Goal: Task Accomplishment & Management: Complete application form

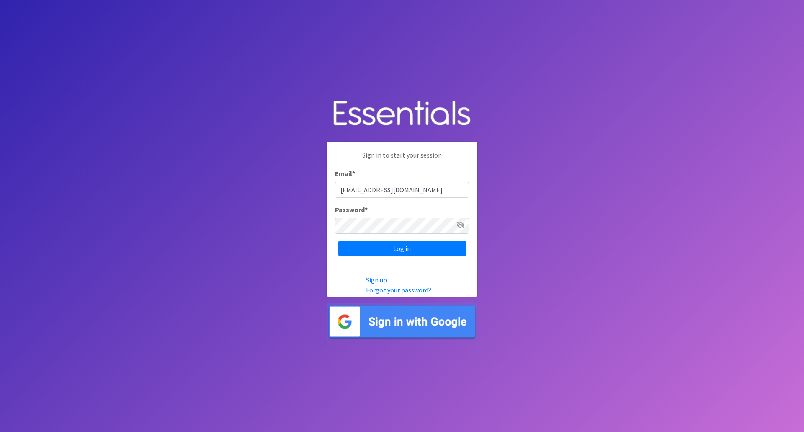
type input "safekidslafayette@franciscanalliance.org"
click at [338, 240] on input "Log in" at bounding box center [402, 248] width 128 height 16
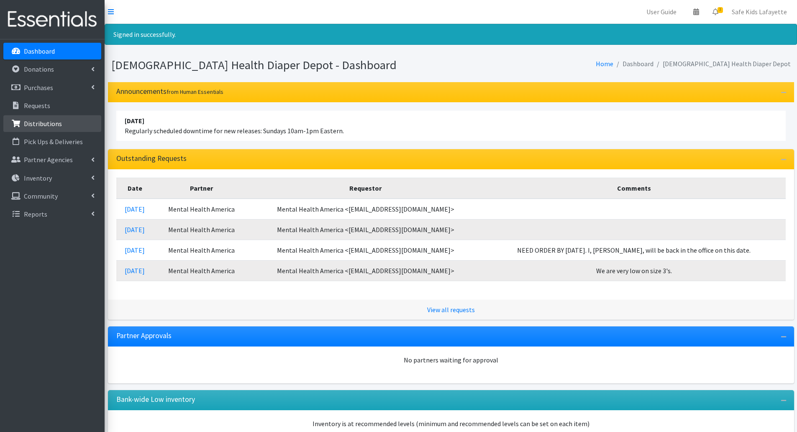
click at [54, 122] on p "Distributions" at bounding box center [43, 123] width 38 height 8
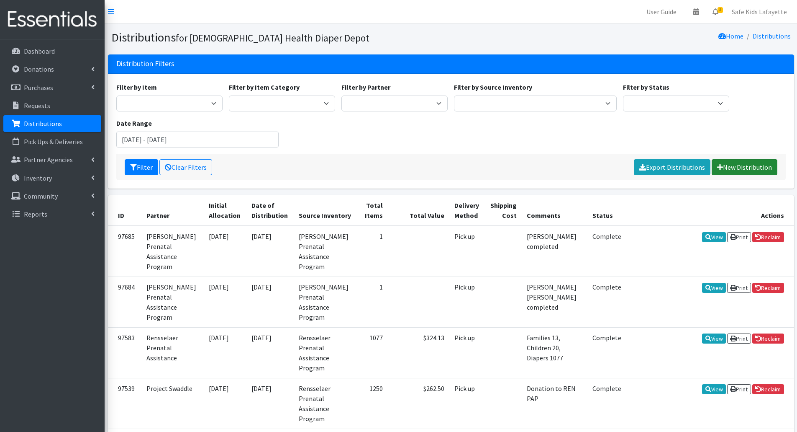
click at [723, 173] on link "New Distribution" at bounding box center [745, 167] width 66 height 16
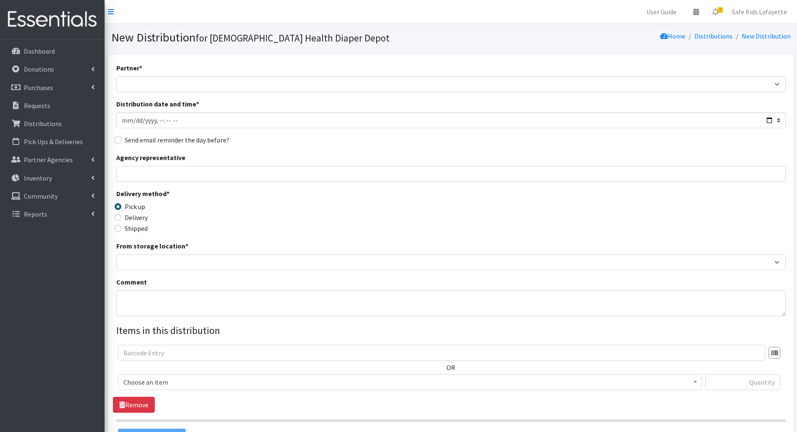
click at [211, 93] on div "Partner * ANEW Minitries Crown Point Prenatal Assistance Hammond Prenatal Assis…" at bounding box center [451, 253] width 670 height 381
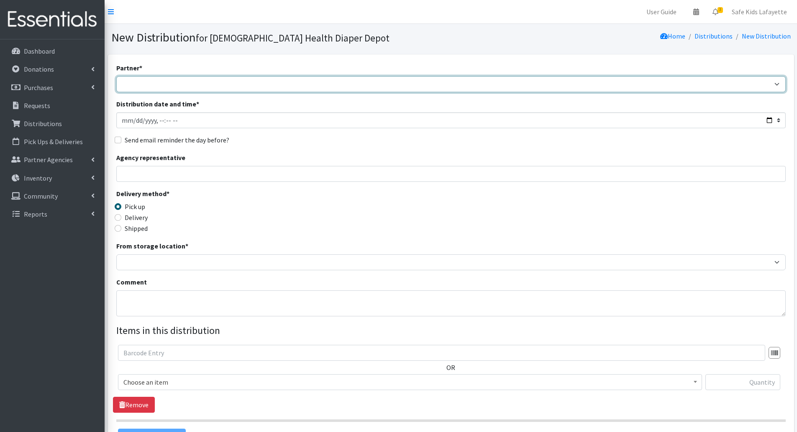
click at [211, 89] on select "ANEW Minitries Crown Point Prenatal Assistance Hammond Prenatal Assistance Prog…" at bounding box center [451, 84] width 670 height 16
select select "6331"
click at [116, 76] on select "ANEW Minitries Crown Point Prenatal Assistance [PERSON_NAME] Prenatal Assistanc…" at bounding box center [451, 84] width 670 height 16
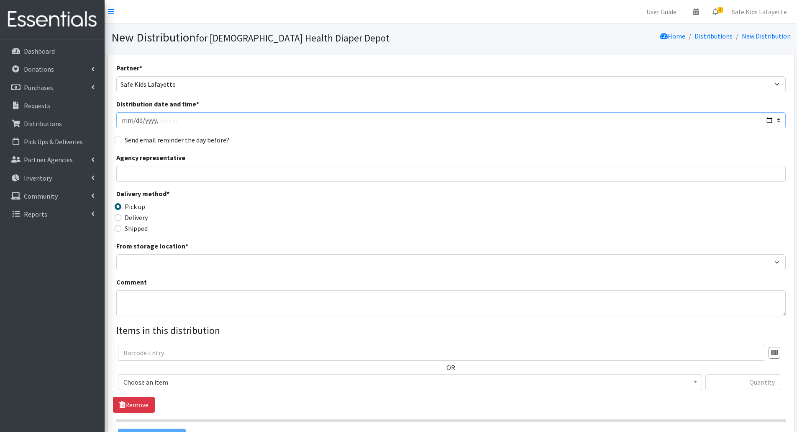
click at [196, 125] on input "Distribution date and time *" at bounding box center [451, 120] width 670 height 16
click at [767, 118] on input "Distribution date and time *" at bounding box center [451, 120] width 670 height 16
click at [361, 205] on div "Delivery method * Pick up Delivery Shipped Shipping cost" at bounding box center [451, 214] width 670 height 52
click at [768, 121] on input "Distribution date and time *" at bounding box center [451, 120] width 670 height 16
type input "2025-10-03T09:30"
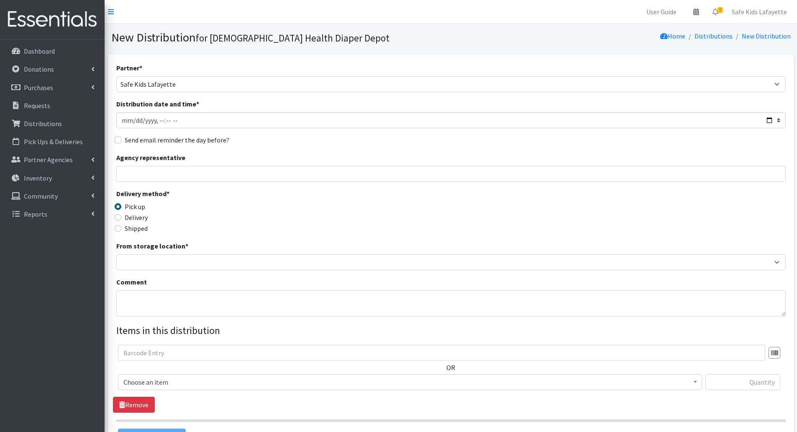
click at [617, 219] on div "Delivery method * Pick up Delivery Shipped Shipping cost" at bounding box center [451, 214] width 670 height 52
click at [208, 176] on input "Agency representative" at bounding box center [451, 174] width 670 height 16
type input "[PERSON_NAME]"
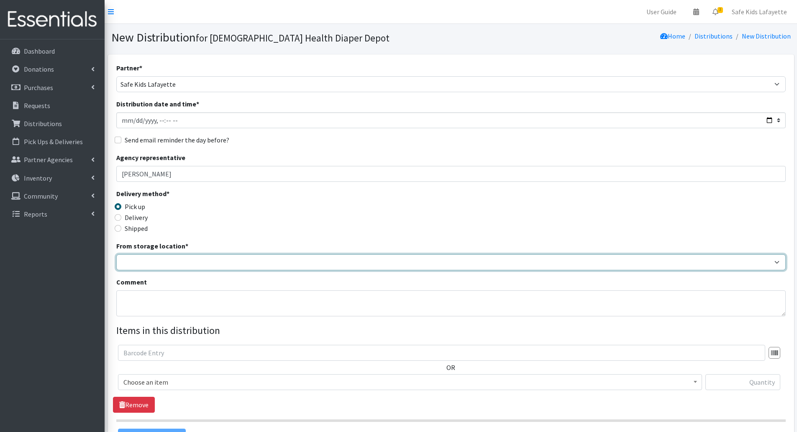
click at [178, 264] on select "Crown Point Bulk Storage Crown Point Prenatal Assistance Program Grant Car Seat…" at bounding box center [451, 262] width 670 height 16
select select "430"
click at [116, 254] on select "Crown Point Bulk Storage Crown Point Prenatal Assistance Program Grant Car Seat…" at bounding box center [451, 262] width 670 height 16
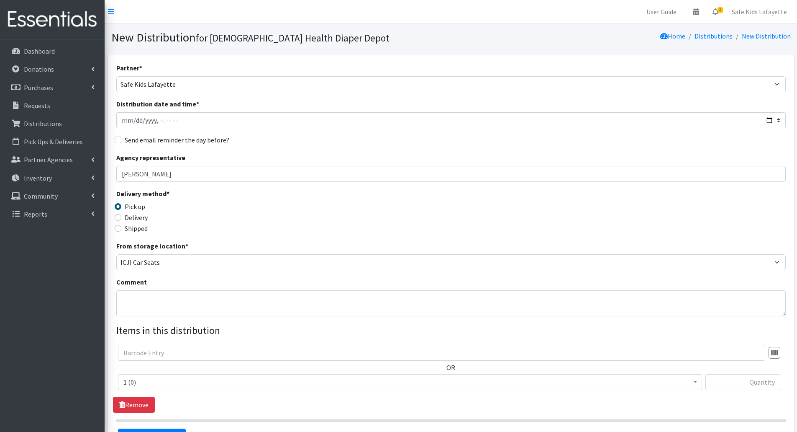
click at [220, 386] on span "1 (0)" at bounding box center [410, 382] width 574 height 12
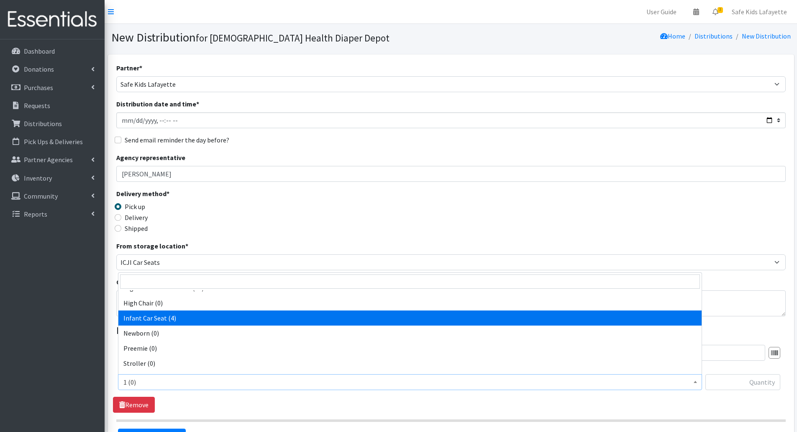
select select "14449"
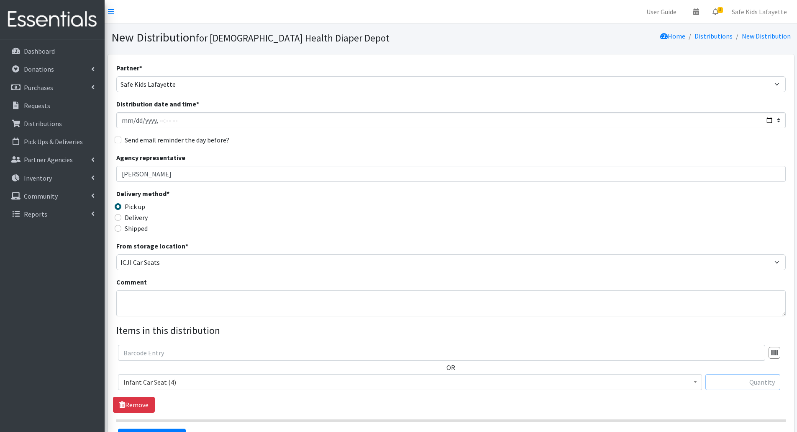
click at [754, 379] on input "text" at bounding box center [743, 382] width 75 height 16
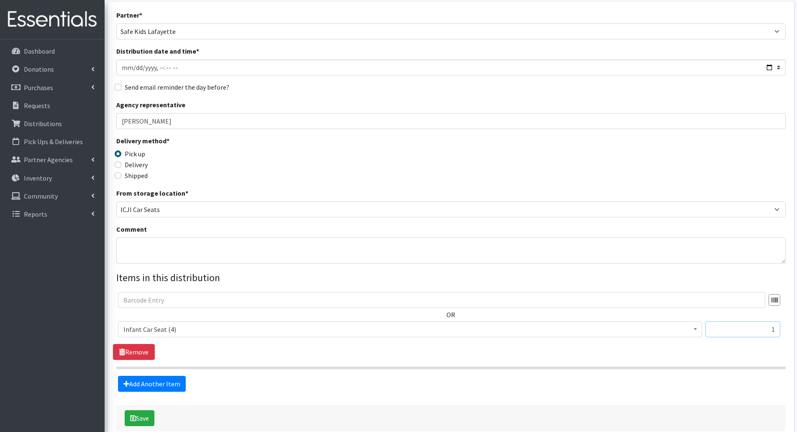
scroll to position [84, 0]
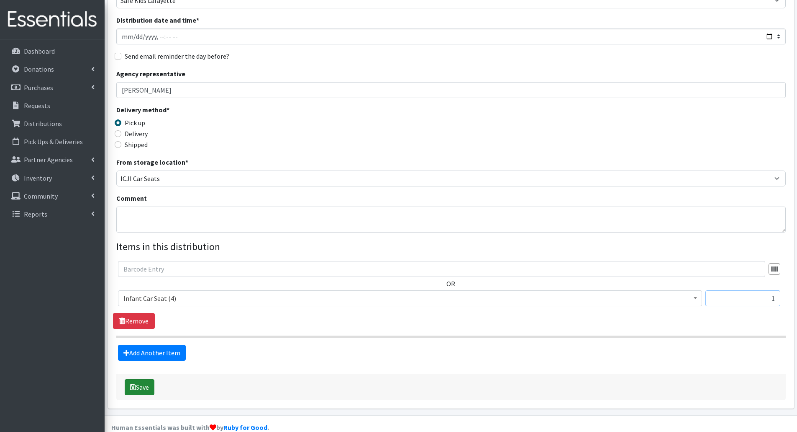
type input "1"
click at [151, 388] on button "Save" at bounding box center [140, 387] width 30 height 16
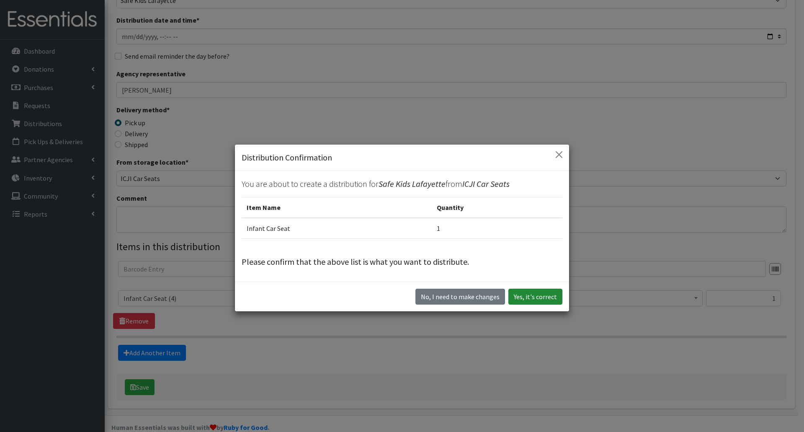
click at [513, 298] on button "Yes, it's correct" at bounding box center [535, 296] width 54 height 16
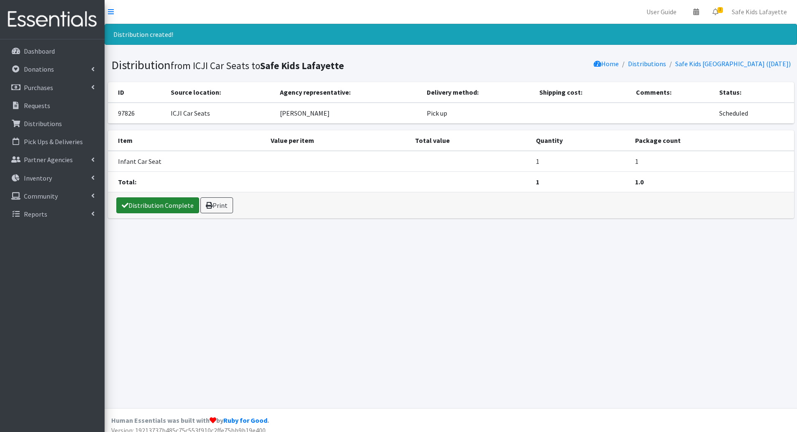
click at [162, 207] on link "Distribution Complete" at bounding box center [157, 205] width 83 height 16
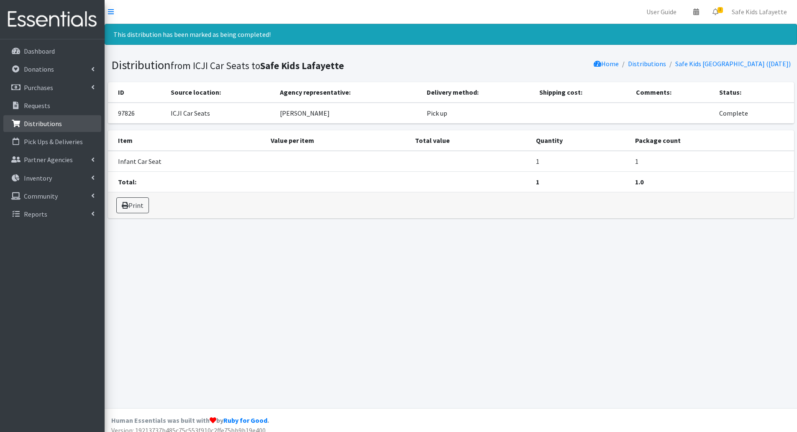
click at [53, 123] on p "Distributions" at bounding box center [43, 123] width 38 height 8
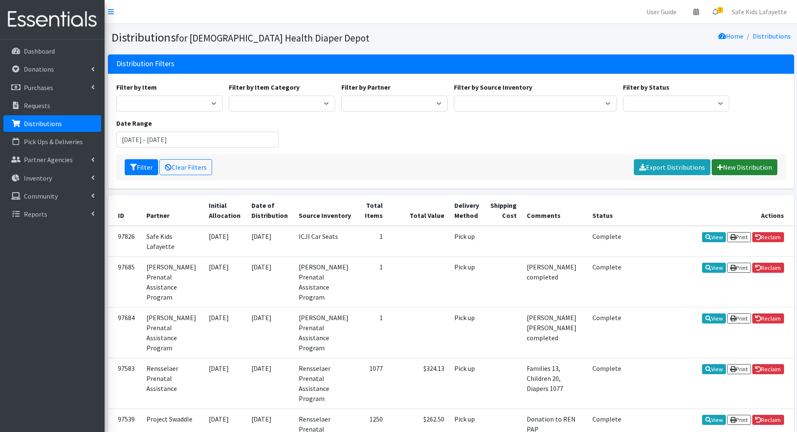
click at [726, 172] on link "New Distribution" at bounding box center [745, 167] width 66 height 16
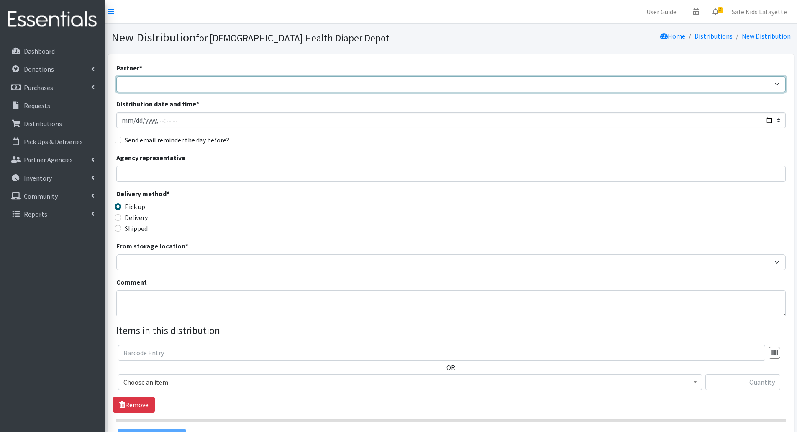
click at [159, 82] on select "ANEW Minitries Crown Point Prenatal Assistance [PERSON_NAME] Prenatal Assistanc…" at bounding box center [451, 84] width 670 height 16
select select "6331"
click at [116, 76] on select "ANEW Minitries Crown Point Prenatal Assistance [PERSON_NAME] Prenatal Assistanc…" at bounding box center [451, 84] width 670 height 16
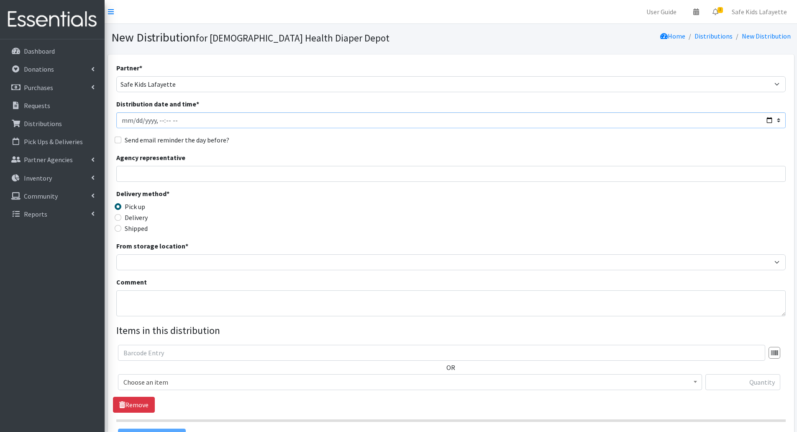
click at [769, 123] on input "Distribution date and time *" at bounding box center [451, 120] width 670 height 16
type input "2025-10-03T10:30"
click at [602, 217] on div "Delivery method * Pick up Delivery Shipped Shipping cost" at bounding box center [451, 214] width 670 height 52
click at [195, 179] on input "Agency representative" at bounding box center [451, 174] width 670 height 16
type input "Shelly Tansey"
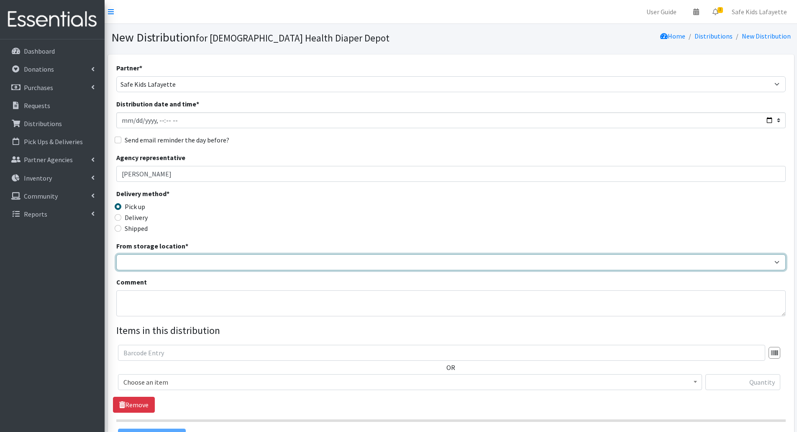
click at [161, 269] on select "Crown Point Bulk Storage Crown Point Prenatal Assistance Program Grant Car Seat…" at bounding box center [451, 262] width 670 height 16
select select "431"
click at [116, 254] on select "Crown Point Bulk Storage Crown Point Prenatal Assistance Program Grant Car Seat…" at bounding box center [451, 262] width 670 height 16
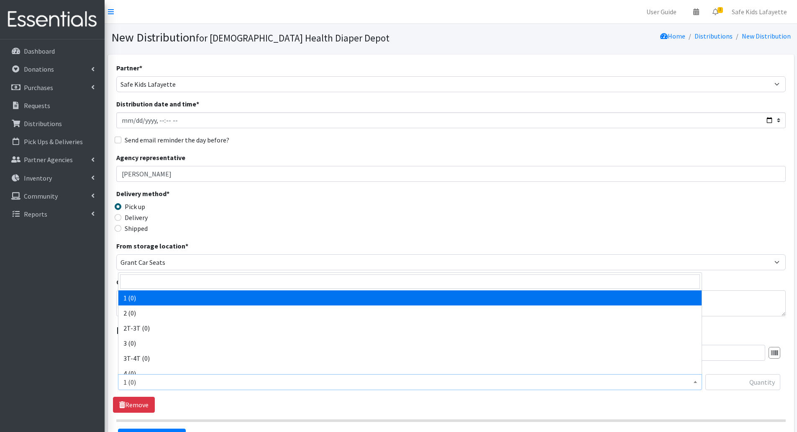
click at [185, 381] on span "1 (0)" at bounding box center [410, 382] width 574 height 12
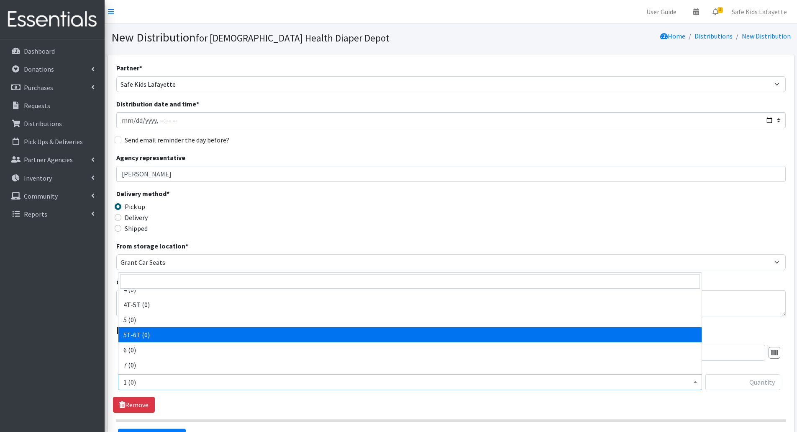
scroll to position [126, 0]
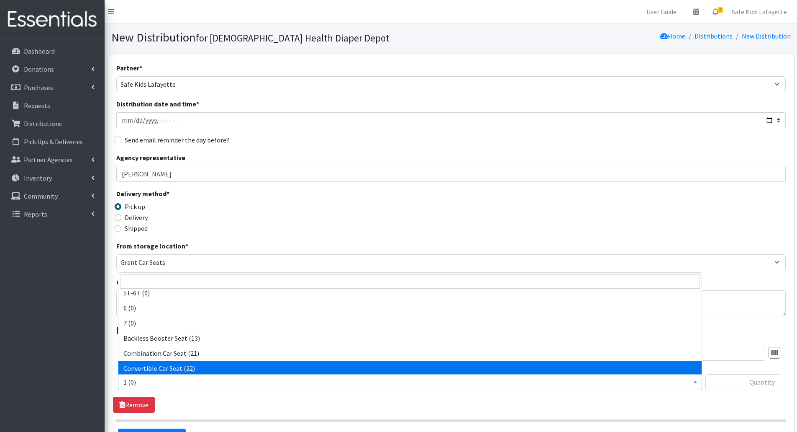
select select "14450"
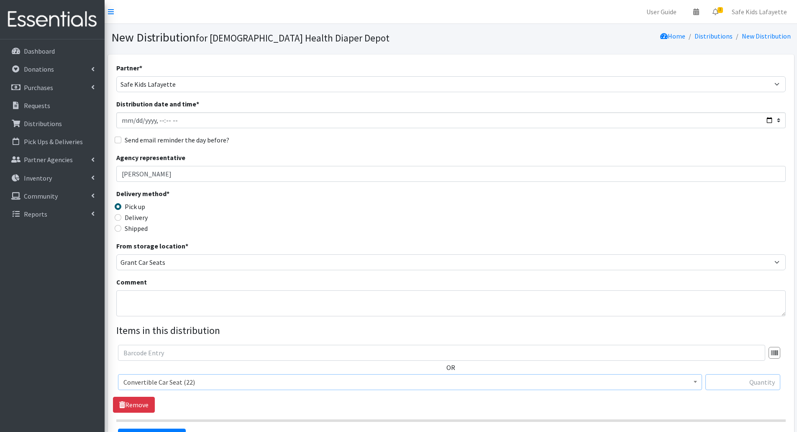
click at [728, 386] on input "text" at bounding box center [743, 382] width 75 height 16
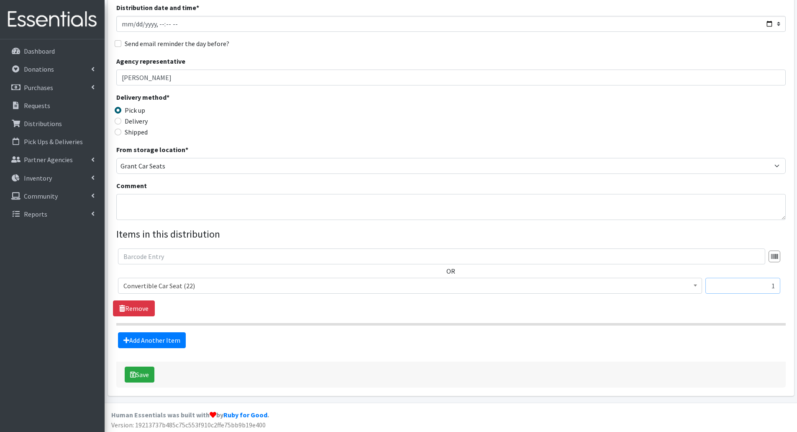
scroll to position [98, 0]
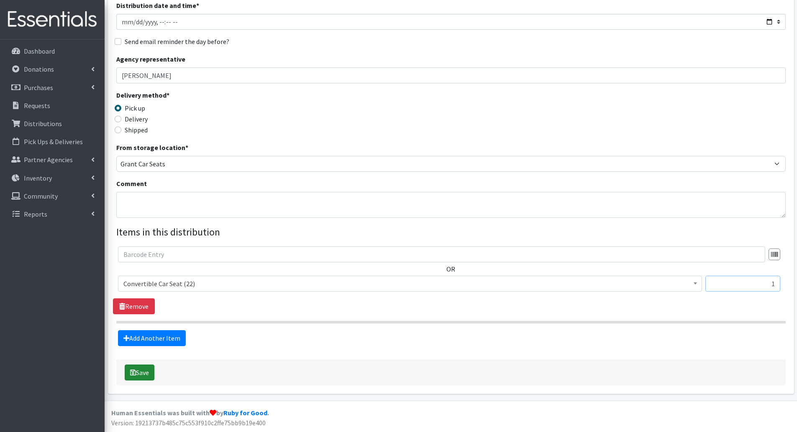
type input "1"
click at [141, 373] on button "Save" at bounding box center [140, 372] width 30 height 16
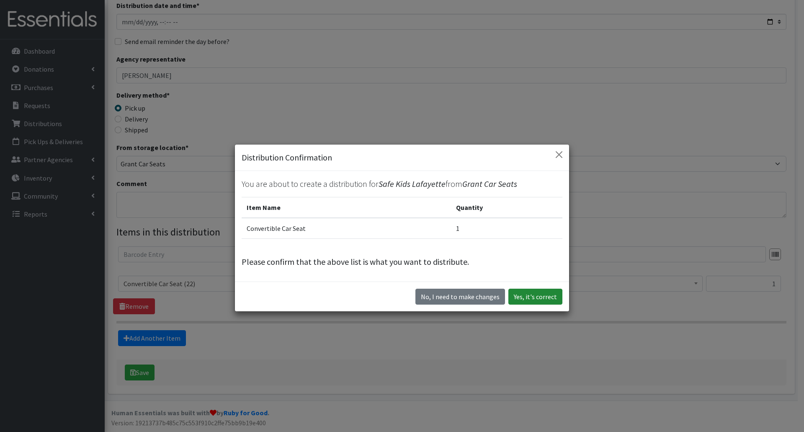
click at [514, 303] on button "Yes, it's correct" at bounding box center [535, 296] width 54 height 16
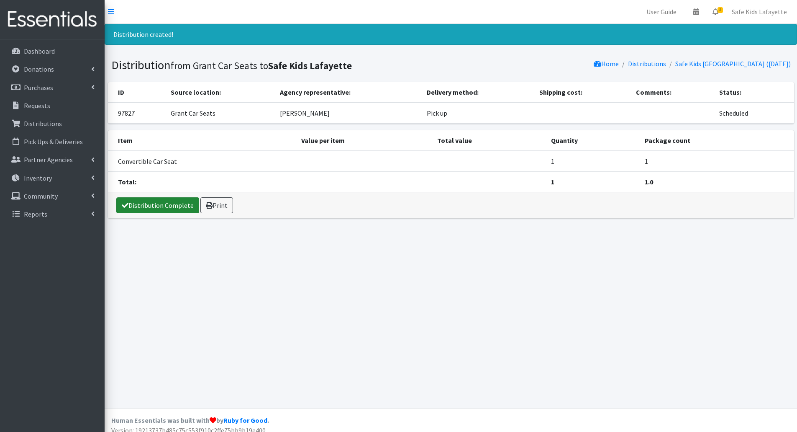
click at [162, 207] on link "Distribution Complete" at bounding box center [157, 205] width 83 height 16
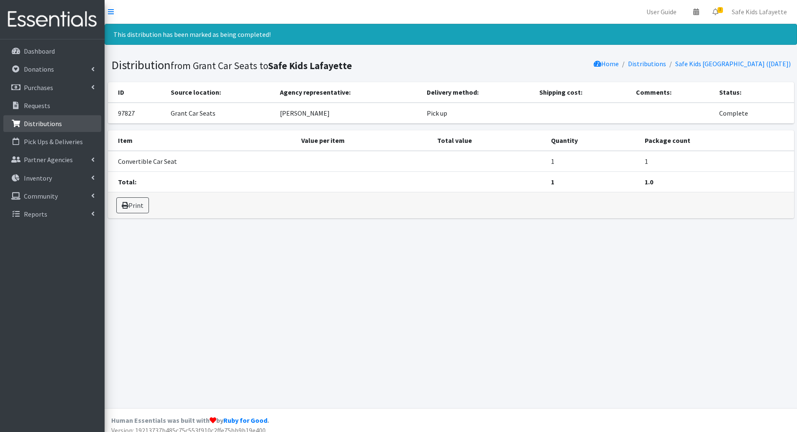
click at [59, 127] on p "Distributions" at bounding box center [43, 123] width 38 height 8
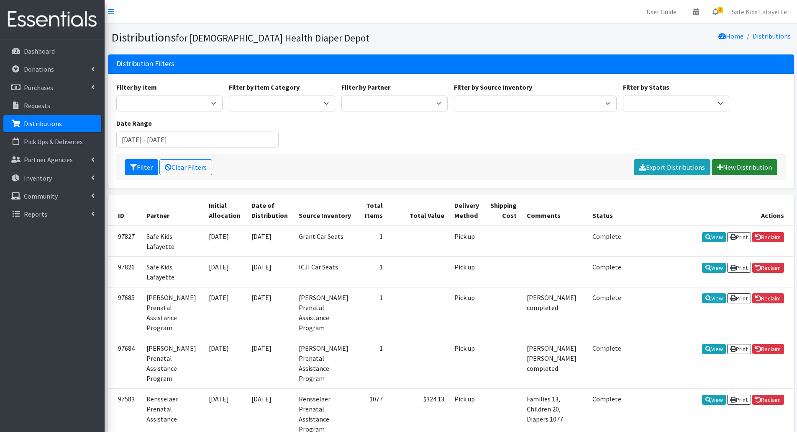
click at [729, 165] on link "New Distribution" at bounding box center [745, 167] width 66 height 16
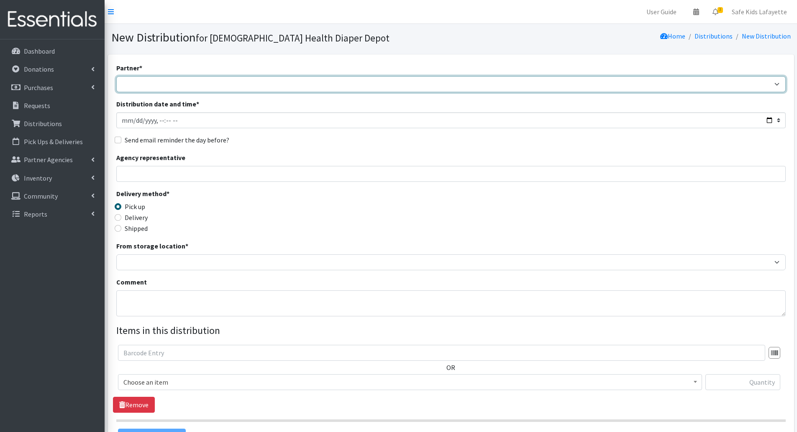
click at [172, 86] on select "ANEW Minitries Crown Point Prenatal Assistance [PERSON_NAME] Prenatal Assistanc…" at bounding box center [451, 84] width 670 height 16
select select "6331"
click at [116, 76] on select "ANEW Minitries Crown Point Prenatal Assistance [PERSON_NAME] Prenatal Assistanc…" at bounding box center [451, 84] width 670 height 16
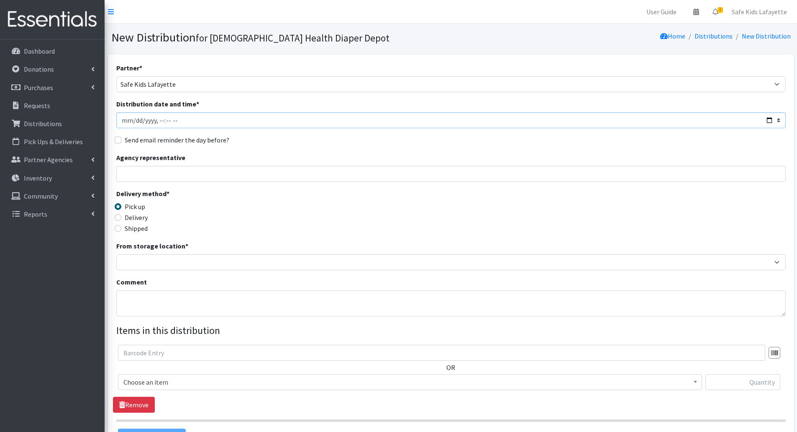
click at [771, 123] on input "Distribution date and time *" at bounding box center [451, 120] width 670 height 16
click at [288, 221] on div "Delivery method * Pick up Delivery Shipped Shipping cost" at bounding box center [451, 214] width 670 height 52
click at [183, 175] on input "Agency representative" at bounding box center [451, 174] width 670 height 16
click at [339, 123] on input "Distribution date and time *" at bounding box center [451, 120] width 670 height 16
type input "2025-09-16T10:00"
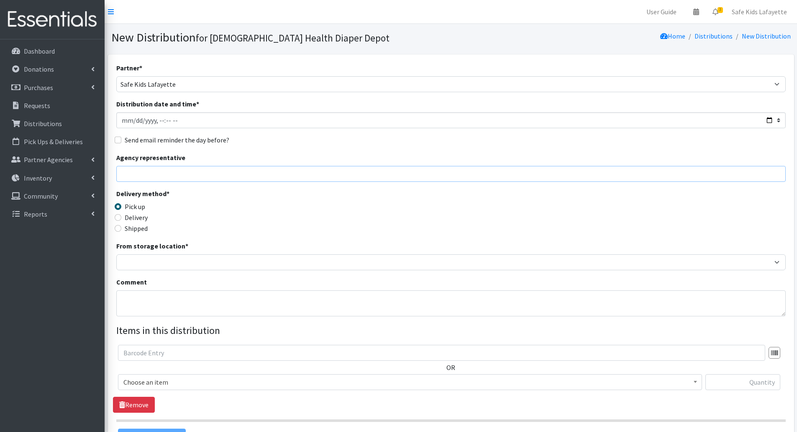
click at [432, 181] on input "Agency representative" at bounding box center [451, 174] width 670 height 16
type input "Shelly Tansey"
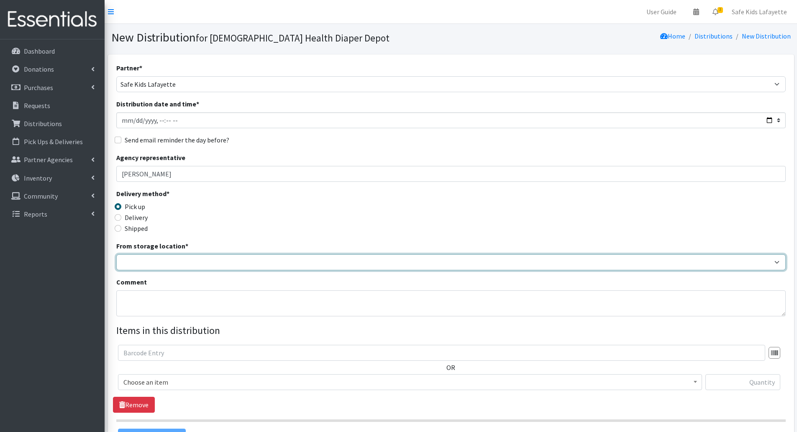
click at [322, 268] on select "Crown Point Bulk Storage Crown Point Prenatal Assistance Program Grant Car Seat…" at bounding box center [451, 262] width 670 height 16
select select "430"
click at [116, 254] on select "Crown Point Bulk Storage Crown Point Prenatal Assistance Program Grant Car Seat…" at bounding box center [451, 262] width 670 height 16
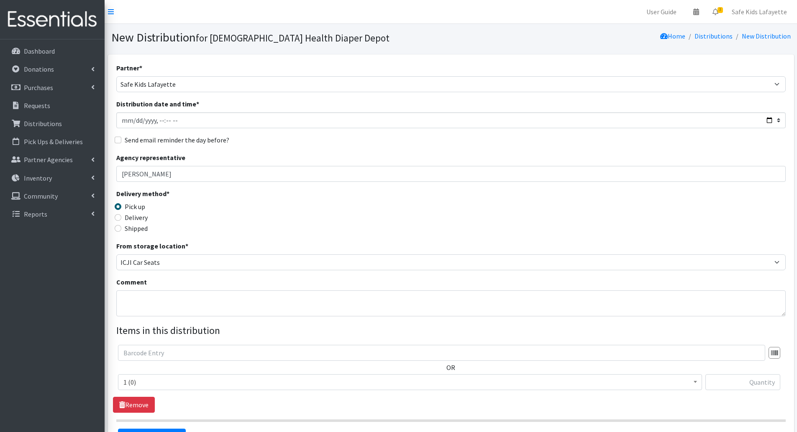
click at [312, 388] on span "1 (0)" at bounding box center [410, 382] width 584 height 16
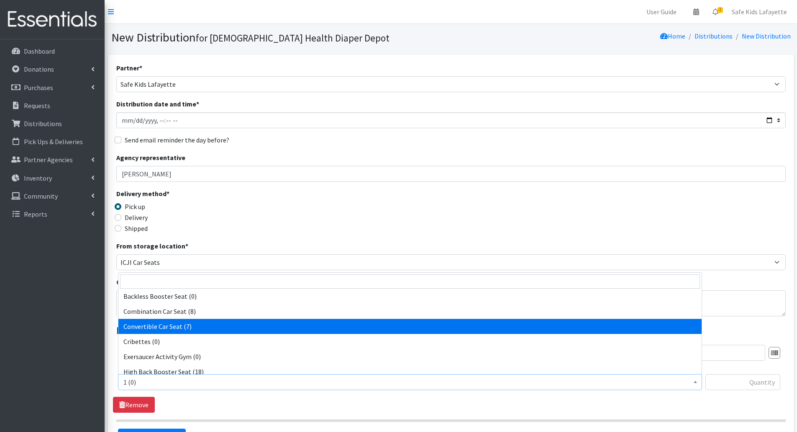
scroll to position [209, 0]
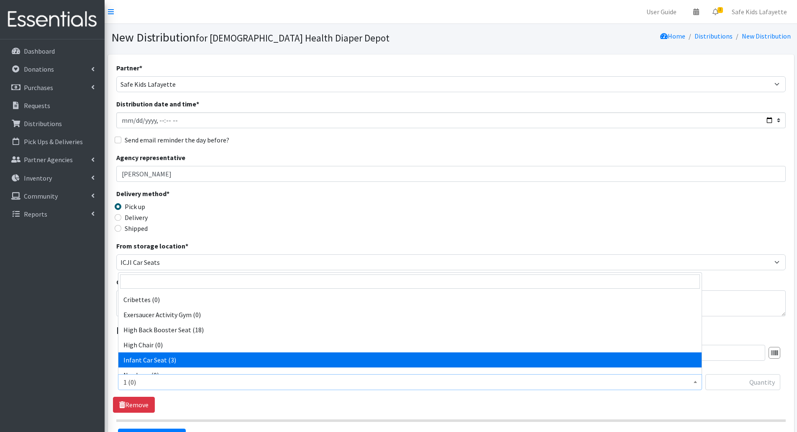
select select "14449"
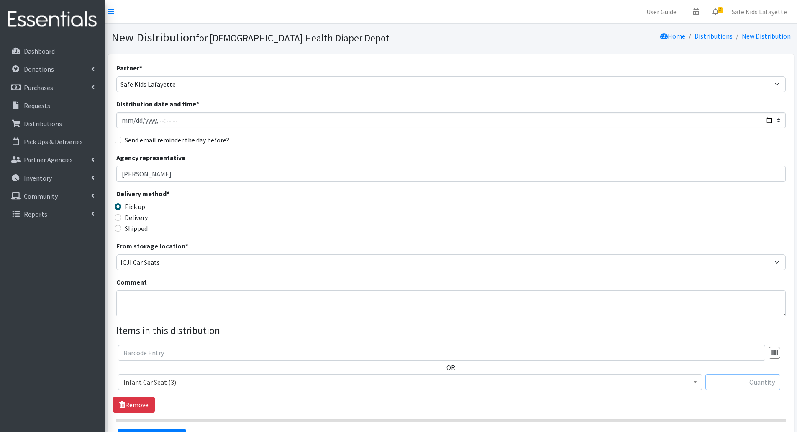
click at [729, 383] on input "text" at bounding box center [743, 382] width 75 height 16
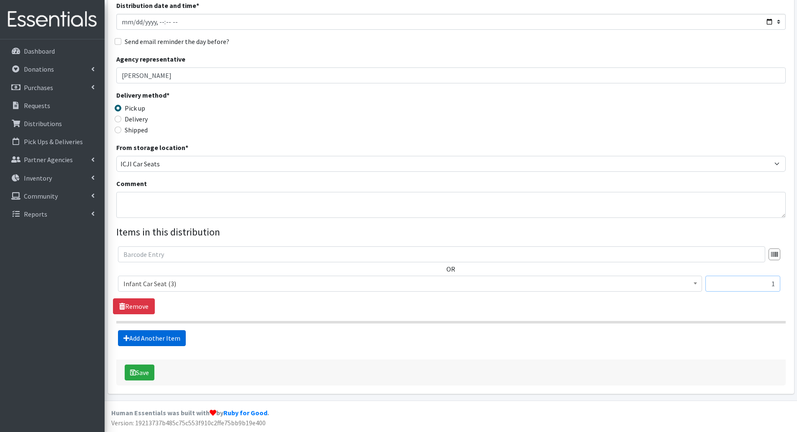
type input "1"
click at [180, 338] on link "Add Another Item" at bounding box center [152, 338] width 68 height 16
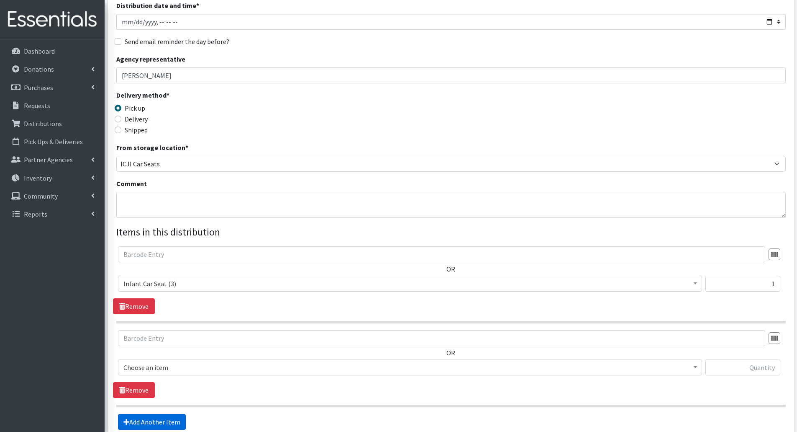
scroll to position [182, 0]
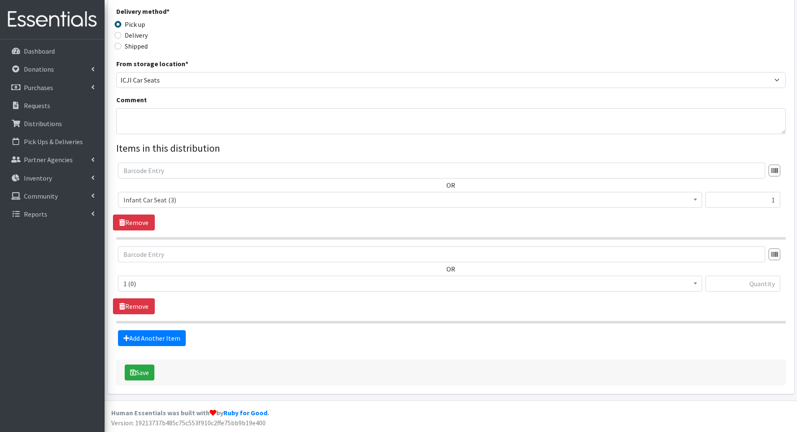
click at [200, 289] on span "1 (0)" at bounding box center [410, 284] width 574 height 12
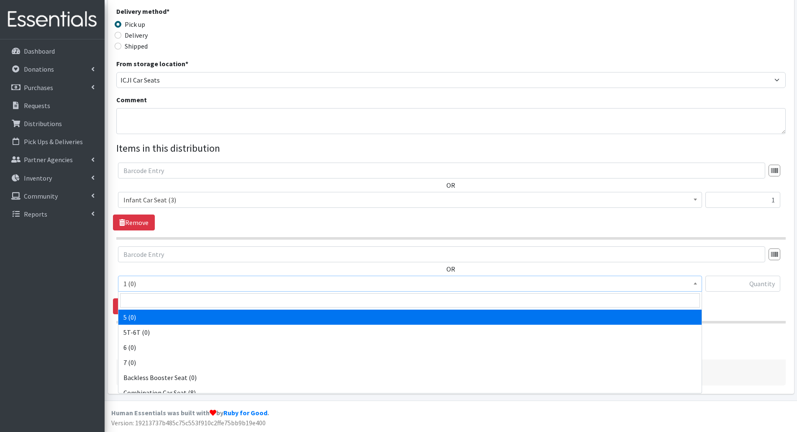
scroll to position [126, 0]
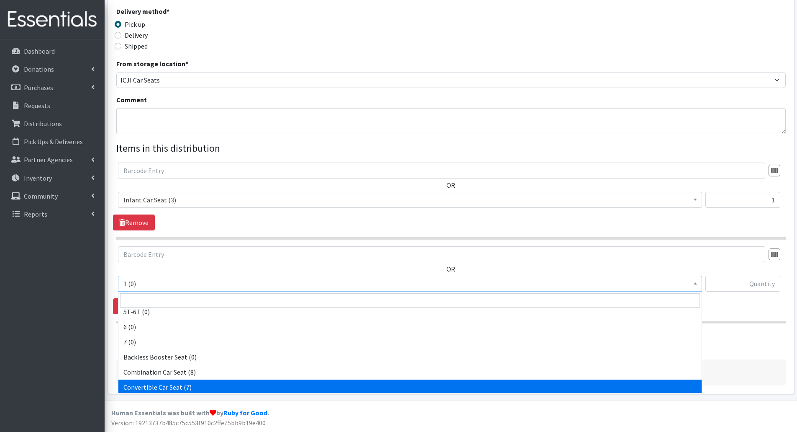
select select "14450"
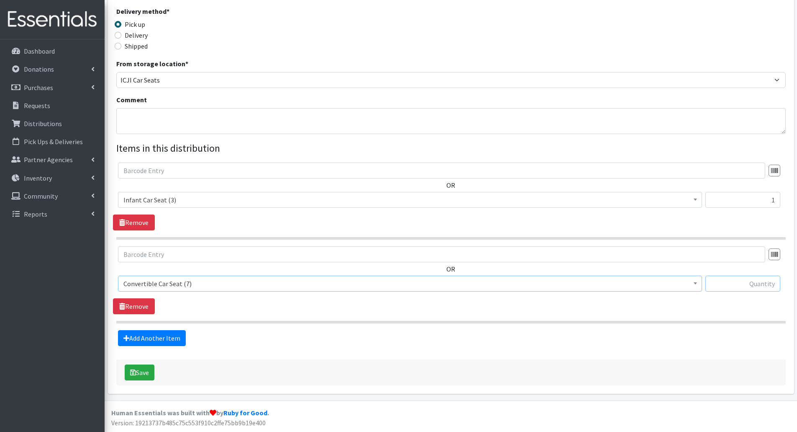
click at [755, 284] on input "text" at bounding box center [743, 283] width 75 height 16
type input "3"
click at [130, 338] on link "Add Another Item" at bounding box center [152, 338] width 68 height 16
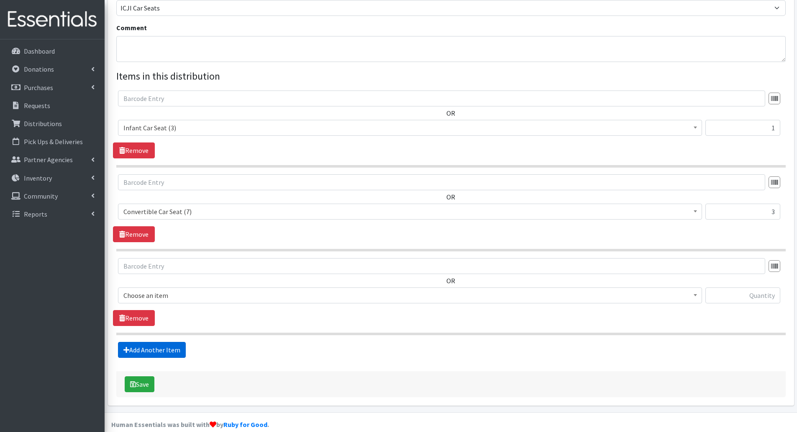
scroll to position [266, 0]
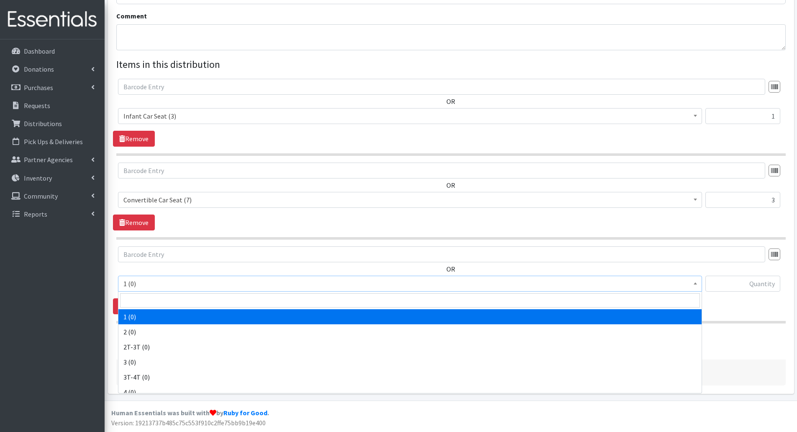
click at [191, 286] on span "1 (0)" at bounding box center [410, 284] width 574 height 12
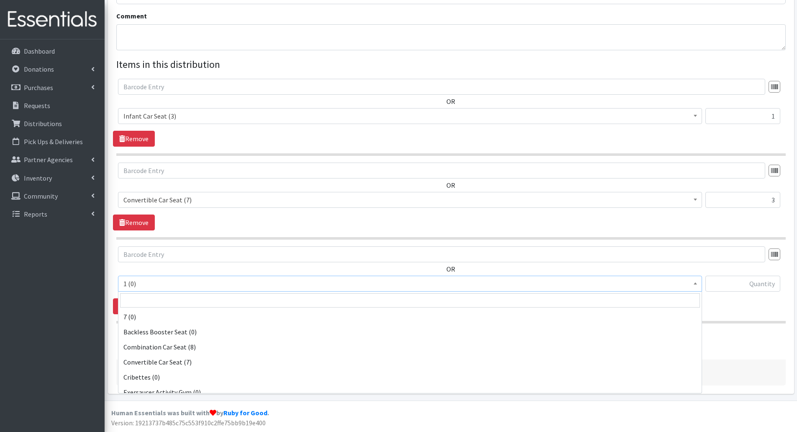
scroll to position [167, 0]
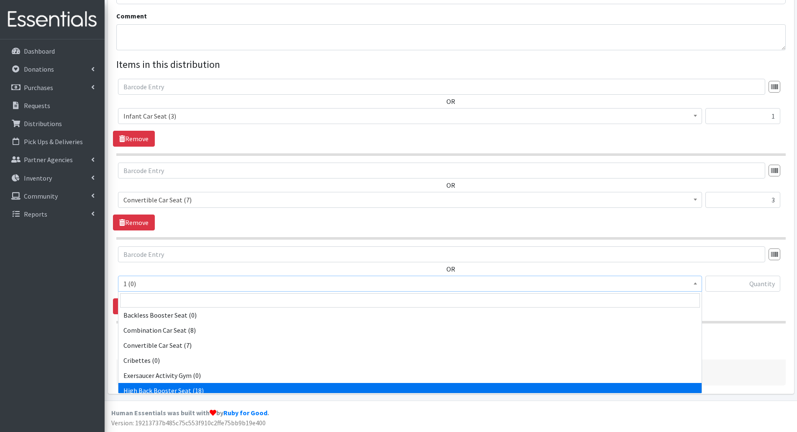
select select "14453"
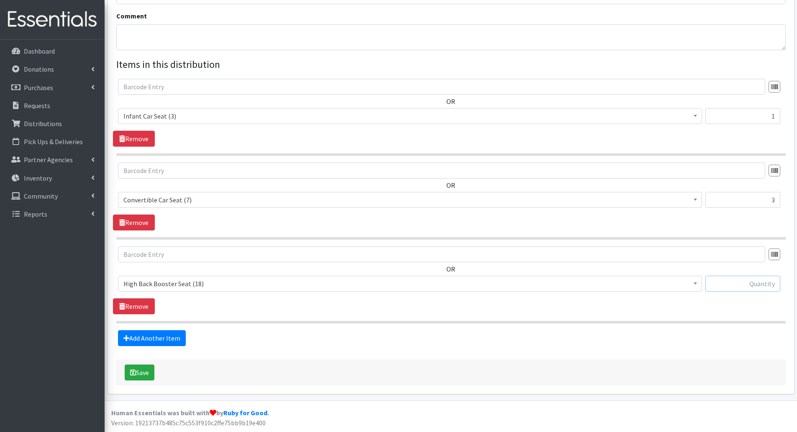
click at [731, 286] on input "text" at bounding box center [743, 283] width 75 height 16
type input "1"
click at [138, 376] on button "Save" at bounding box center [140, 372] width 30 height 16
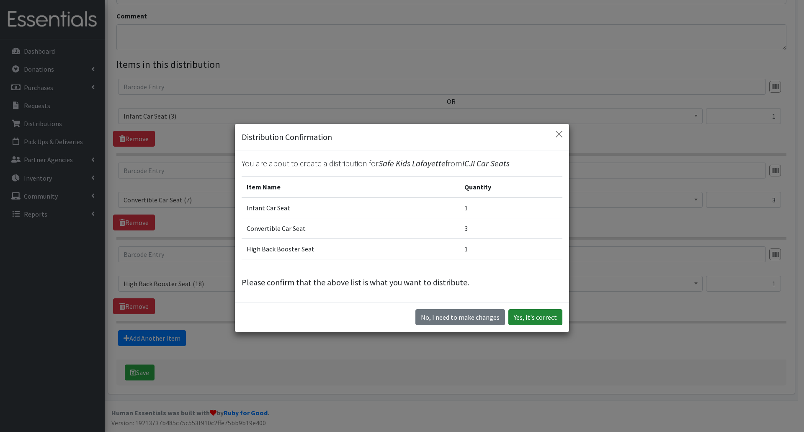
click at [527, 322] on button "Yes, it's correct" at bounding box center [535, 317] width 54 height 16
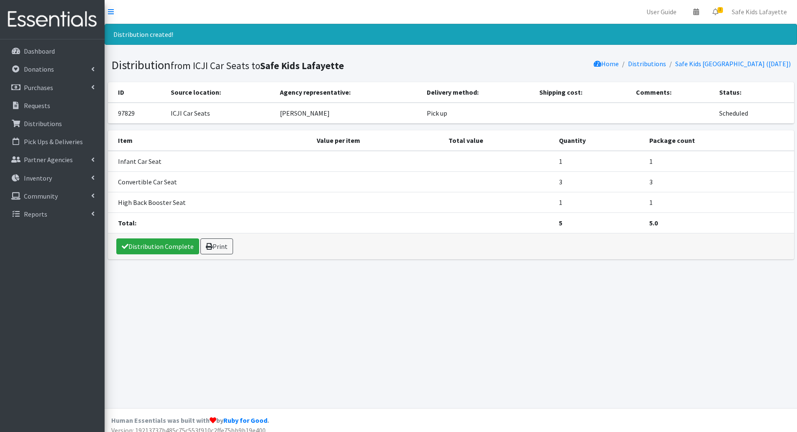
click at [169, 256] on div "Distribution Complete Print" at bounding box center [451, 246] width 687 height 26
click at [169, 252] on link "Distribution Complete" at bounding box center [157, 246] width 83 height 16
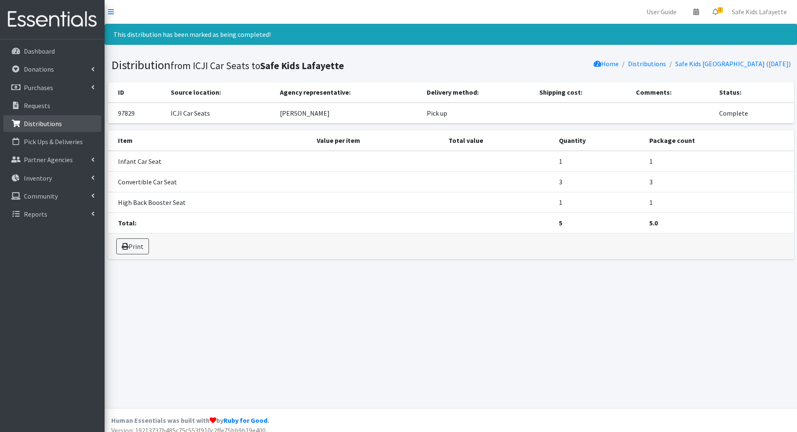
click at [59, 127] on p "Distributions" at bounding box center [43, 123] width 38 height 8
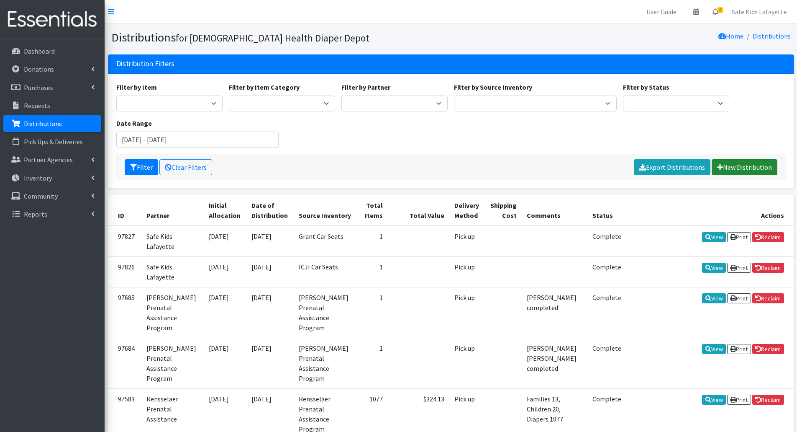
click at [738, 163] on link "New Distribution" at bounding box center [745, 167] width 66 height 16
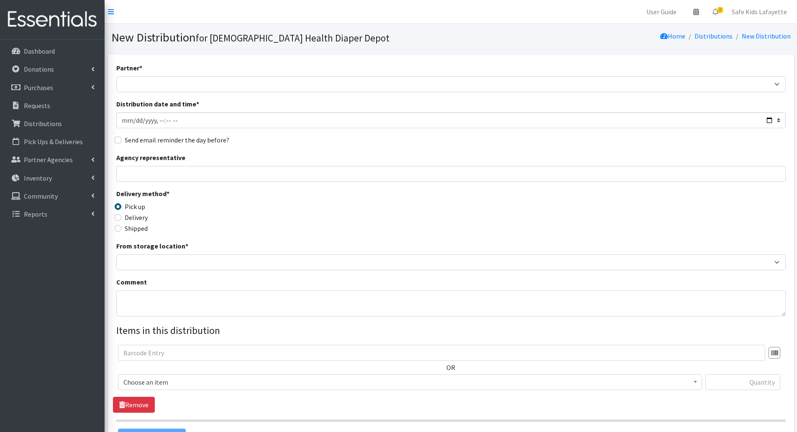
click at [151, 92] on div "Partner * ANEW Minitries Crown Point Prenatal Assistance Hammond Prenatal Assis…" at bounding box center [451, 253] width 670 height 381
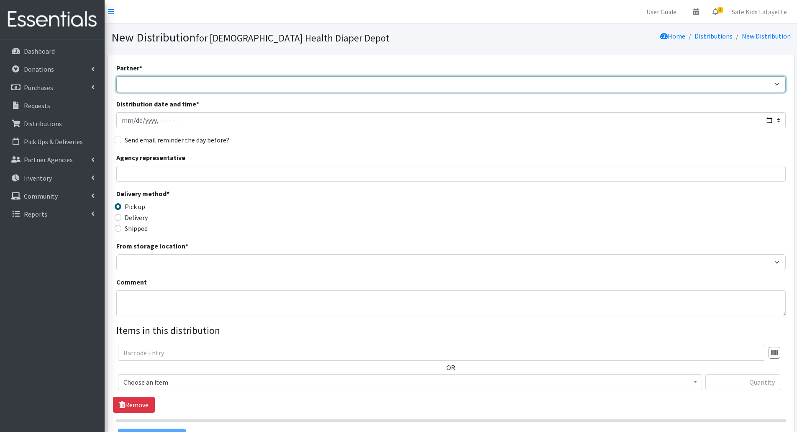
click at [151, 88] on select "ANEW Minitries Crown Point Prenatal Assistance Hammond Prenatal Assistance Prog…" at bounding box center [451, 84] width 670 height 16
select select "6331"
click at [116, 76] on select "ANEW Minitries Crown Point Prenatal Assistance Hammond Prenatal Assistance Prog…" at bounding box center [451, 84] width 670 height 16
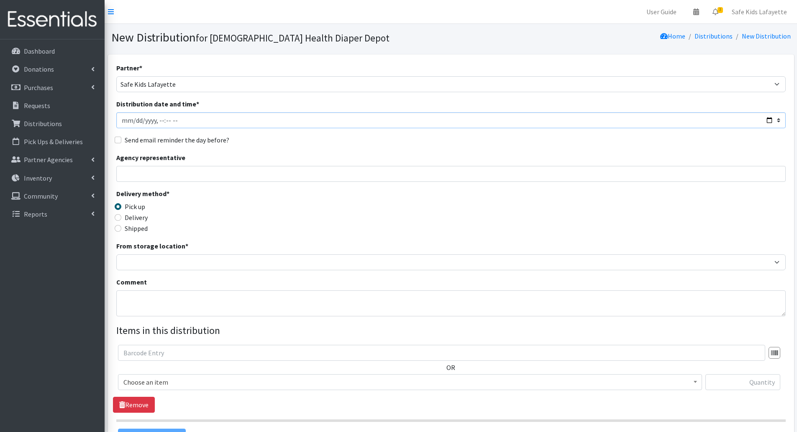
click at [769, 121] on input "Distribution date and time *" at bounding box center [451, 120] width 670 height 16
type input "2025-09-16T10:00"
click at [333, 207] on div "Delivery method * Pick up Delivery Shipped Shipping cost" at bounding box center [451, 214] width 670 height 52
click at [207, 176] on input "Agency representative" at bounding box center [451, 174] width 670 height 16
type input "Shelly Tansey"
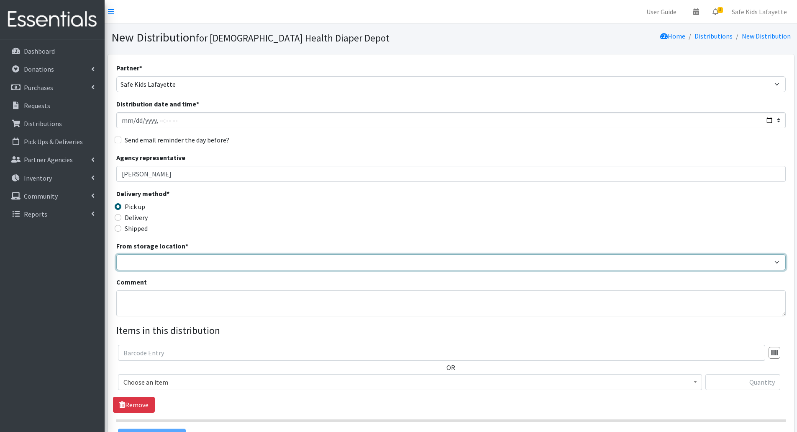
click at [195, 267] on select "Crown Point Bulk Storage Crown Point Prenatal Assistance Program Grant Car Seat…" at bounding box center [451, 262] width 670 height 16
select select "431"
click at [116, 254] on select "Crown Point Bulk Storage Crown Point Prenatal Assistance Program Grant Car Seat…" at bounding box center [451, 262] width 670 height 16
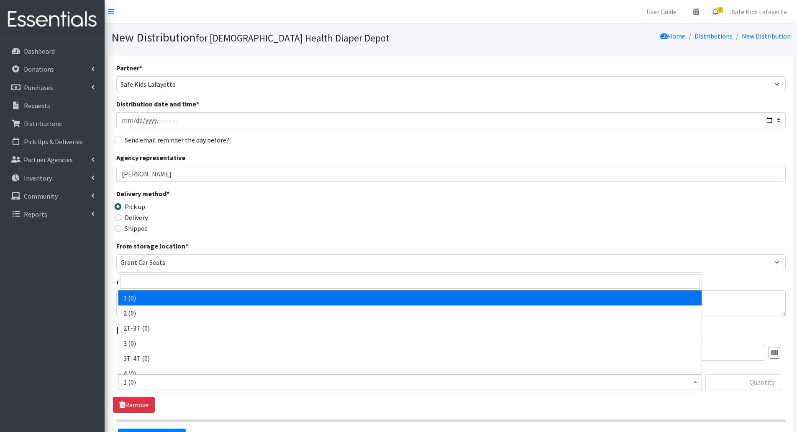
click at [179, 384] on span "1 (0)" at bounding box center [410, 382] width 574 height 12
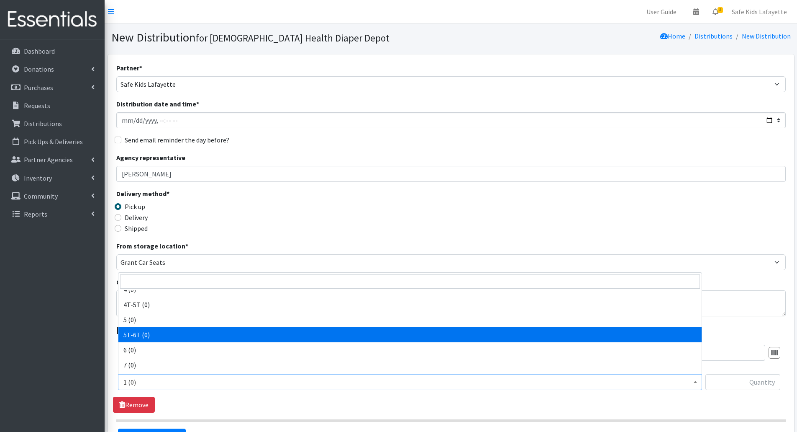
scroll to position [167, 0]
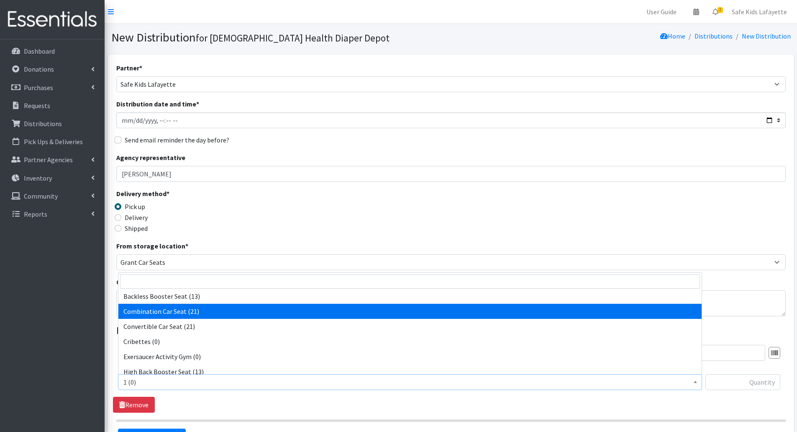
select select "14451"
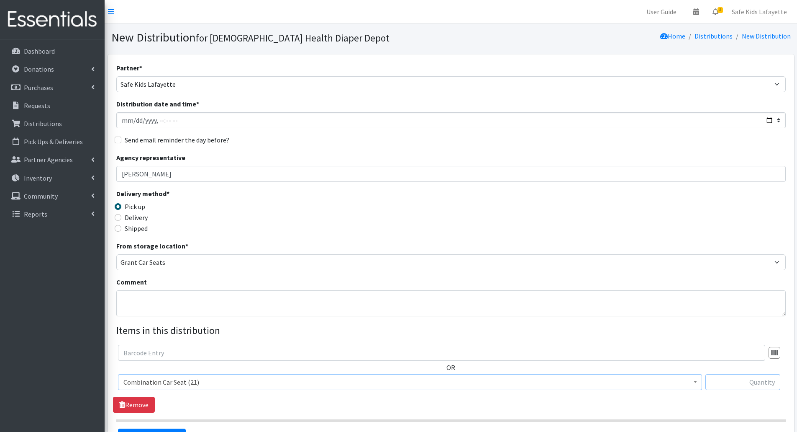
click at [743, 388] on input "text" at bounding box center [743, 382] width 75 height 16
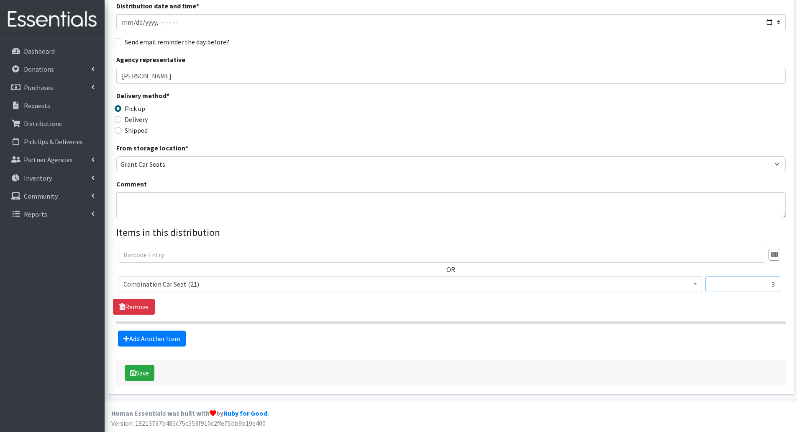
scroll to position [98, 0]
type input "3"
click at [138, 374] on button "Save" at bounding box center [140, 372] width 30 height 16
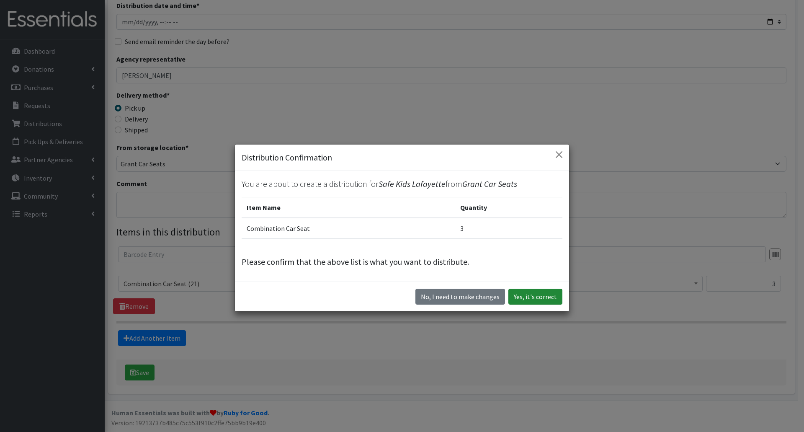
click at [518, 298] on button "Yes, it's correct" at bounding box center [535, 296] width 54 height 16
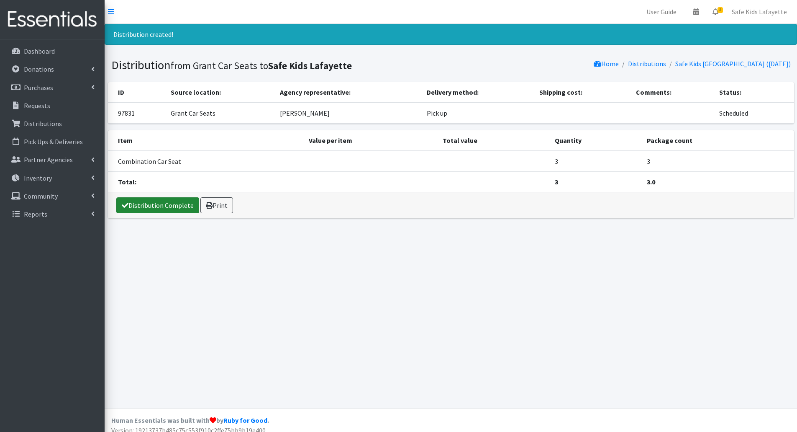
click at [145, 210] on link "Distribution Complete" at bounding box center [157, 205] width 83 height 16
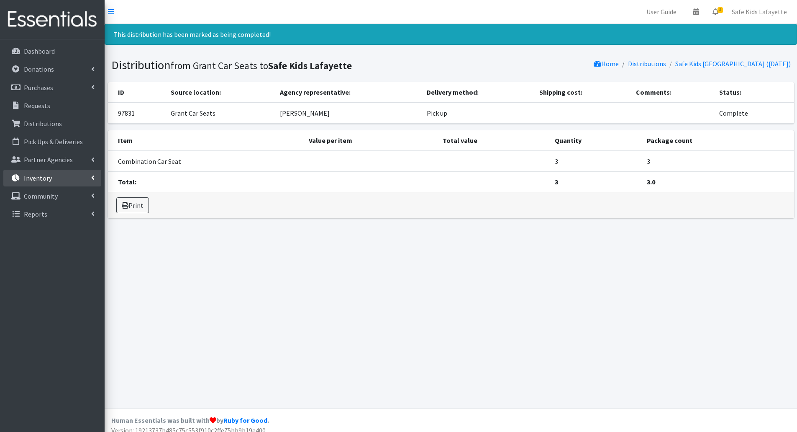
click at [42, 182] on p "Inventory" at bounding box center [38, 178] width 28 height 8
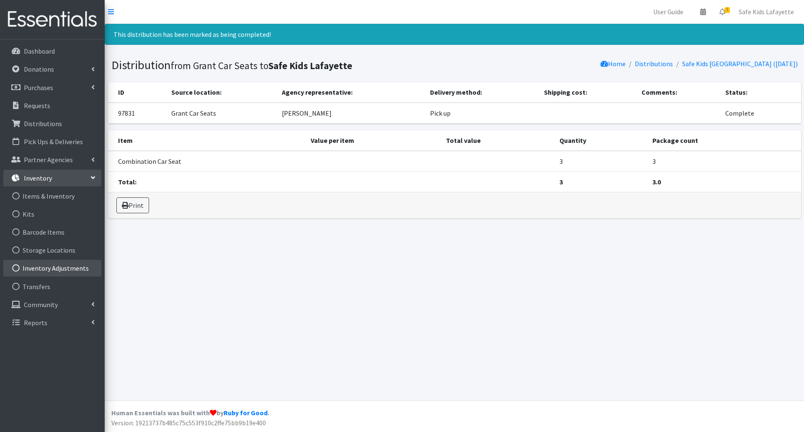
click at [40, 269] on link "Inventory Adjustments" at bounding box center [52, 268] width 98 height 17
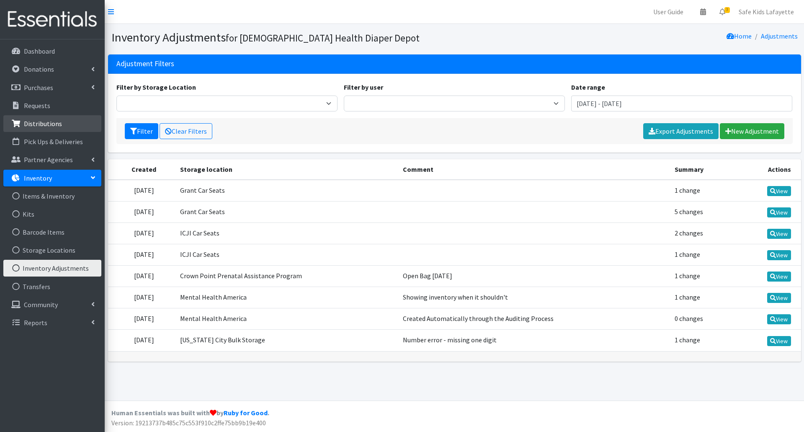
click at [57, 131] on link "Distributions" at bounding box center [52, 123] width 98 height 17
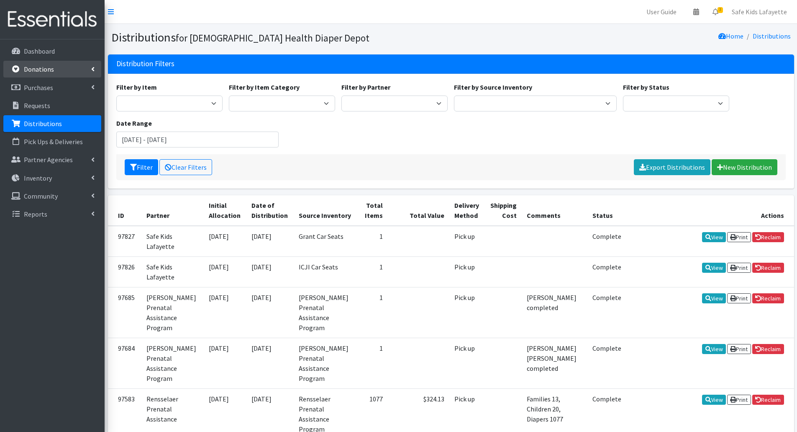
click at [52, 75] on link "Donations" at bounding box center [52, 69] width 98 height 17
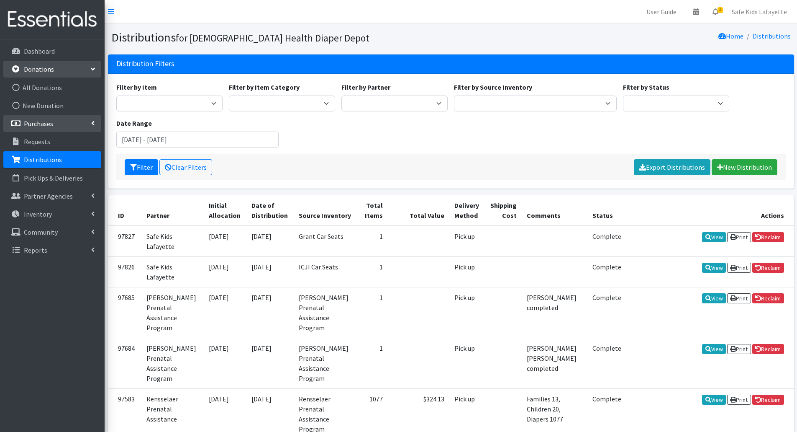
click at [42, 120] on p "Purchases" at bounding box center [38, 123] width 29 height 8
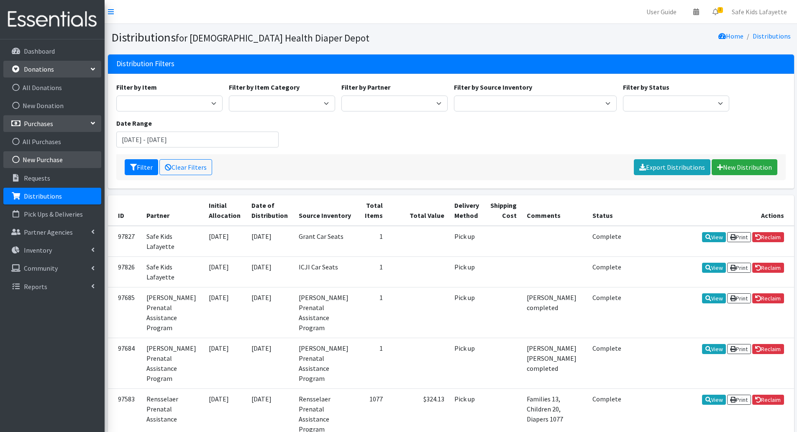
click at [42, 157] on link "New Purchase" at bounding box center [52, 159] width 98 height 17
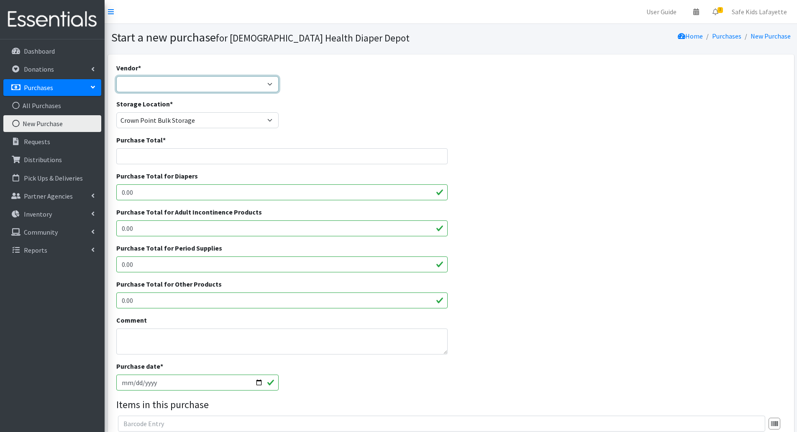
click at [142, 90] on select "Amazon Amazon Cribs For Kids Food Bank NWI Franciscan Health HDI Wholesale Hugg…" at bounding box center [197, 84] width 163 height 16
select select
click at [116, 76] on select "Amazon Amazon Cribs For Kids Food Bank NWI Franciscan Health HDI Wholesale Hugg…" at bounding box center [197, 84] width 163 height 16
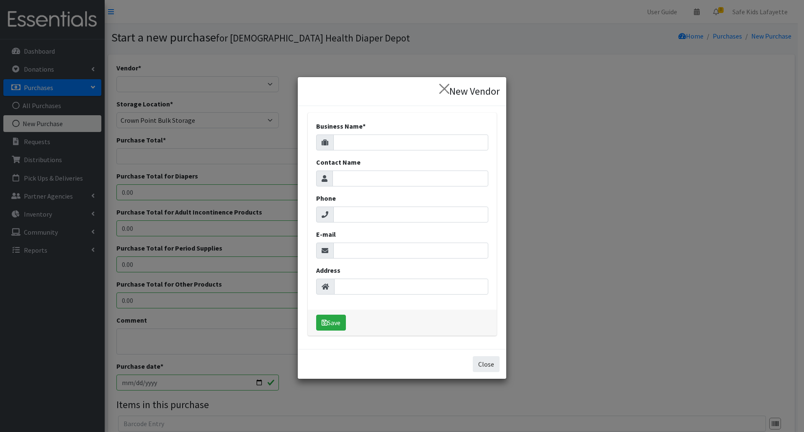
click at [489, 360] on button "Close" at bounding box center [486, 364] width 27 height 16
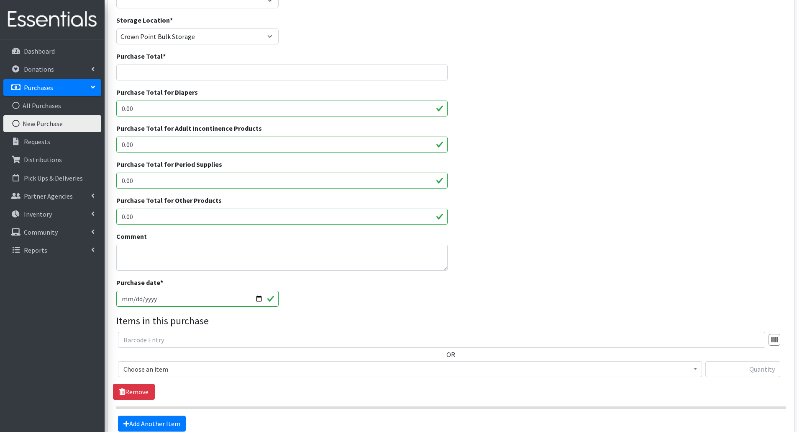
scroll to position [126, 0]
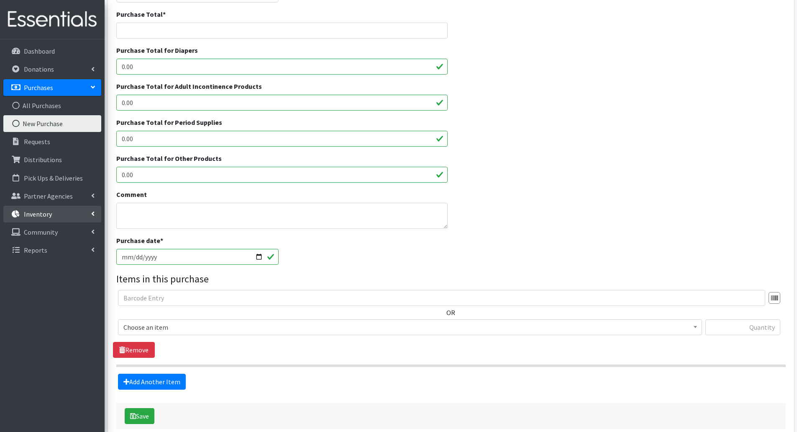
click at [48, 215] on p "Inventory" at bounding box center [38, 214] width 28 height 8
click at [47, 229] on link "Items & Inventory" at bounding box center [52, 232] width 98 height 17
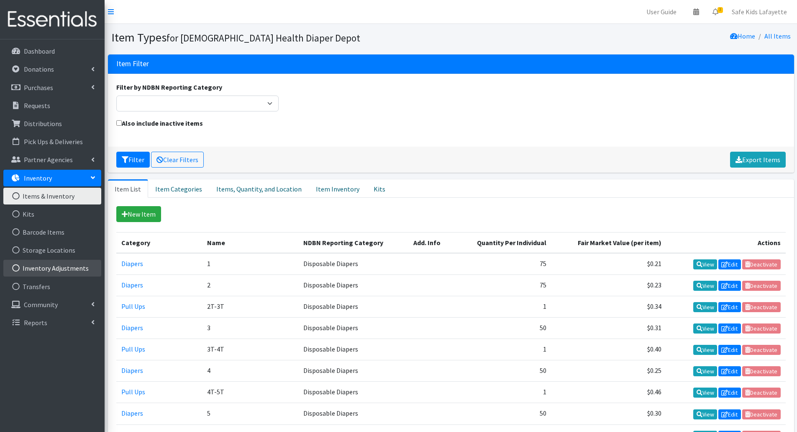
click at [48, 270] on link "Inventory Adjustments" at bounding box center [52, 268] width 98 height 17
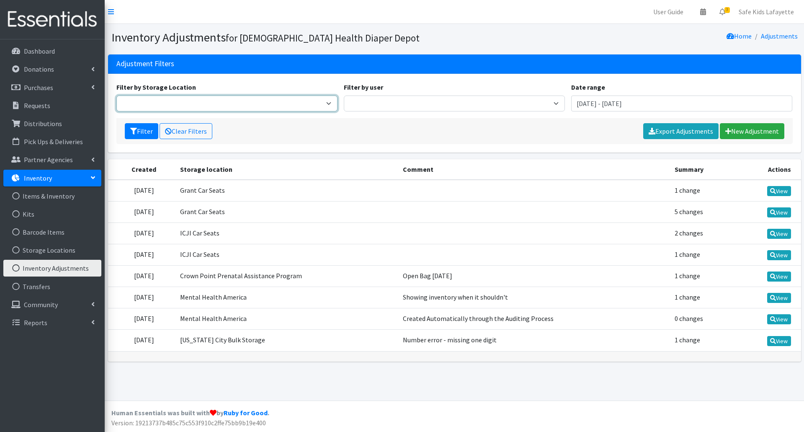
click at [230, 104] on select "Crown Point Bulk Storage Crown Point Prenatal Assistance Program Grant Car Seat…" at bounding box center [226, 103] width 221 height 16
select select "431"
click at [116, 95] on select "Crown Point Bulk Storage Crown Point Prenatal Assistance Program Grant Car Seat…" at bounding box center [226, 103] width 221 height 16
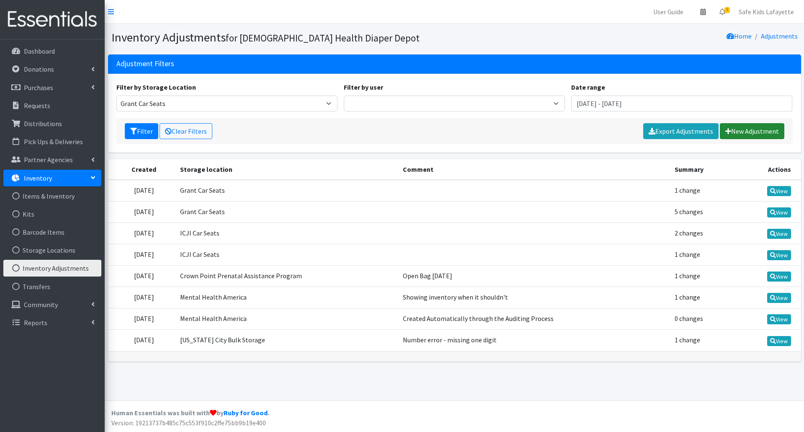
click at [741, 135] on link "New Adjustment" at bounding box center [752, 131] width 64 height 16
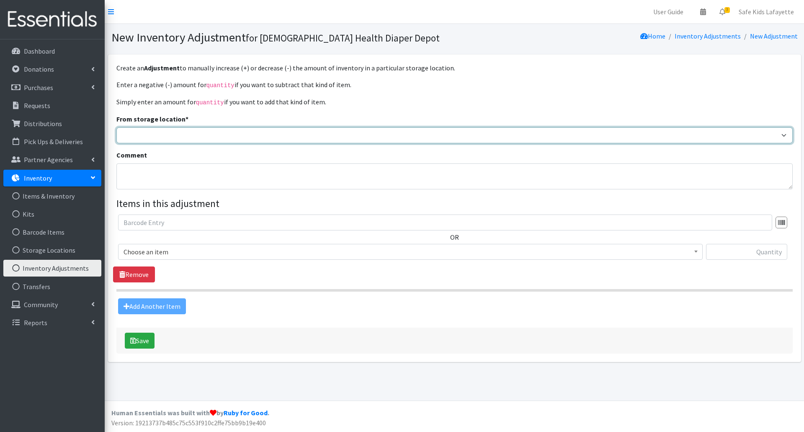
click at [222, 141] on select "Michigan City Prenatal Assistance Program Rensselaer Prenatal Assistance Progra…" at bounding box center [454, 135] width 676 height 16
select select "431"
click at [116, 127] on select "Michigan City Prenatal Assistance Program Rensselaer Prenatal Assistance Progra…" at bounding box center [454, 135] width 676 height 16
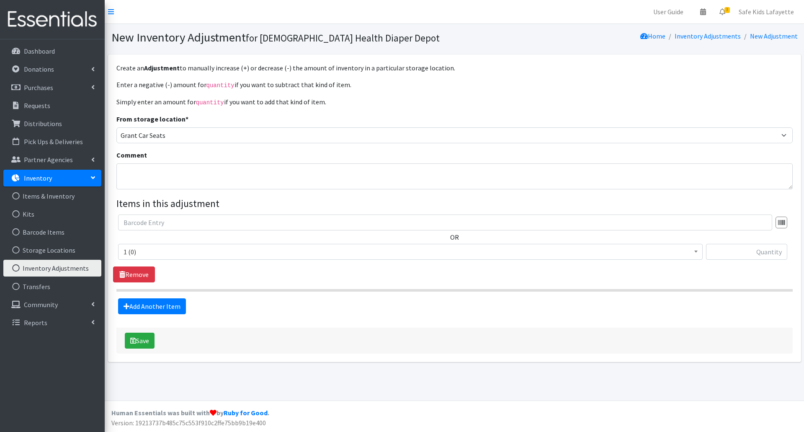
click at [195, 252] on span "1 (0)" at bounding box center [410, 252] width 574 height 12
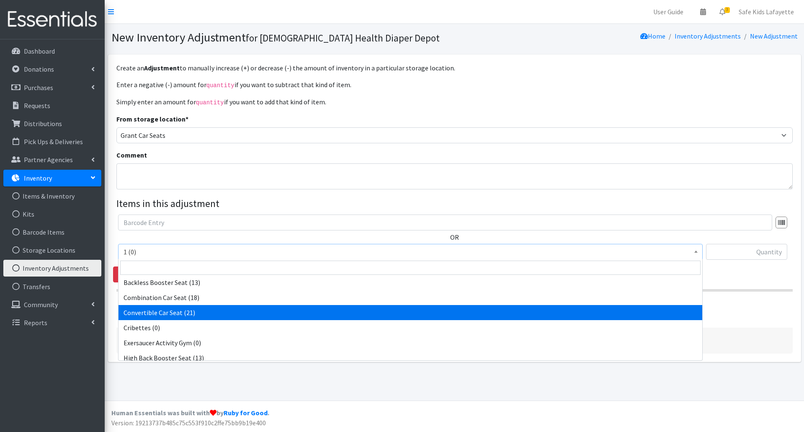
scroll to position [209, 0]
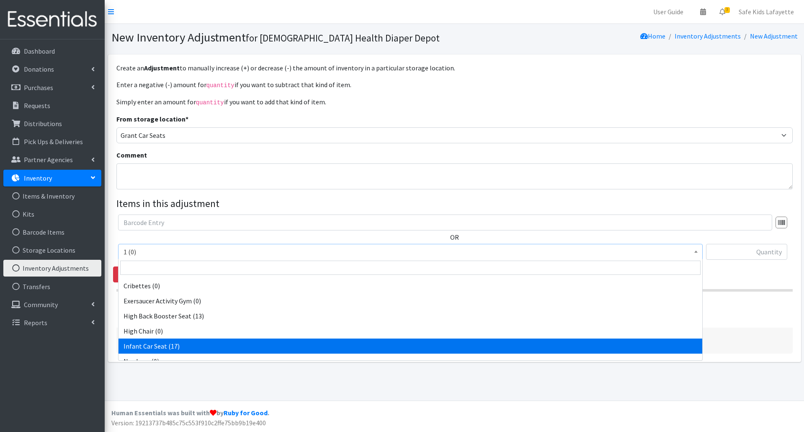
select select "14449"
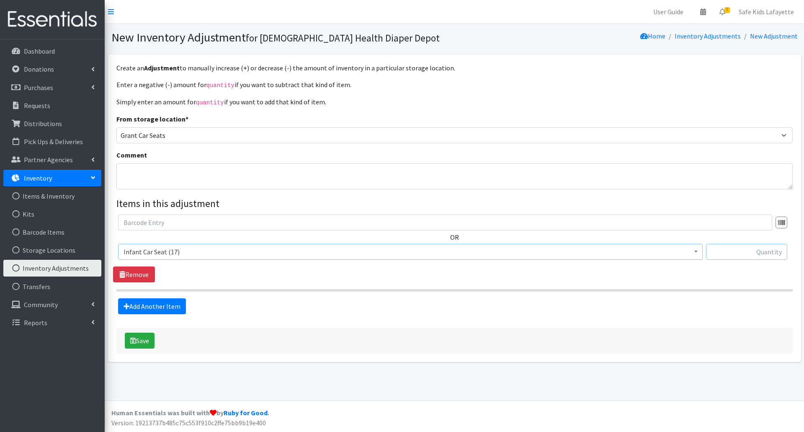
click at [723, 252] on input "text" at bounding box center [746, 252] width 81 height 16
type input "9"
click at [159, 311] on link "Add Another Item" at bounding box center [152, 306] width 68 height 16
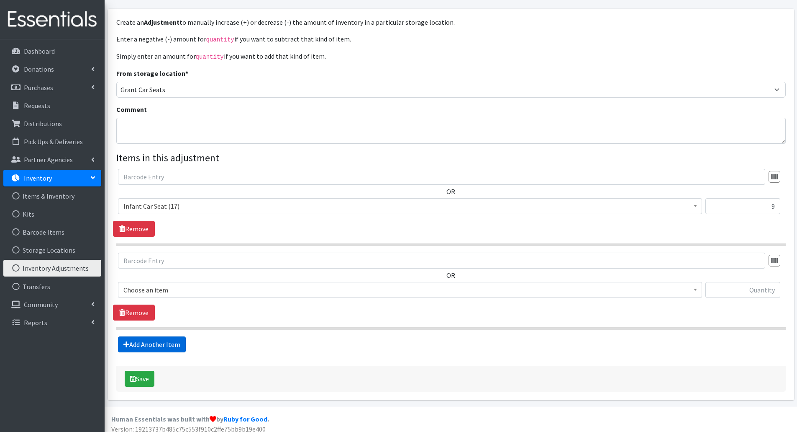
scroll to position [51, 0]
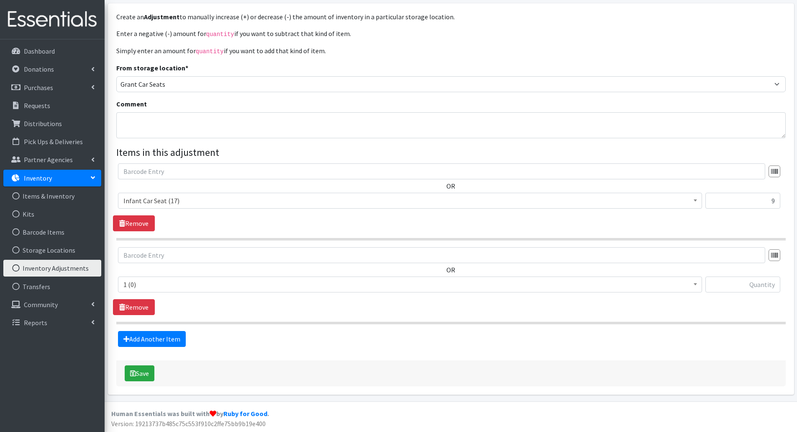
click at [174, 284] on span "1 (0)" at bounding box center [410, 284] width 574 height 12
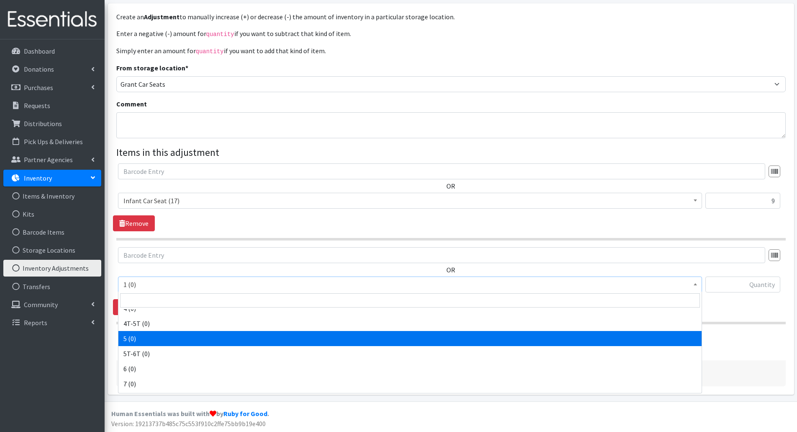
scroll to position [126, 0]
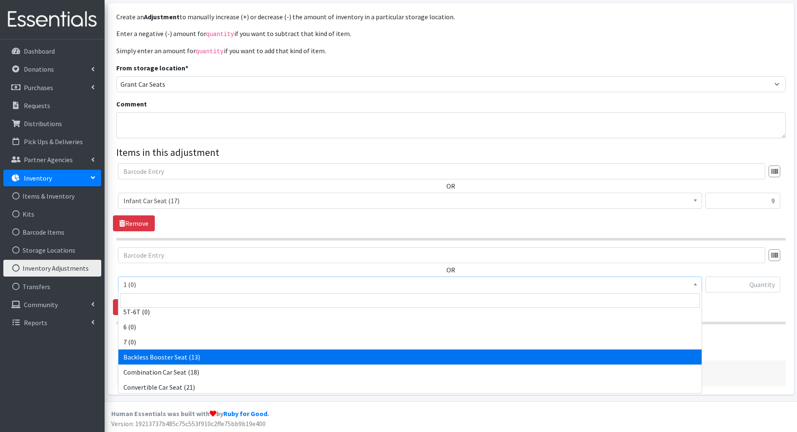
select select "14452"
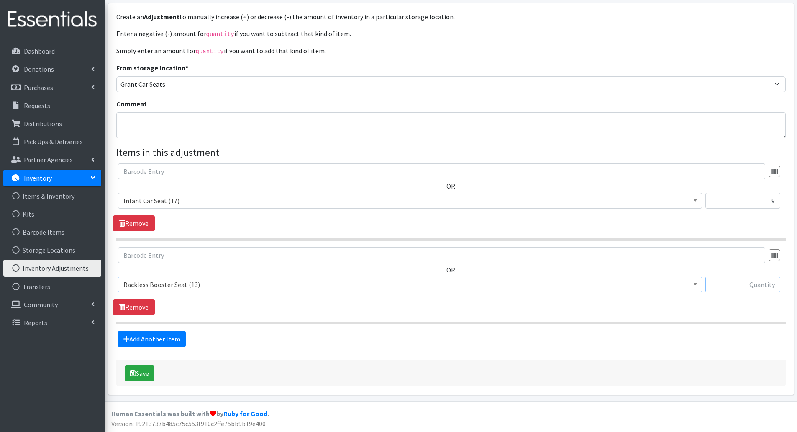
click at [728, 285] on input "text" at bounding box center [743, 284] width 75 height 16
type input "6"
click at [142, 341] on link "Add Another Item" at bounding box center [152, 339] width 68 height 16
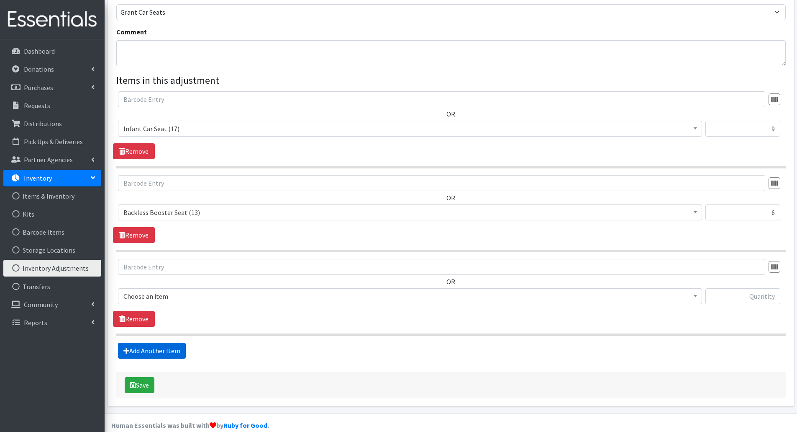
scroll to position [135, 0]
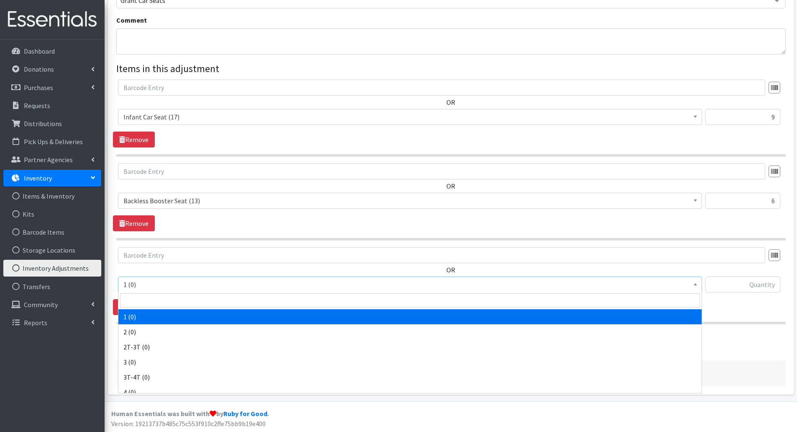
click at [172, 286] on span "1 (0)" at bounding box center [410, 284] width 574 height 12
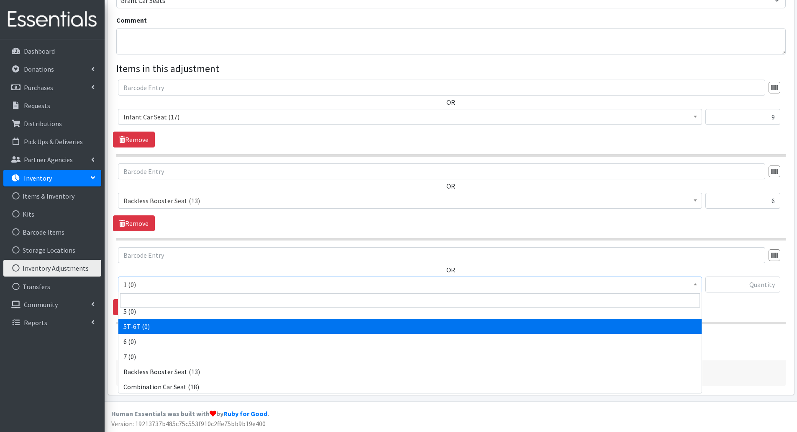
scroll to position [126, 0]
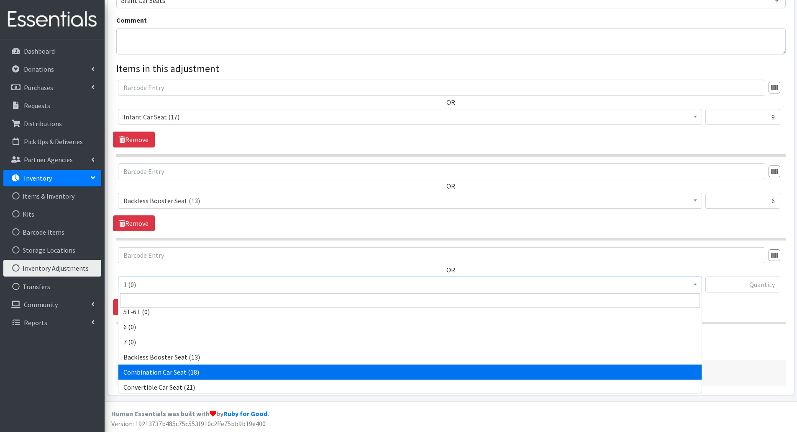
select select "14451"
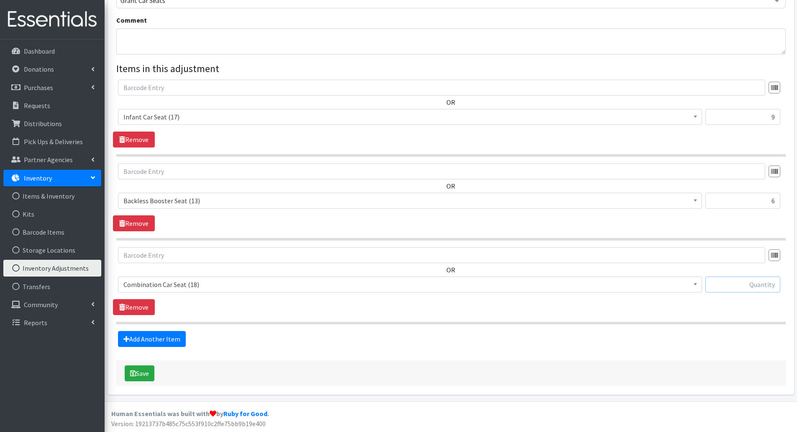
click at [731, 287] on input "text" at bounding box center [743, 284] width 75 height 16
type input "10"
click at [145, 335] on link "Add Another Item" at bounding box center [152, 339] width 68 height 16
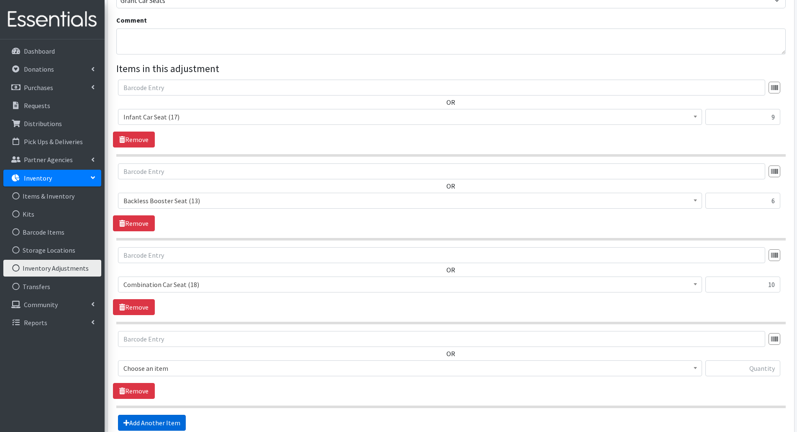
scroll to position [219, 0]
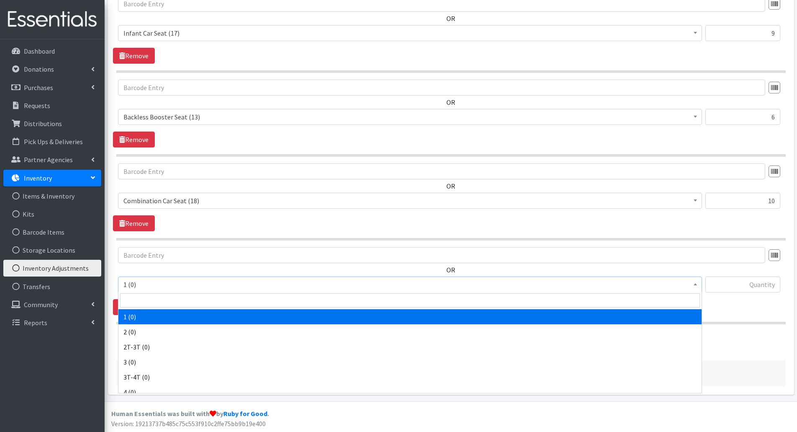
click at [205, 282] on span "1 (0)" at bounding box center [410, 284] width 574 height 12
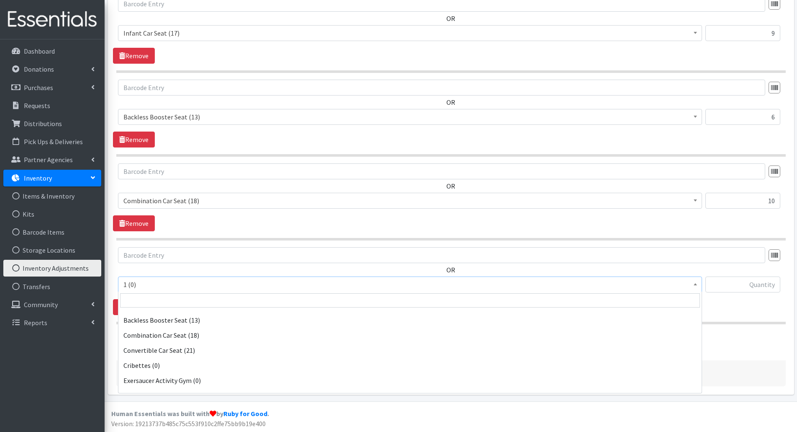
scroll to position [167, 0]
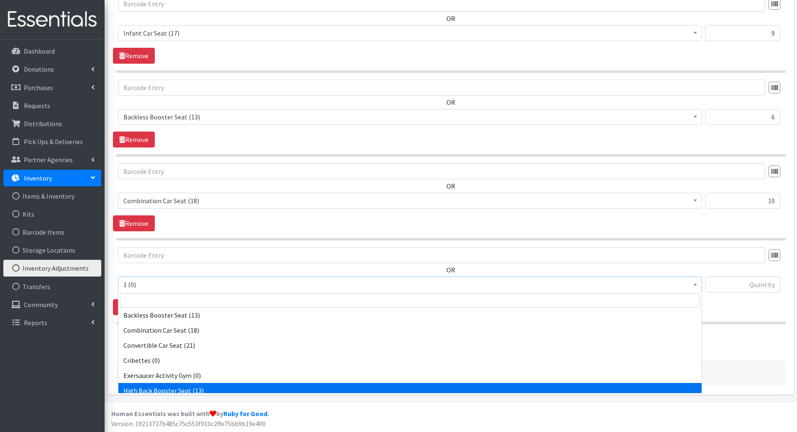
select select "14453"
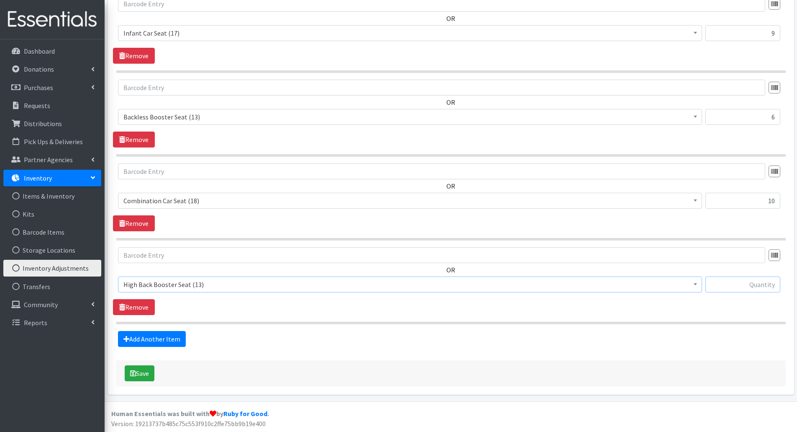
click at [752, 288] on input "text" at bounding box center [743, 284] width 75 height 16
click at [751, 288] on input "text" at bounding box center [743, 284] width 75 height 16
type input "3"
click at [150, 336] on link "Add Another Item" at bounding box center [152, 339] width 68 height 16
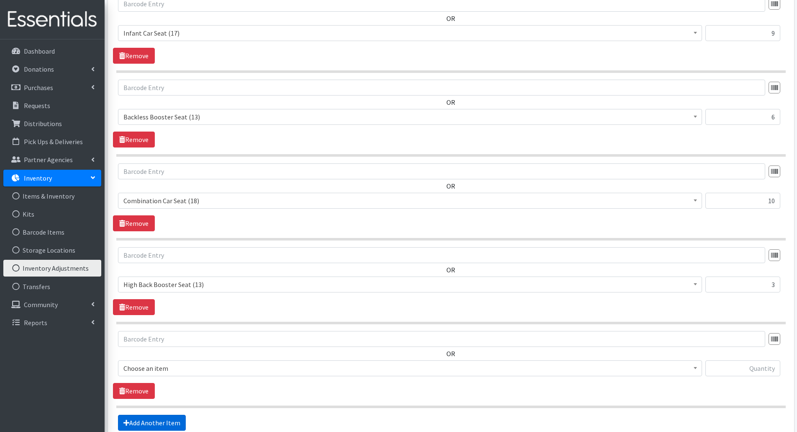
scroll to position [302, 0]
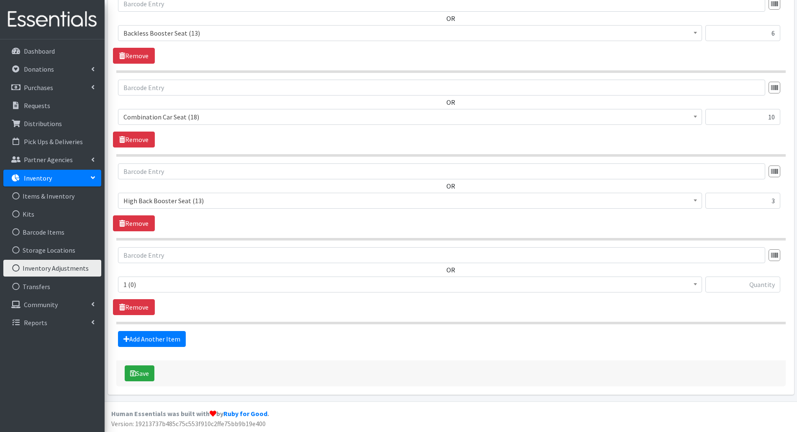
click at [190, 280] on span "1 (0)" at bounding box center [410, 284] width 574 height 12
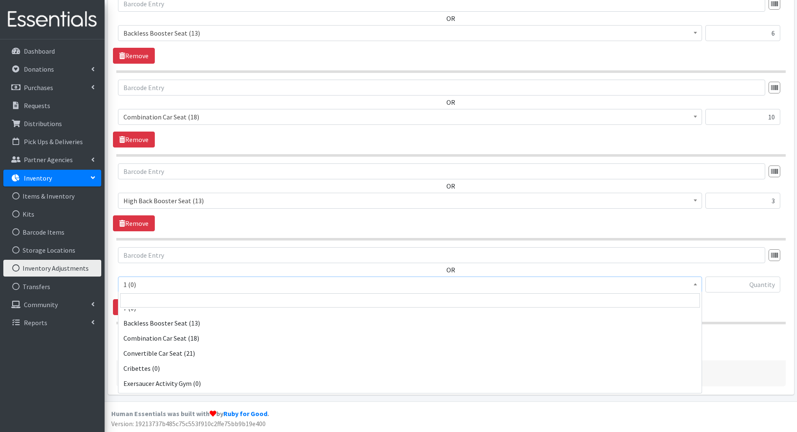
scroll to position [167, 0]
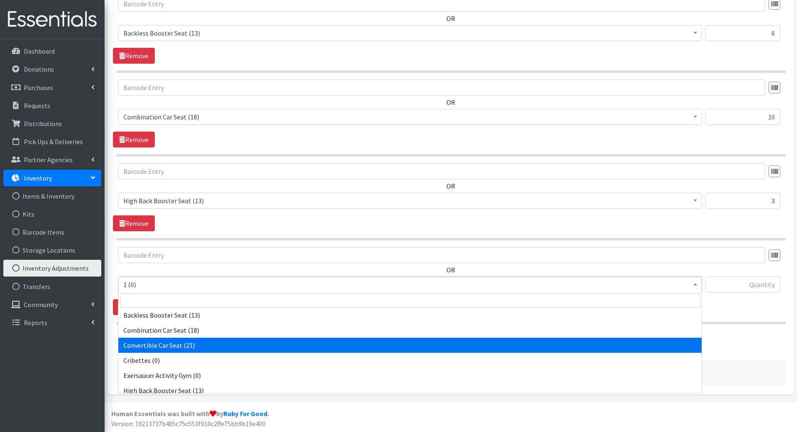
select select "14450"
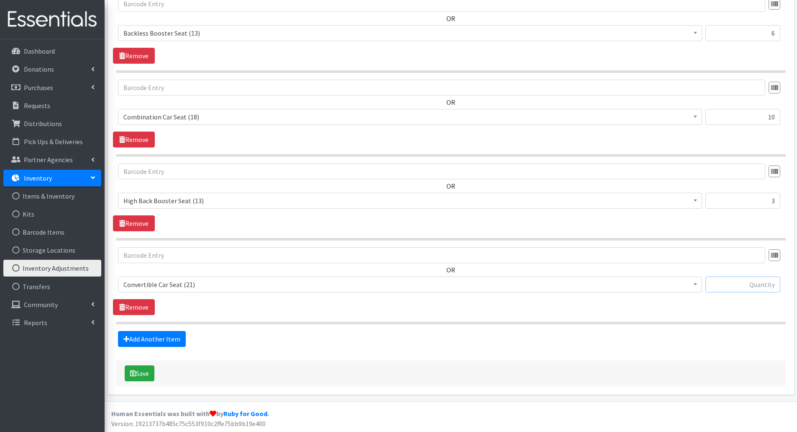
click at [710, 286] on input "text" at bounding box center [743, 284] width 75 height 16
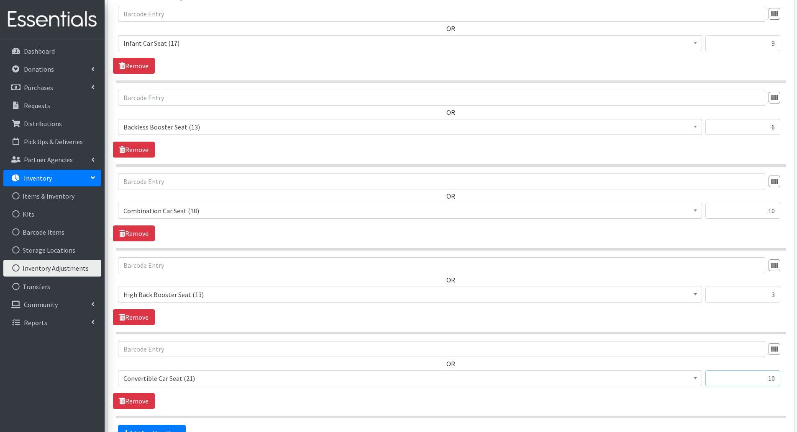
scroll to position [260, 0]
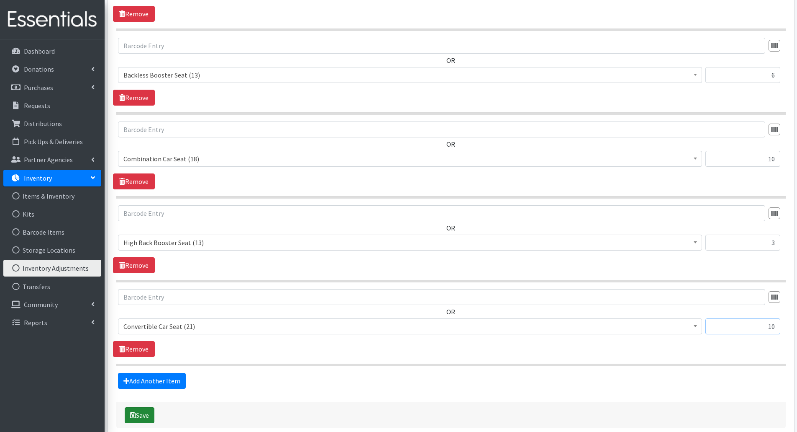
type input "10"
click at [150, 412] on button "Save" at bounding box center [140, 415] width 30 height 16
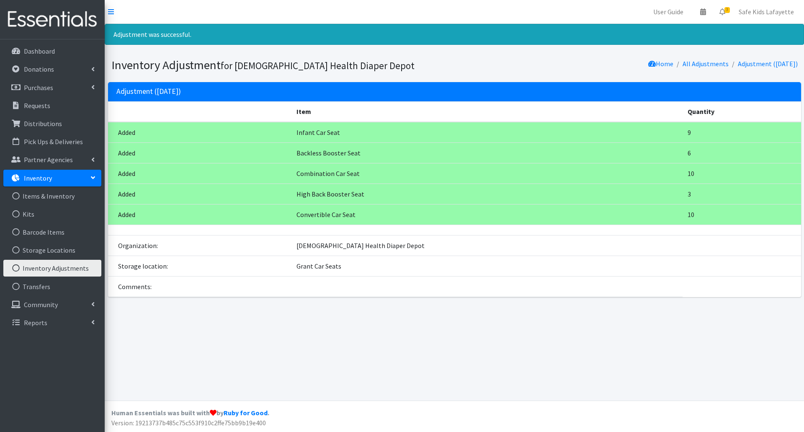
click at [333, 333] on div "Adjustment was successful. Inventory Adjustment for Franciscan Health Diaper De…" at bounding box center [454, 212] width 699 height 376
click at [60, 127] on link "Distributions" at bounding box center [52, 123] width 98 height 17
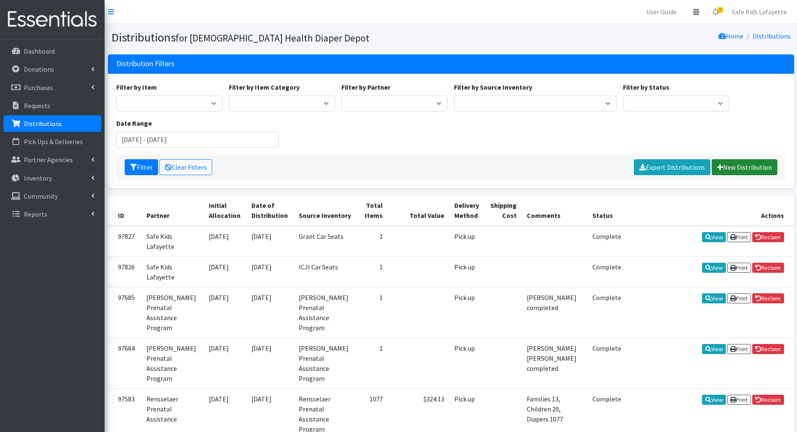
click at [728, 169] on link "New Distribution" at bounding box center [745, 167] width 66 height 16
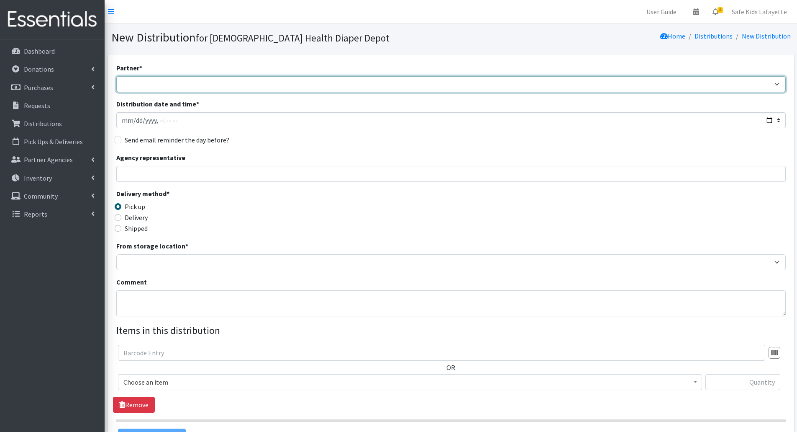
click at [194, 85] on select "ANEW Minitries Crown Point Prenatal Assistance Hammond Prenatal Assistance Prog…" at bounding box center [451, 84] width 670 height 16
select select "6331"
click at [116, 76] on select "ANEW Minitries Crown Point Prenatal Assistance Hammond Prenatal Assistance Prog…" at bounding box center [451, 84] width 670 height 16
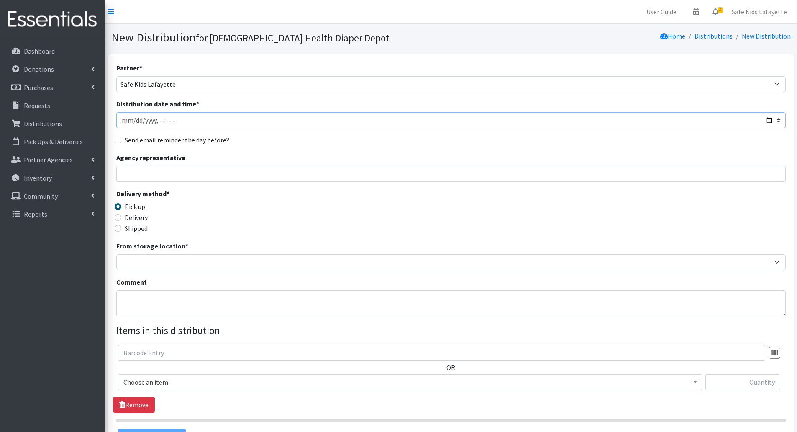
click at [770, 120] on input "Distribution date and time *" at bounding box center [451, 120] width 670 height 16
type input "2025-09-27T09:00"
click at [339, 225] on div "Delivery method * Pick up Delivery Shipped Shipping cost" at bounding box center [451, 214] width 670 height 52
click at [224, 177] on input "Agency representative" at bounding box center [451, 174] width 670 height 16
type input "Shelly Tansey"
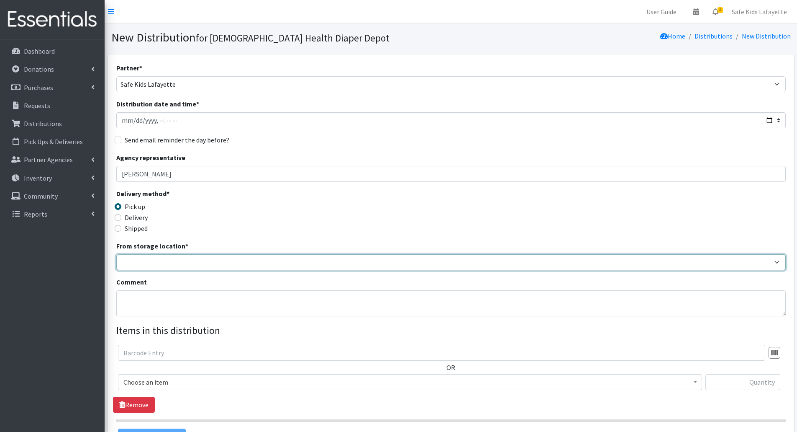
click at [184, 270] on select "Crown Point Bulk Storage Crown Point Prenatal Assistance Program Grant Car Seat…" at bounding box center [451, 262] width 670 height 16
select select "431"
click at [116, 254] on select "Crown Point Bulk Storage Crown Point Prenatal Assistance Program Grant Car Seat…" at bounding box center [451, 262] width 670 height 16
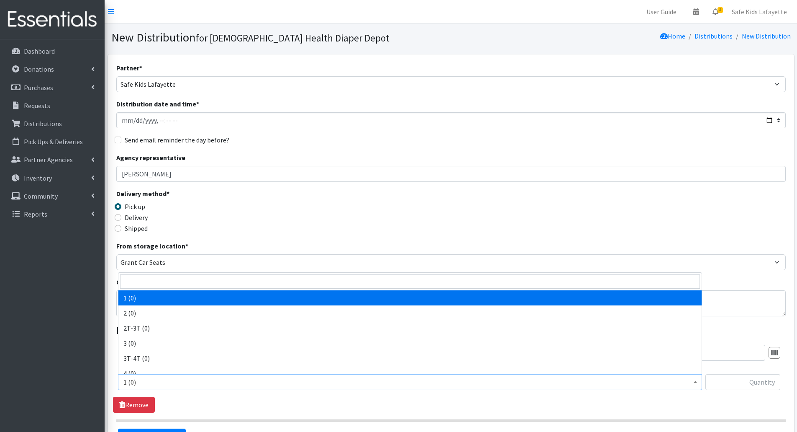
click at [212, 382] on span "1 (0)" at bounding box center [410, 382] width 574 height 12
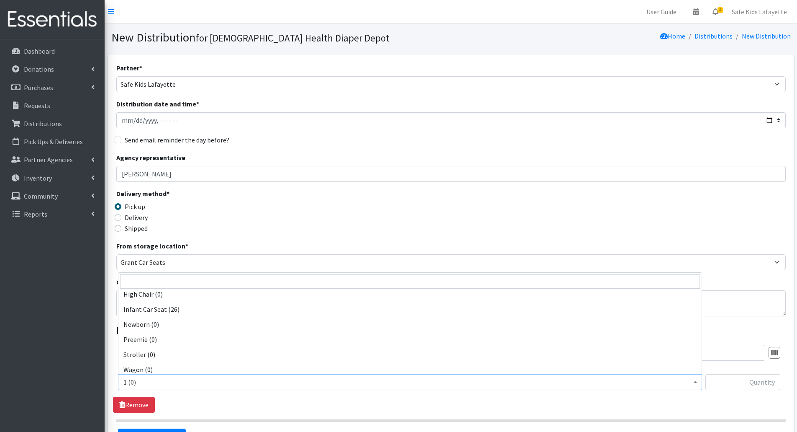
scroll to position [263, 0]
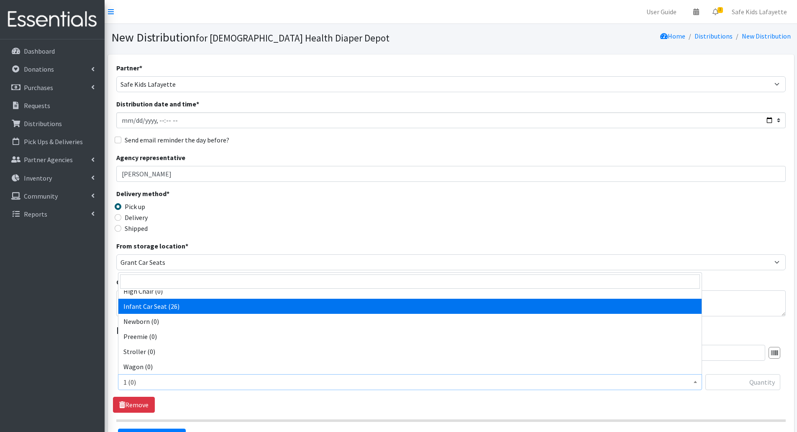
select select "14449"
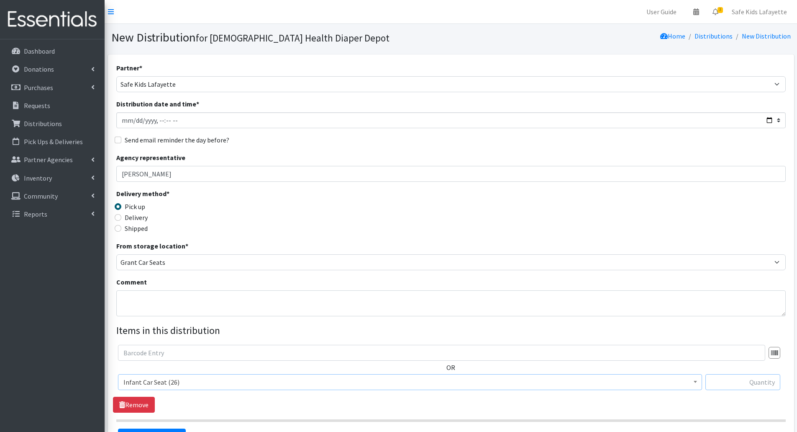
click at [714, 379] on input "text" at bounding box center [743, 382] width 75 height 16
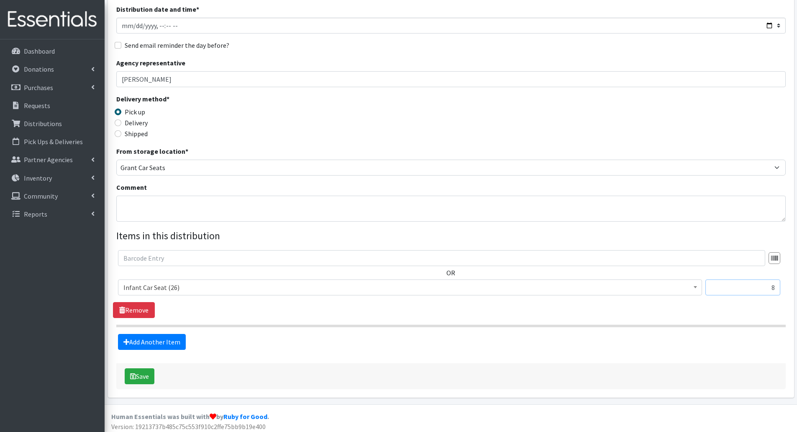
scroll to position [98, 0]
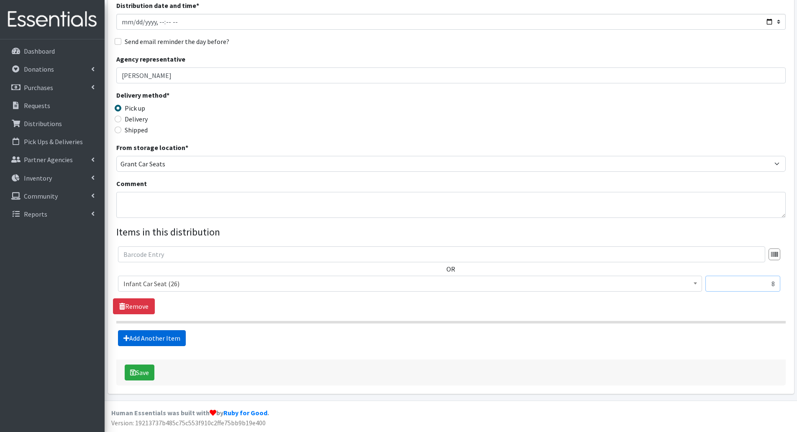
type input "8"
click at [151, 339] on link "Add Another Item" at bounding box center [152, 338] width 68 height 16
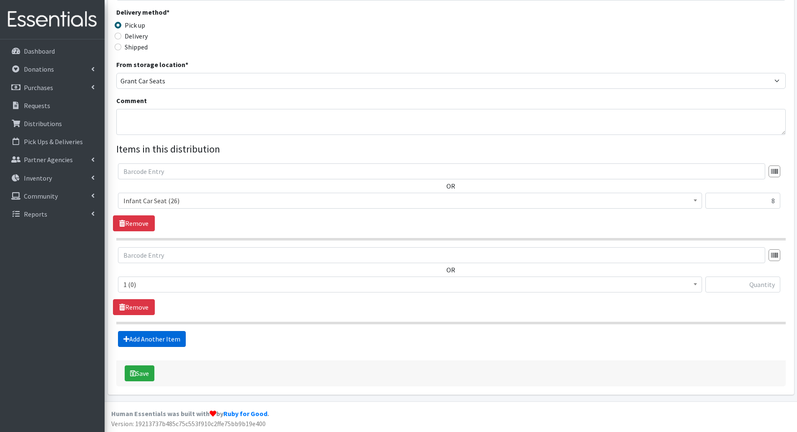
scroll to position [182, 0]
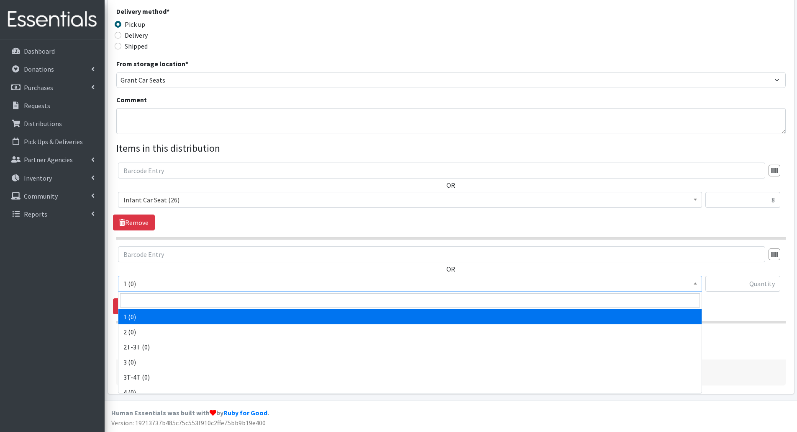
click at [178, 283] on span "1 (0)" at bounding box center [410, 284] width 574 height 12
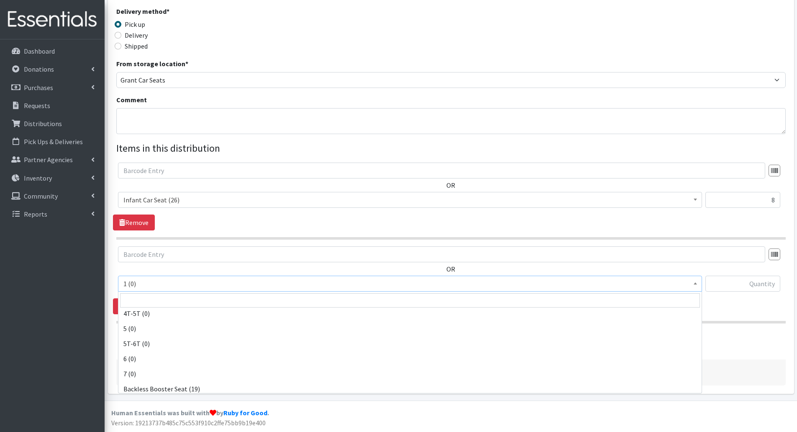
scroll to position [126, 0]
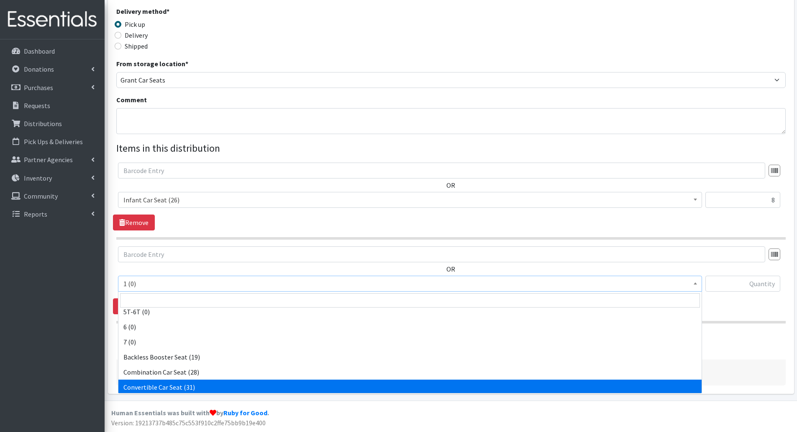
select select "14450"
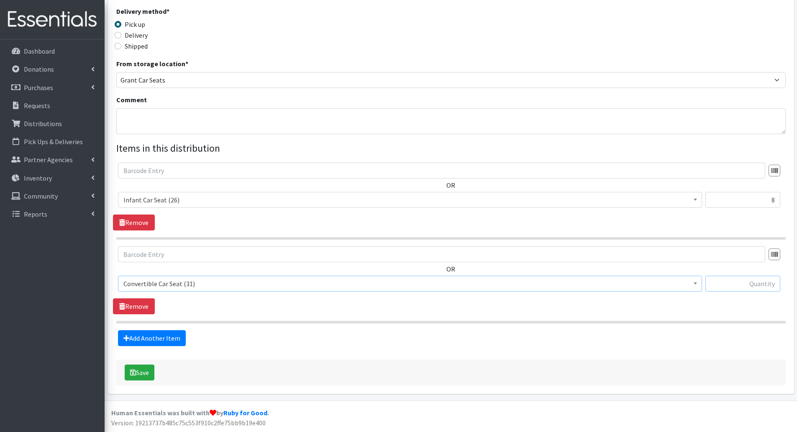
click at [745, 289] on input "text" at bounding box center [743, 283] width 75 height 16
type input "10"
click at [153, 340] on link "Add Another Item" at bounding box center [152, 338] width 68 height 16
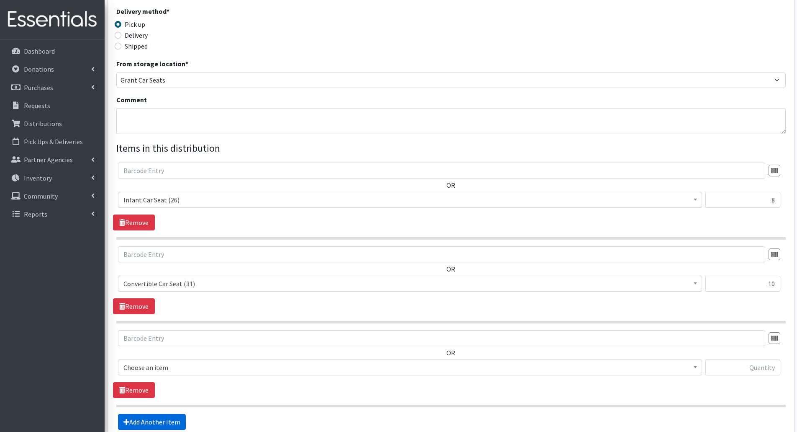
scroll to position [266, 0]
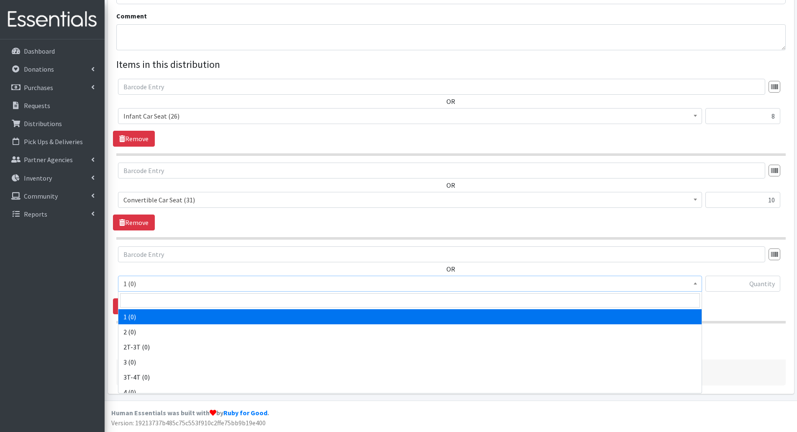
click at [188, 283] on span "1 (0)" at bounding box center [410, 284] width 574 height 12
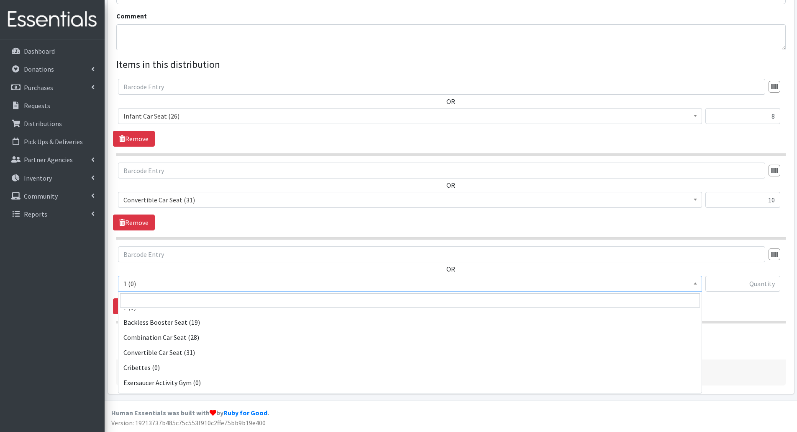
scroll to position [167, 0]
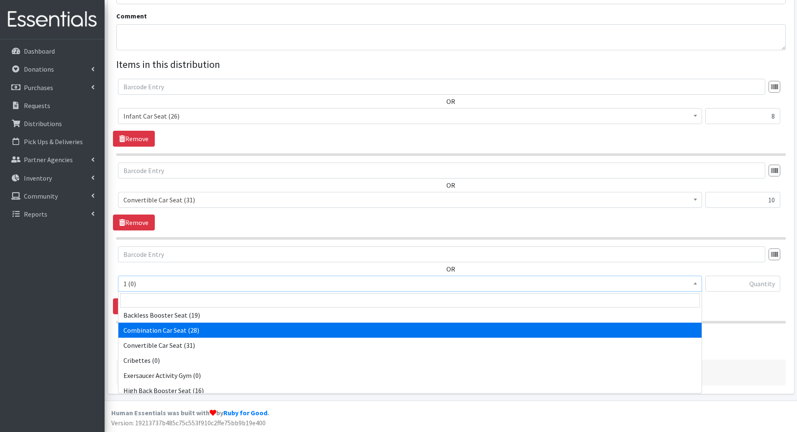
select select "14451"
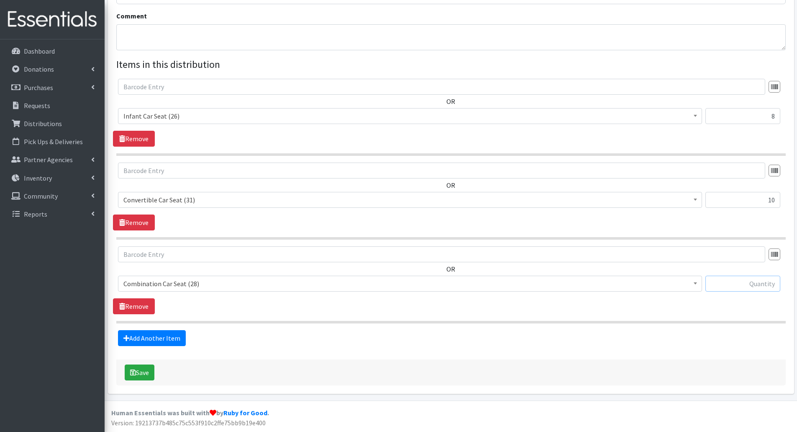
click at [718, 283] on input "text" at bounding box center [743, 283] width 75 height 16
type input "2"
click at [156, 335] on link "Add Another Item" at bounding box center [152, 338] width 68 height 16
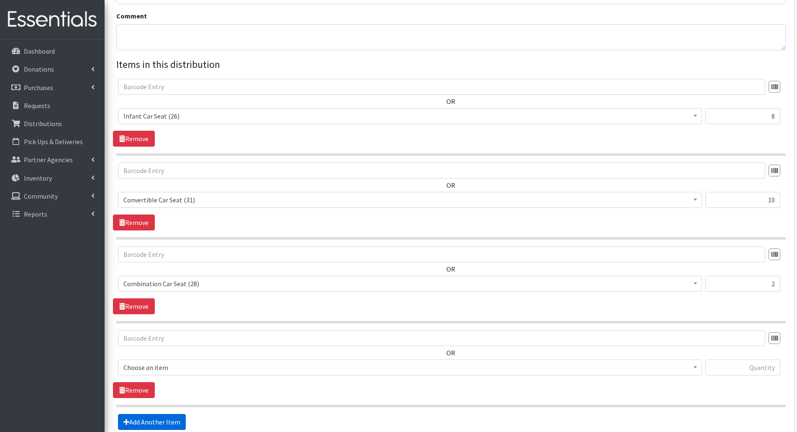
scroll to position [350, 0]
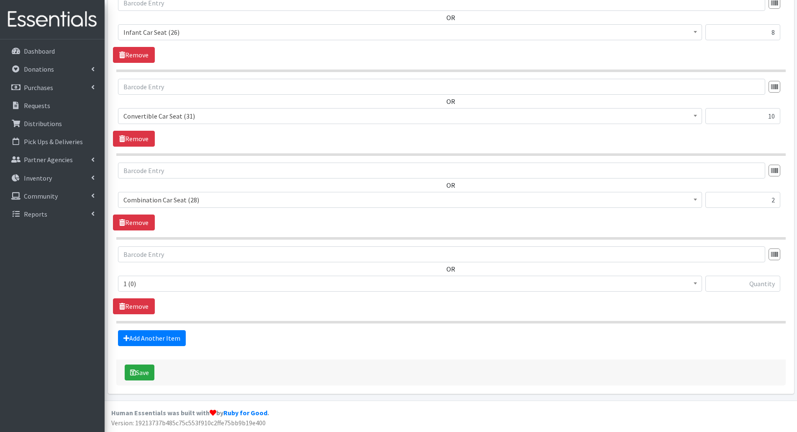
click at [184, 288] on span "1 (0)" at bounding box center [410, 284] width 574 height 12
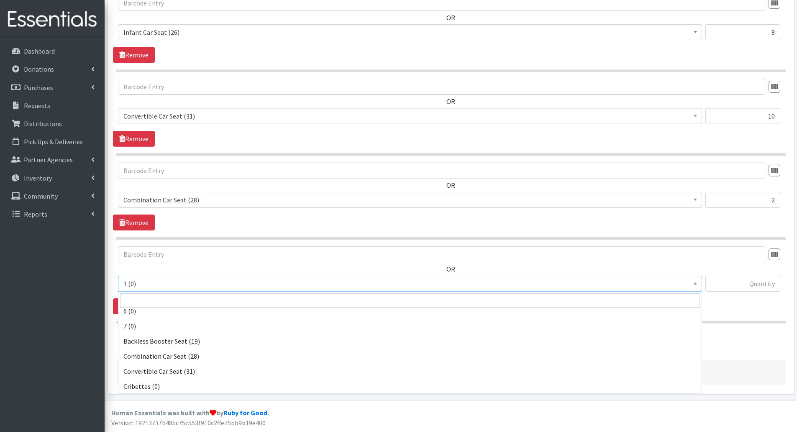
scroll to position [167, 0]
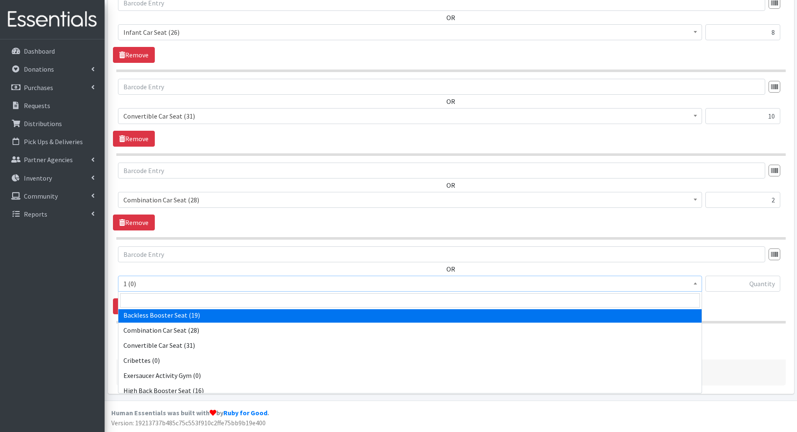
select select "14452"
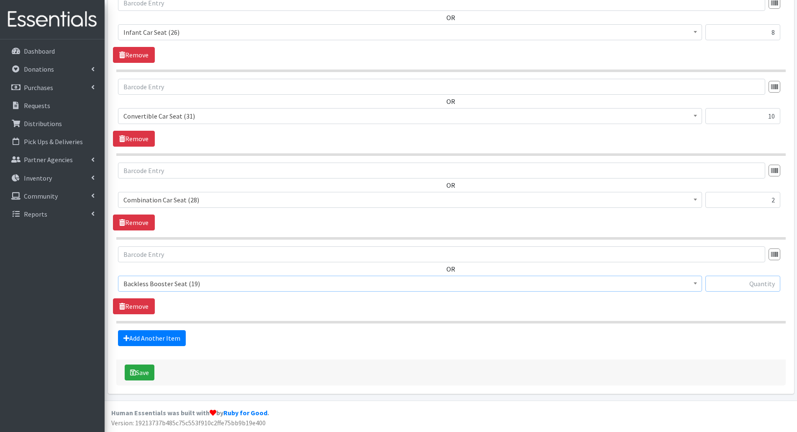
click at [739, 287] on input "text" at bounding box center [743, 283] width 75 height 16
type input "2"
click at [136, 340] on link "Add Another Item" at bounding box center [152, 338] width 68 height 16
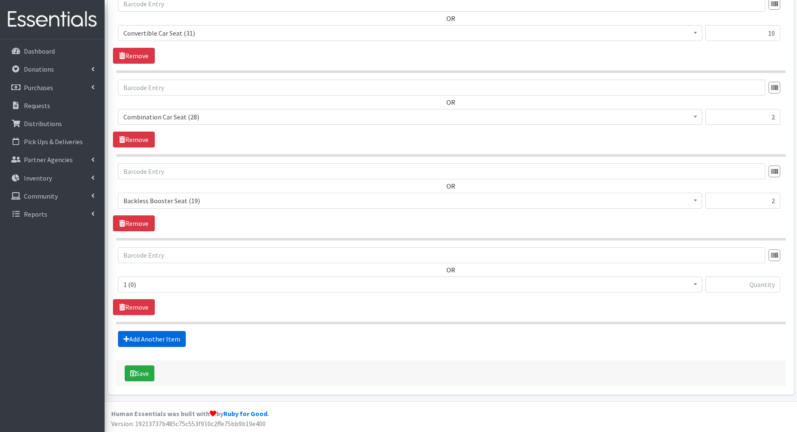
scroll to position [433, 0]
click at [162, 285] on span "1 (0)" at bounding box center [410, 284] width 574 height 12
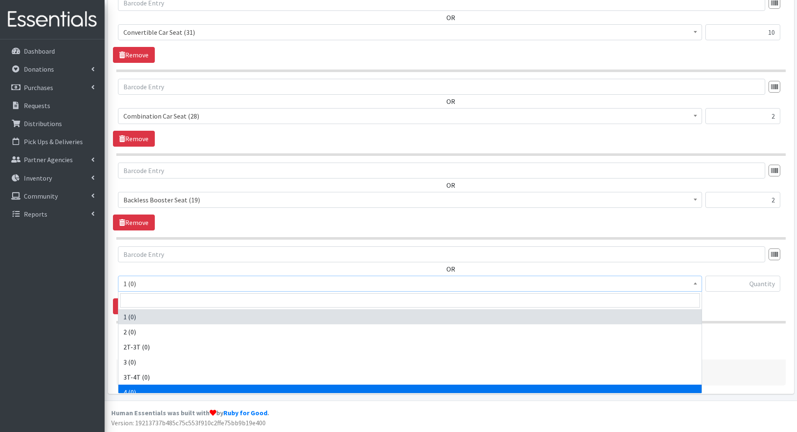
click at [739, 344] on div "Add Another Item" at bounding box center [451, 338] width 676 height 16
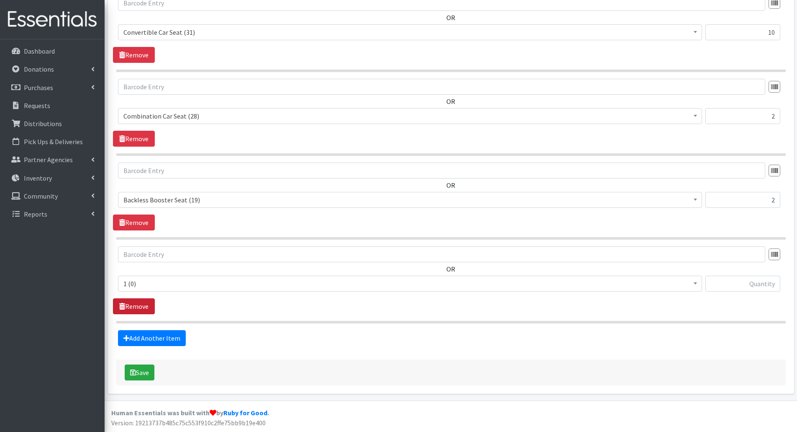
click at [132, 304] on link "Remove" at bounding box center [134, 306] width 42 height 16
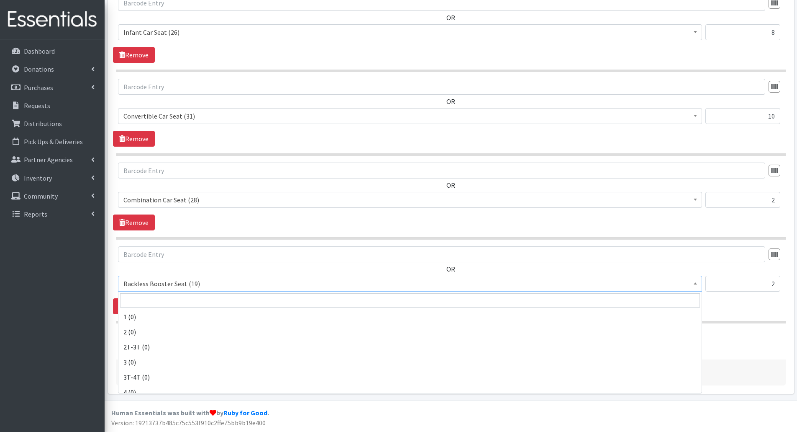
click at [226, 287] on span "Backless Booster Seat (19)" at bounding box center [410, 284] width 574 height 12
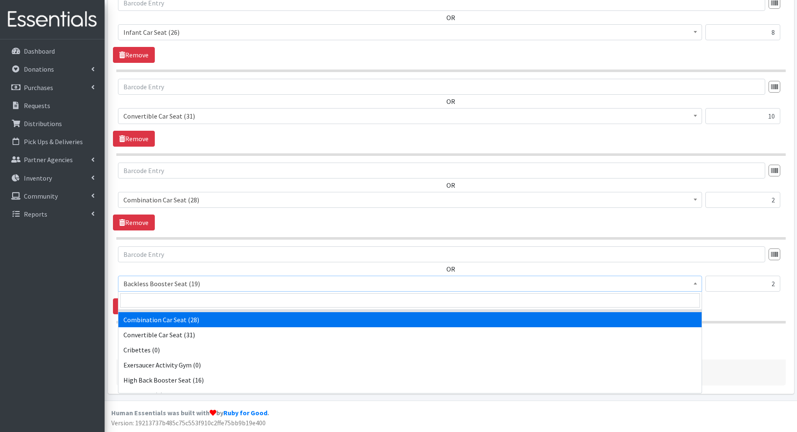
scroll to position [193, 0]
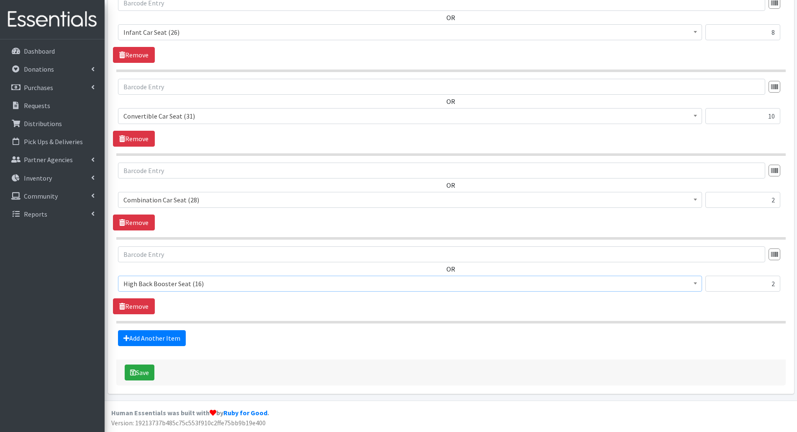
select select "14453"
drag, startPoint x: 750, startPoint y: 284, endPoint x: 772, endPoint y: 283, distance: 21.4
click at [766, 283] on input "2" at bounding box center [743, 283] width 75 height 16
drag, startPoint x: 779, startPoint y: 283, endPoint x: 770, endPoint y: 283, distance: 8.4
click at [770, 283] on input "2" at bounding box center [743, 283] width 75 height 16
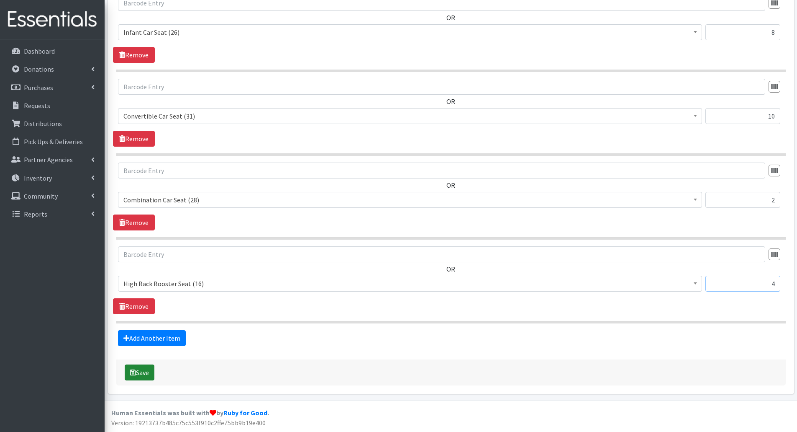
type input "4"
click at [145, 373] on button "Save" at bounding box center [140, 372] width 30 height 16
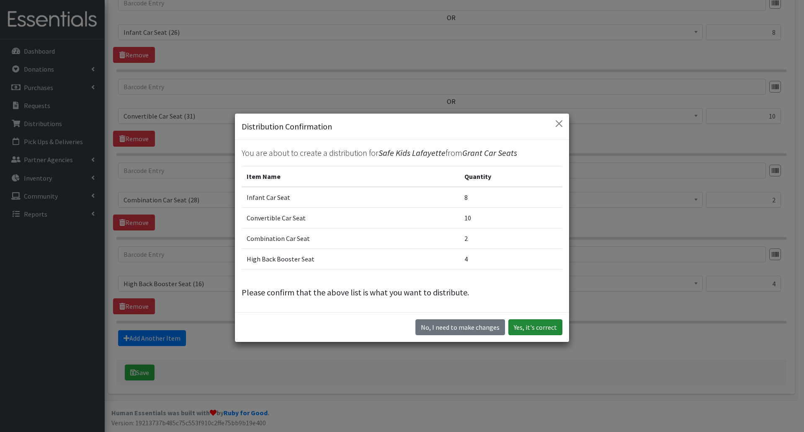
click at [526, 329] on button "Yes, it's correct" at bounding box center [535, 327] width 54 height 16
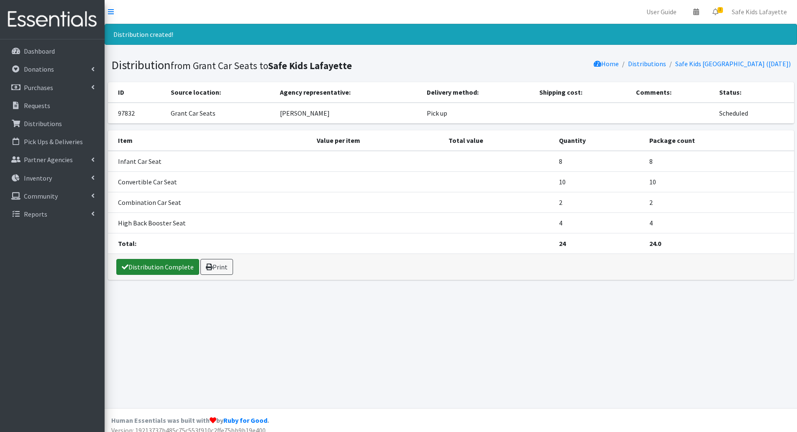
click at [184, 273] on link "Distribution Complete" at bounding box center [157, 267] width 83 height 16
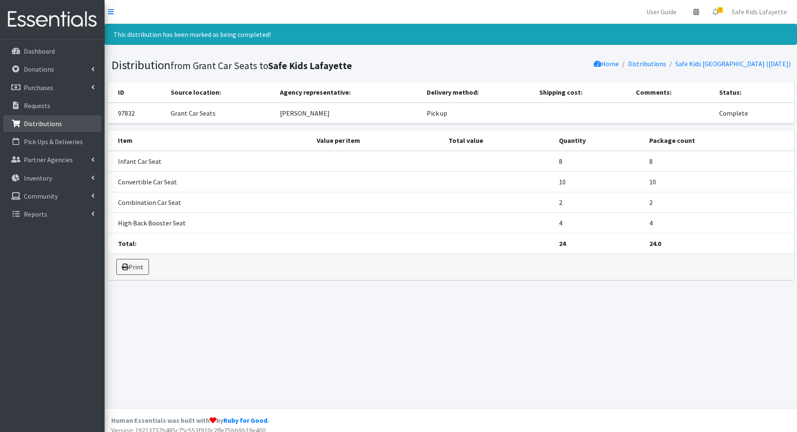
click at [50, 122] on p "Distributions" at bounding box center [43, 123] width 38 height 8
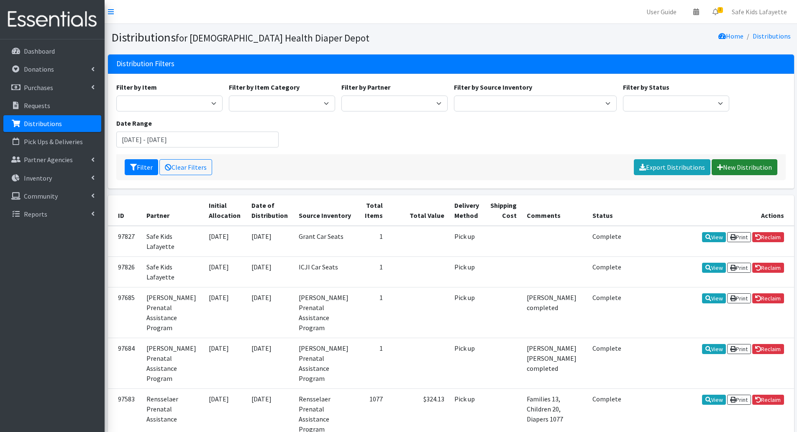
click at [729, 167] on link "New Distribution" at bounding box center [745, 167] width 66 height 16
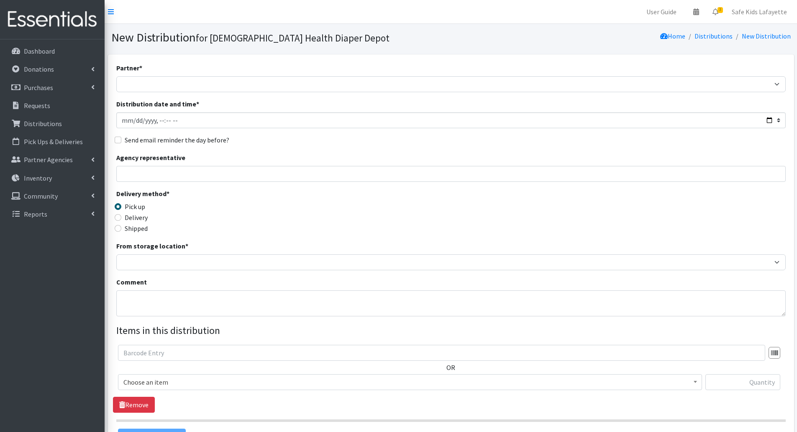
select select "6331"
click at [116, 76] on select "ANEW Minitries Crown Point Prenatal Assistance [PERSON_NAME] Prenatal Assistanc…" at bounding box center [451, 84] width 670 height 16
click at [769, 124] on input "Distribution date and time *" at bounding box center [451, 120] width 670 height 16
type input "[DATE]T09:00"
click at [314, 206] on div "Delivery method * Pick up Delivery Shipped Shipping cost" at bounding box center [451, 214] width 670 height 52
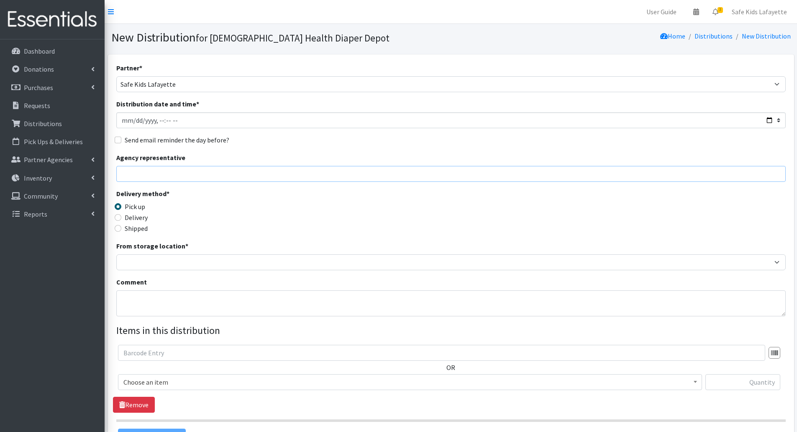
click at [275, 172] on input "Agency representative" at bounding box center [451, 174] width 670 height 16
type input "[PERSON_NAME]"
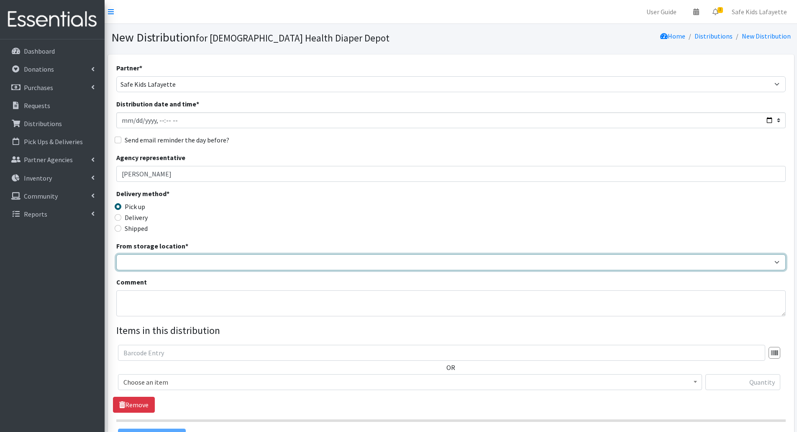
click at [240, 265] on select "Crown Point Bulk Storage Crown Point Prenatal Assistance Program Grant Car Seat…" at bounding box center [451, 262] width 670 height 16
select select "430"
click at [116, 254] on select "Crown Point Bulk Storage Crown Point Prenatal Assistance Program Grant Car Seat…" at bounding box center [451, 262] width 670 height 16
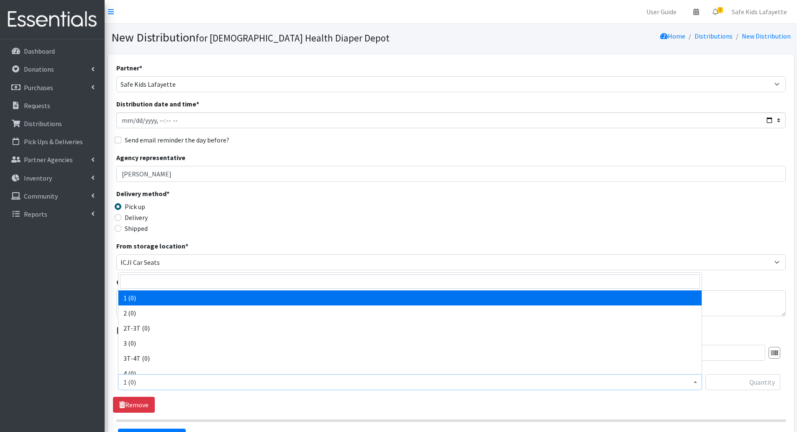
click at [227, 386] on span "1 (0)" at bounding box center [410, 382] width 574 height 12
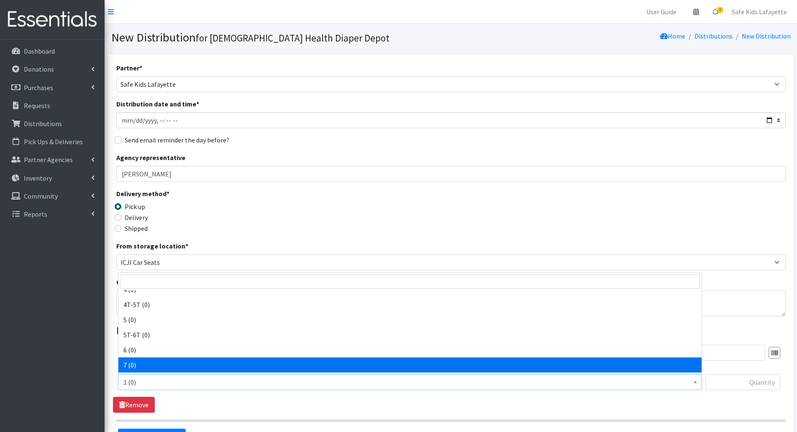
scroll to position [126, 0]
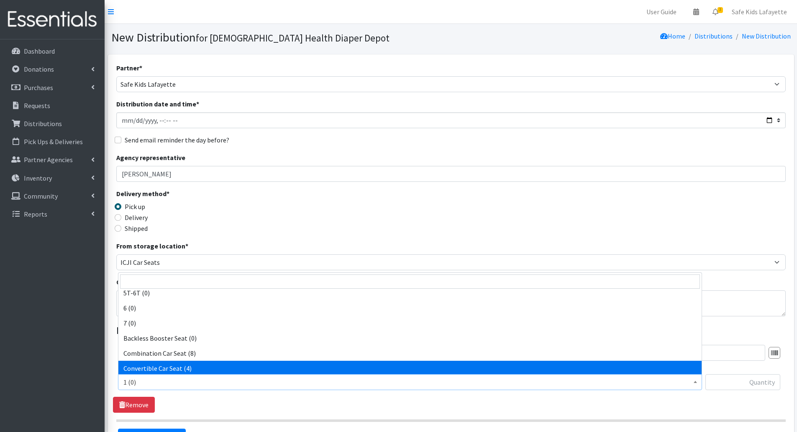
select select "14450"
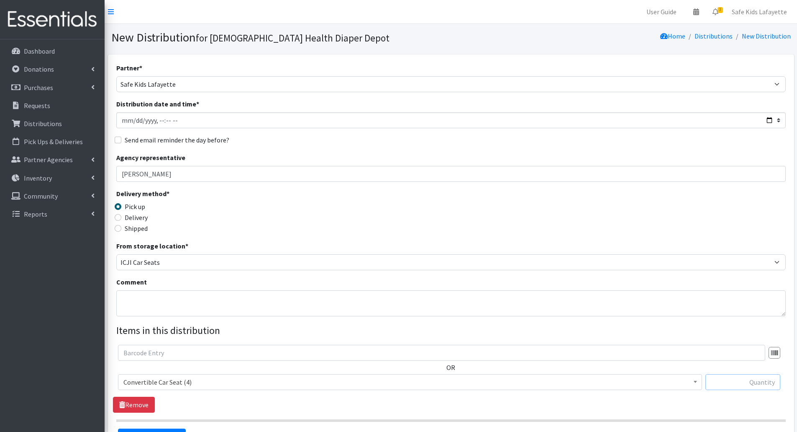
click at [734, 380] on input "text" at bounding box center [743, 382] width 75 height 16
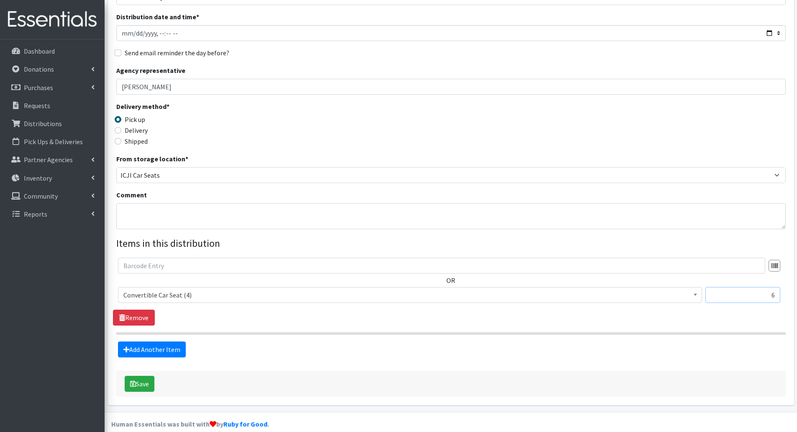
scroll to position [98, 0]
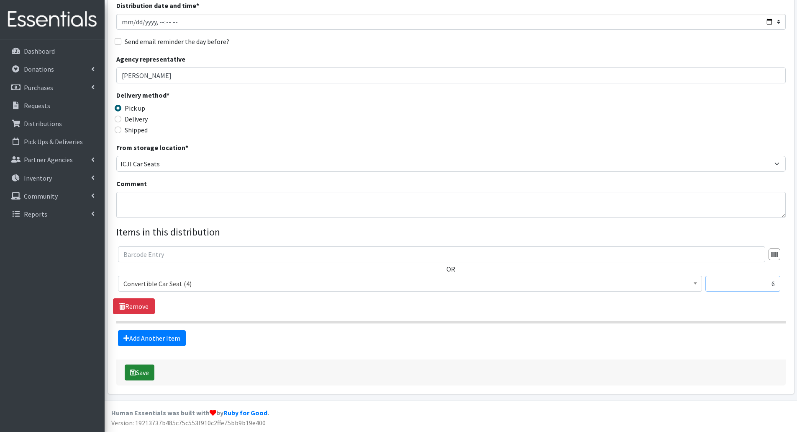
type input "6"
click at [142, 373] on button "Save" at bounding box center [140, 372] width 30 height 16
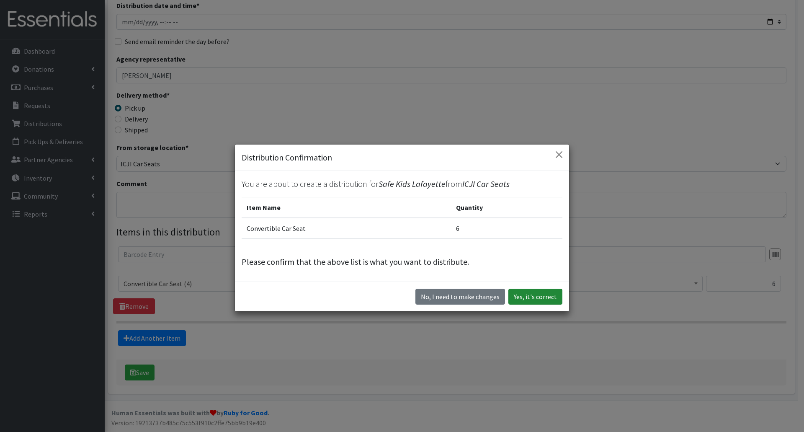
click at [517, 300] on button "Yes, it's correct" at bounding box center [535, 296] width 54 height 16
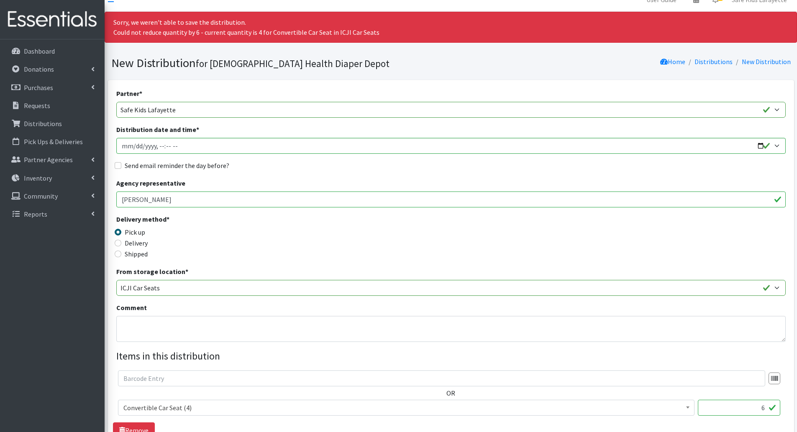
scroll to position [0, 0]
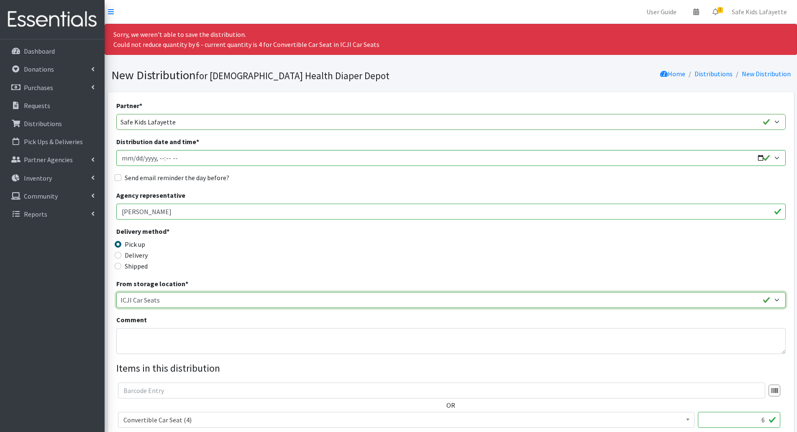
click at [148, 303] on select "Crown Point Bulk Storage Crown Point Prenatal Assistance Program Grant Car Seat…" at bounding box center [451, 300] width 670 height 16
select select "431"
click at [116, 292] on select "Crown Point Bulk Storage Crown Point Prenatal Assistance Program Grant Car Seat…" at bounding box center [451, 300] width 670 height 16
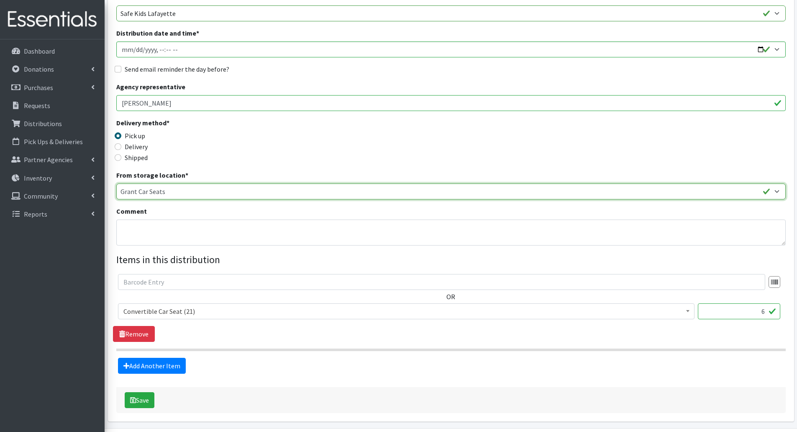
scroll to position [136, 0]
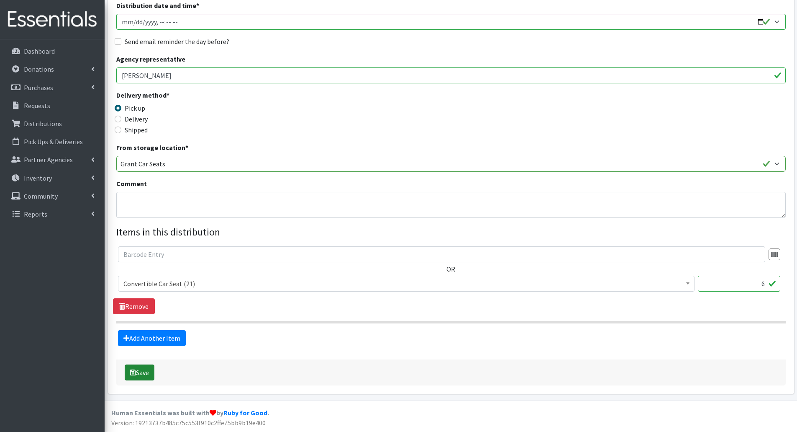
click at [136, 374] on button "Save" at bounding box center [140, 372] width 30 height 16
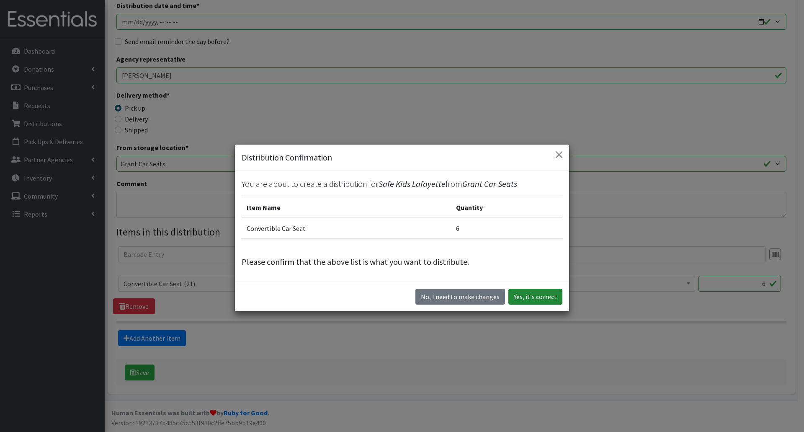
click at [522, 301] on button "Yes, it's correct" at bounding box center [535, 296] width 54 height 16
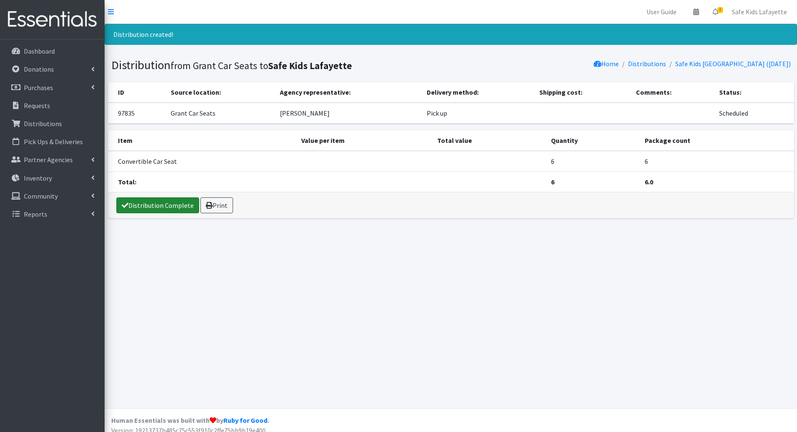
click at [170, 206] on link "Distribution Complete" at bounding box center [157, 205] width 83 height 16
click at [746, 13] on link "Safe Kids Lafayette" at bounding box center [759, 11] width 69 height 17
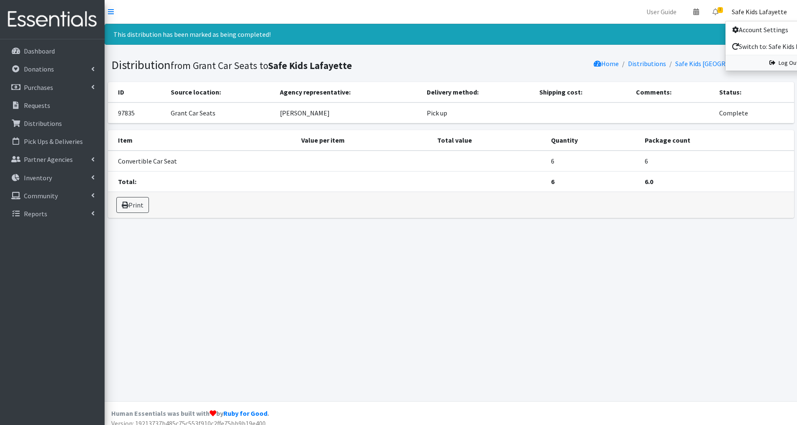
click at [754, 62] on link "Log Out" at bounding box center [784, 62] width 116 height 15
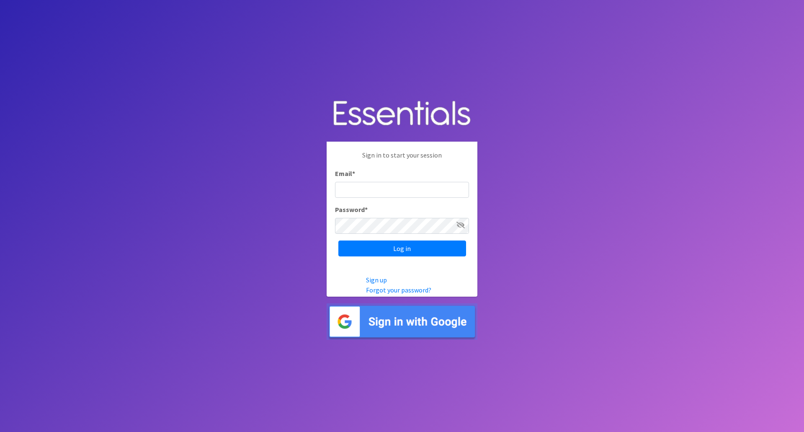
click at [426, 189] on input "Email *" at bounding box center [402, 190] width 134 height 16
type input "[EMAIL_ADDRESS][DOMAIN_NAME]"
click at [338, 240] on input "Log in" at bounding box center [402, 248] width 128 height 16
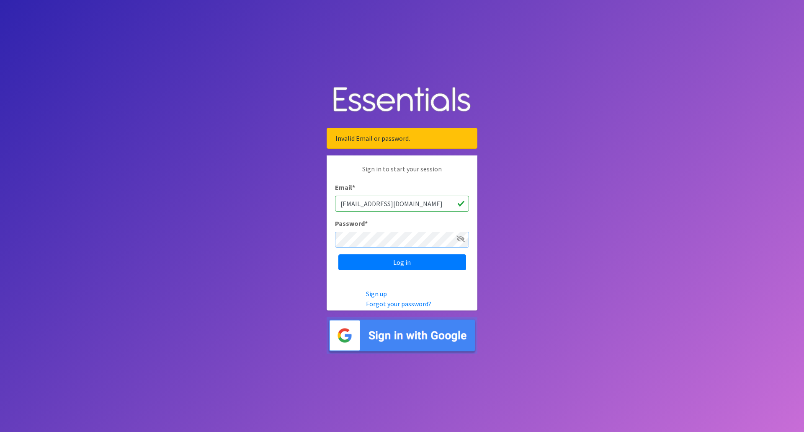
click at [338, 254] on input "Log in" at bounding box center [402, 262] width 128 height 16
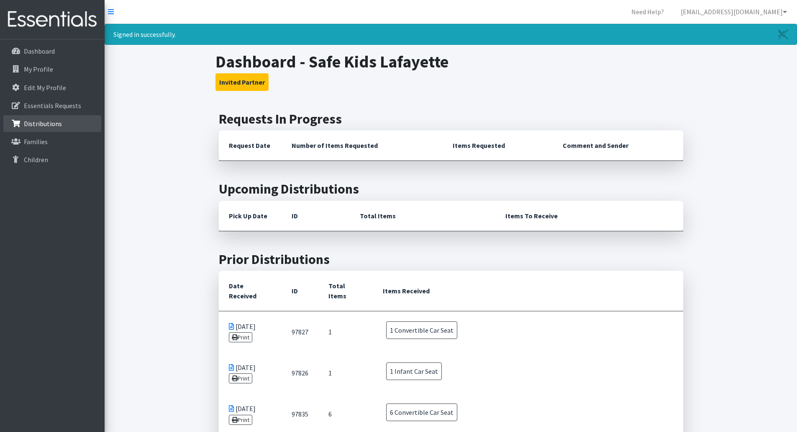
click at [40, 119] on p "Distributions" at bounding box center [43, 123] width 38 height 8
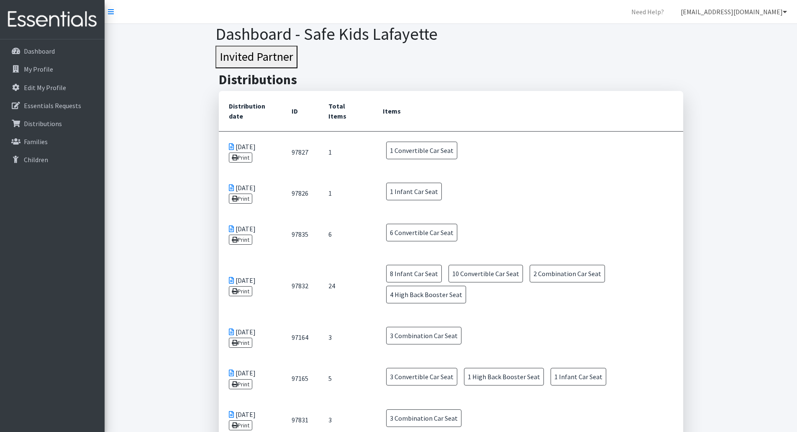
click at [745, 17] on link "[EMAIL_ADDRESS][DOMAIN_NAME]" at bounding box center [734, 11] width 120 height 17
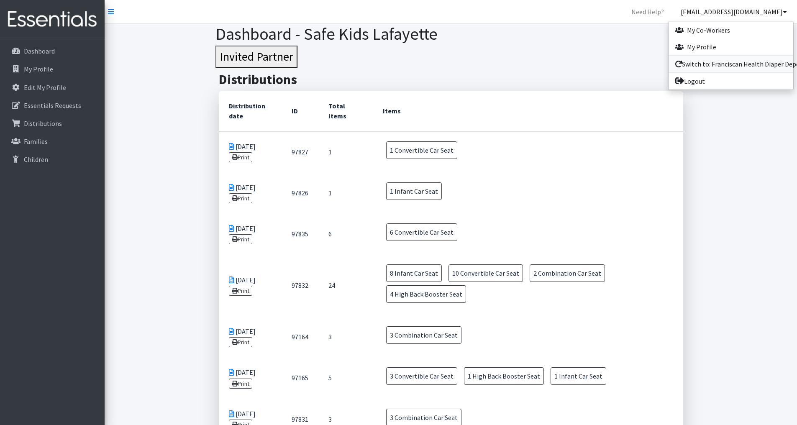
click at [696, 67] on link "Switch to: Franciscan Health Diaper Depot" at bounding box center [731, 64] width 125 height 17
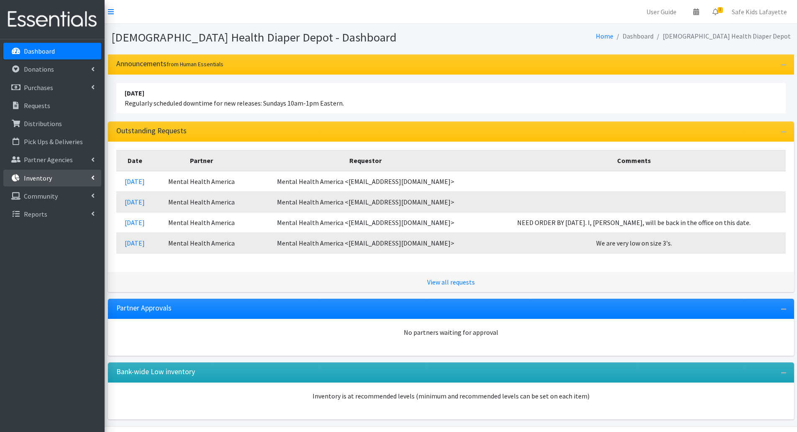
click at [53, 176] on link "Inventory" at bounding box center [52, 178] width 98 height 17
click at [64, 267] on link "Inventory Adjustments" at bounding box center [52, 268] width 98 height 17
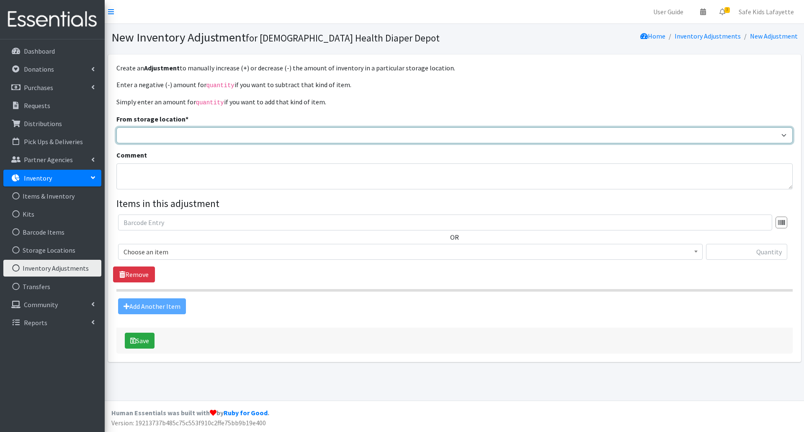
click at [162, 134] on select "Michigan City Prenatal Assistance Program Rensselaer Prenatal Assistance Progra…" at bounding box center [454, 135] width 676 height 16
select select "431"
click at [116, 127] on select "Michigan City Prenatal Assistance Program Rensselaer Prenatal Assistance Progra…" at bounding box center [454, 135] width 676 height 16
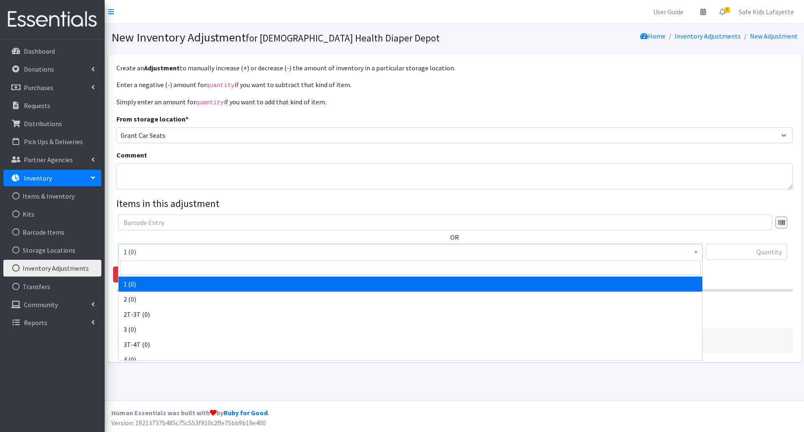
click at [155, 251] on span "1 (0)" at bounding box center [410, 252] width 574 height 12
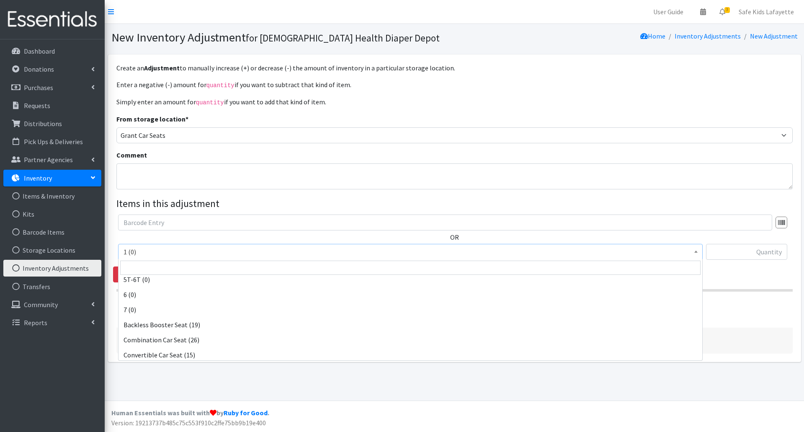
scroll to position [126, 0]
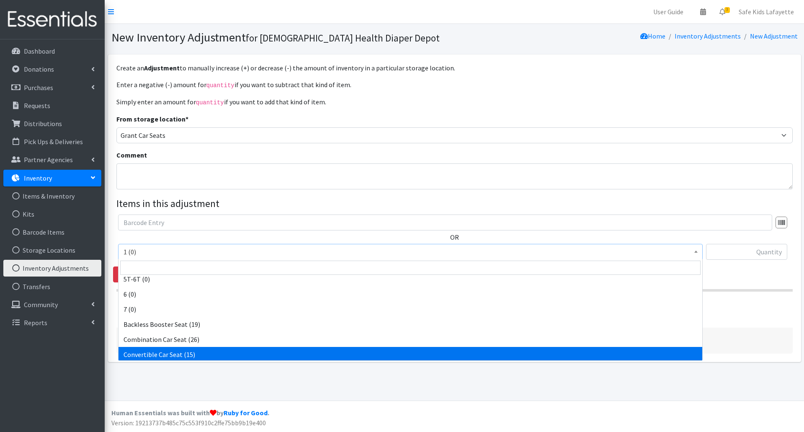
select select "14450"
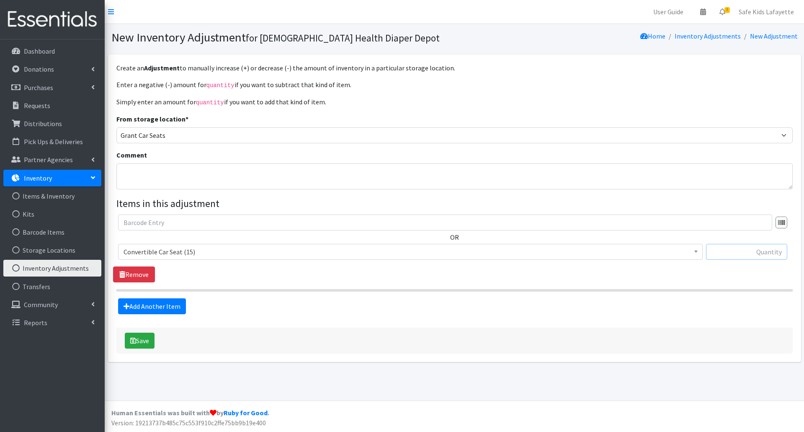
click at [738, 255] on input "text" at bounding box center [746, 252] width 81 height 16
type input "10"
click at [175, 309] on link "Add Another Item" at bounding box center [152, 306] width 68 height 16
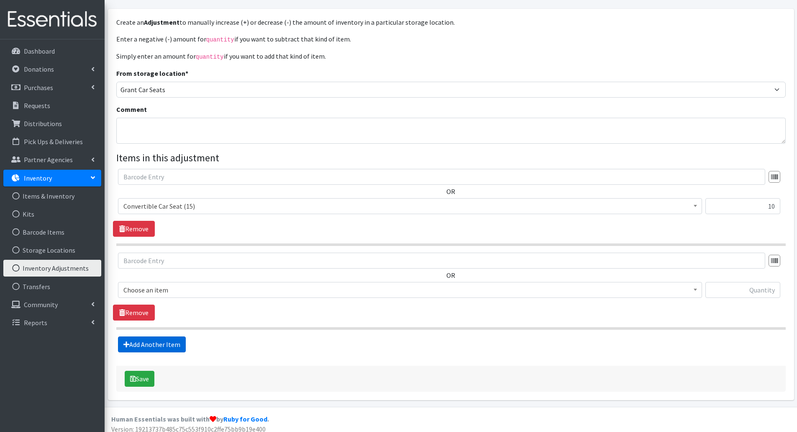
scroll to position [51, 0]
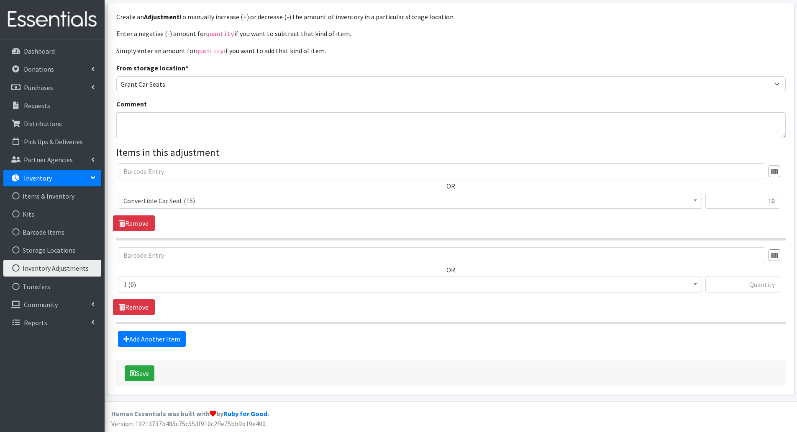
click at [244, 288] on span "1 (0)" at bounding box center [410, 284] width 574 height 12
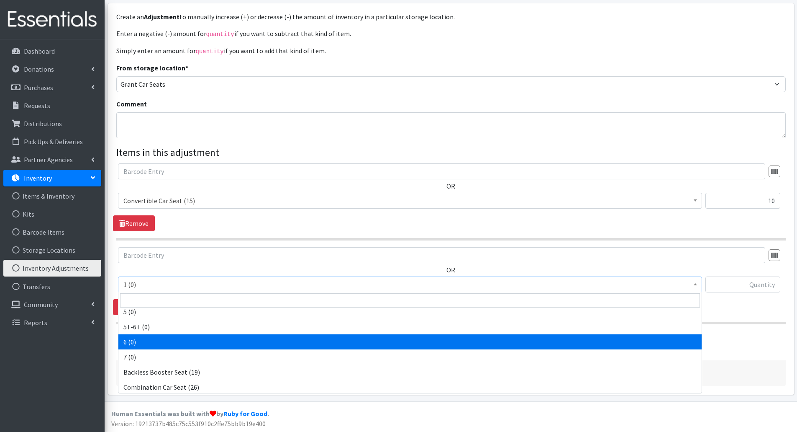
scroll to position [126, 0]
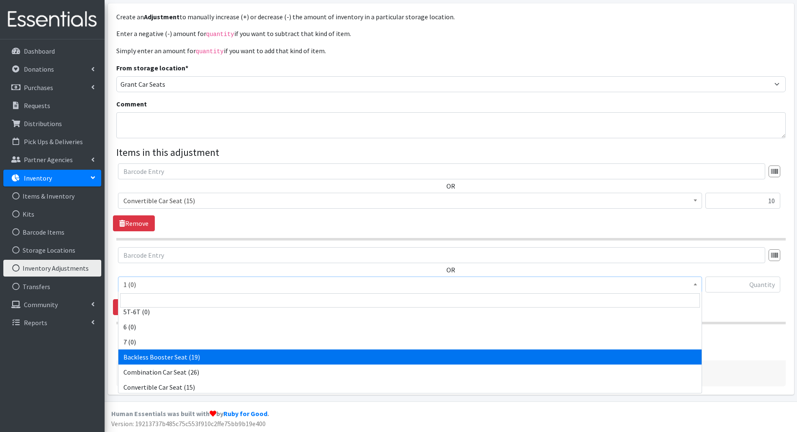
select select "14452"
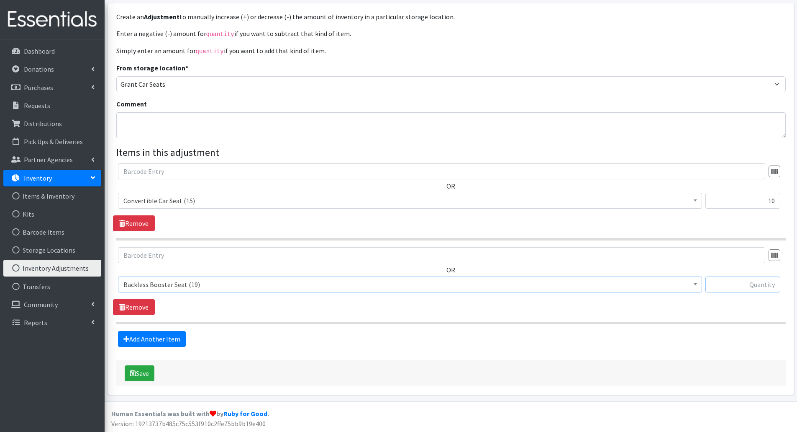
click at [736, 284] on input "text" at bounding box center [743, 284] width 75 height 16
type input "4"
click at [157, 336] on link "Add Another Item" at bounding box center [152, 339] width 68 height 16
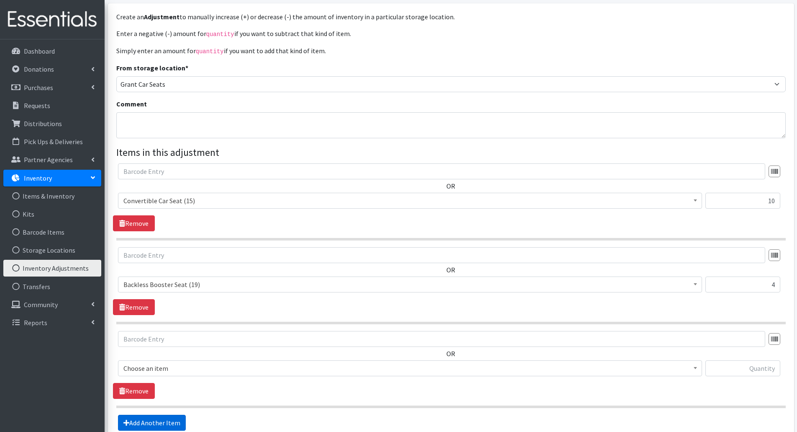
scroll to position [135, 0]
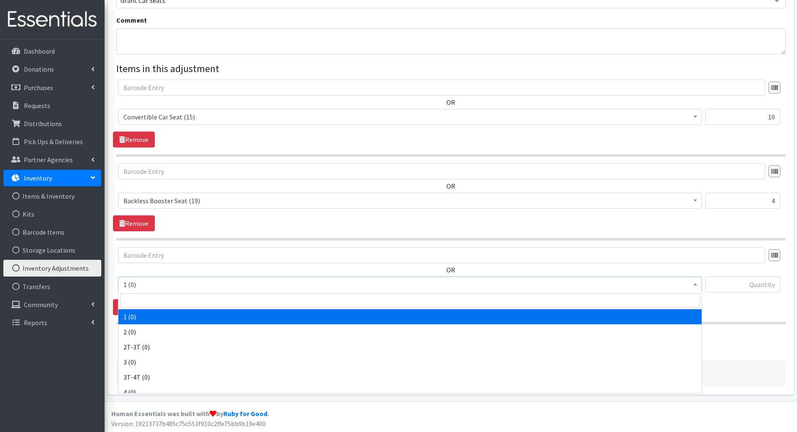
click at [220, 287] on span "1 (0)" at bounding box center [410, 284] width 574 height 12
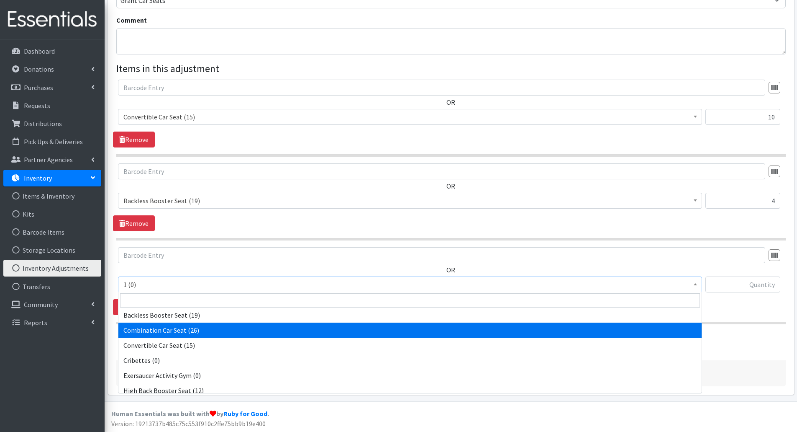
scroll to position [209, 0]
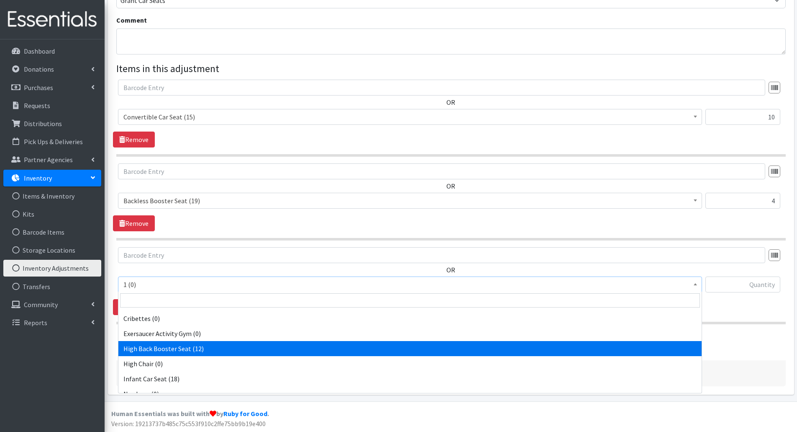
select select "14453"
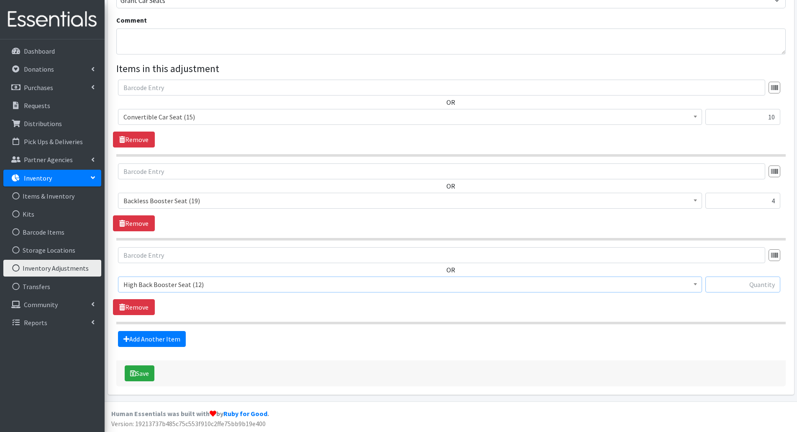
click at [758, 289] on input "text" at bounding box center [743, 284] width 75 height 16
type input "4"
click at [172, 343] on link "Add Another Item" at bounding box center [152, 339] width 68 height 16
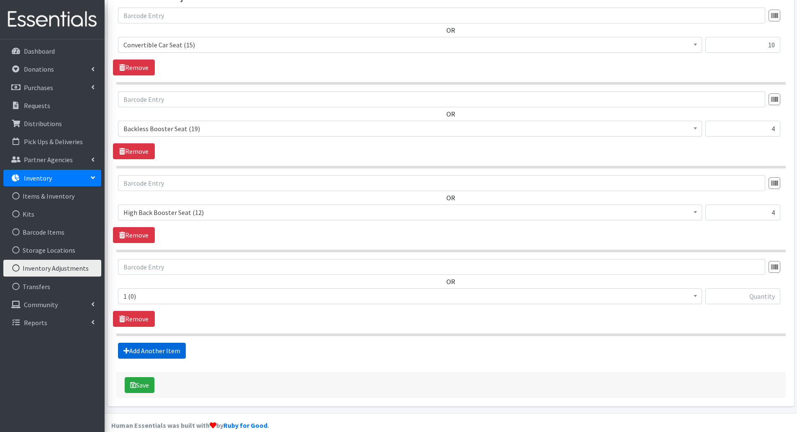
scroll to position [219, 0]
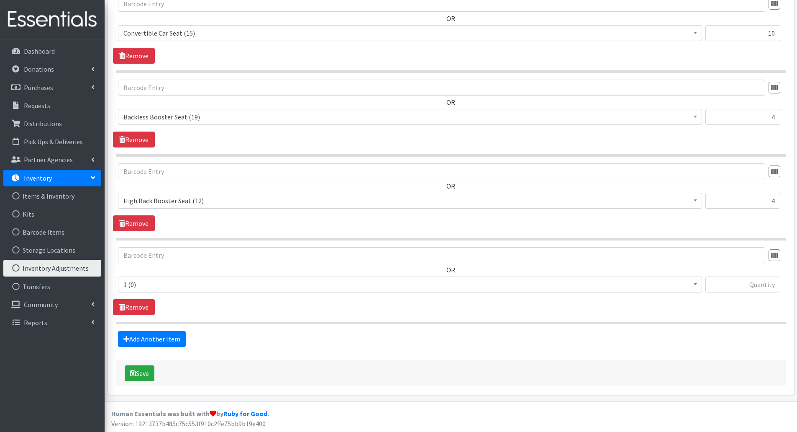
click at [219, 285] on span "1 (0)" at bounding box center [410, 284] width 574 height 12
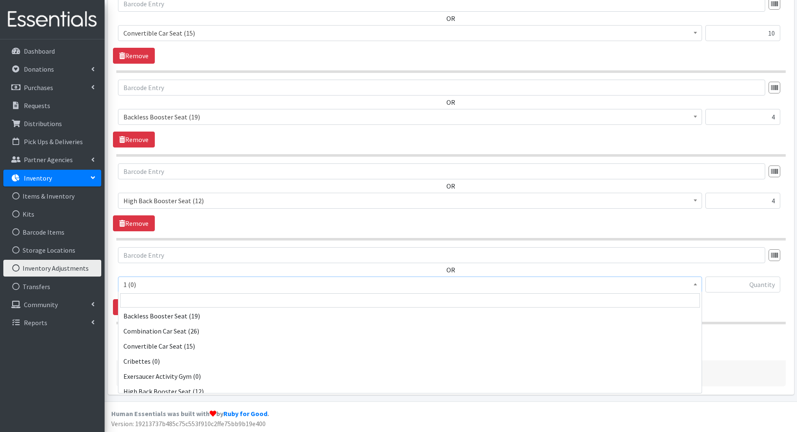
scroll to position [167, 0]
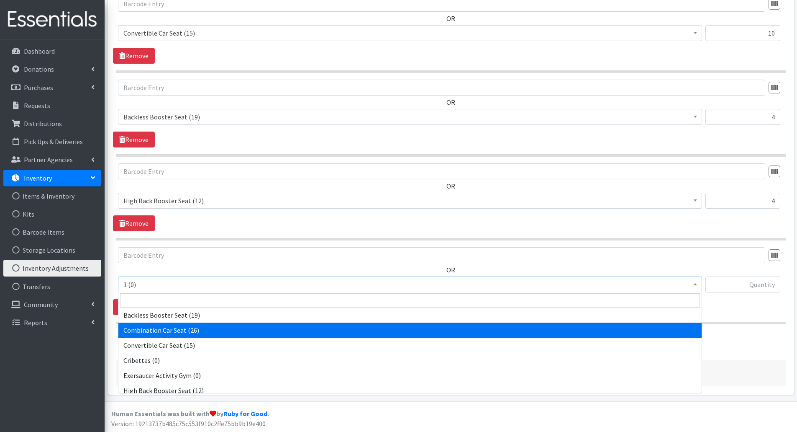
select select "14451"
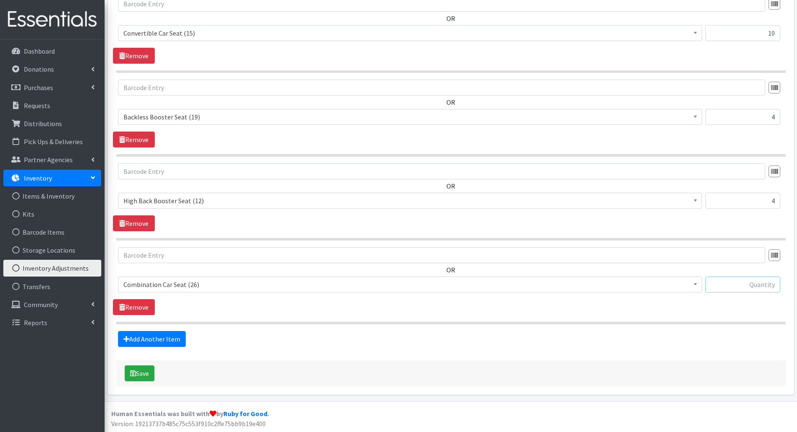
click at [728, 289] on input "text" at bounding box center [743, 284] width 75 height 16
type input "8"
click at [147, 374] on button "Save" at bounding box center [140, 373] width 30 height 16
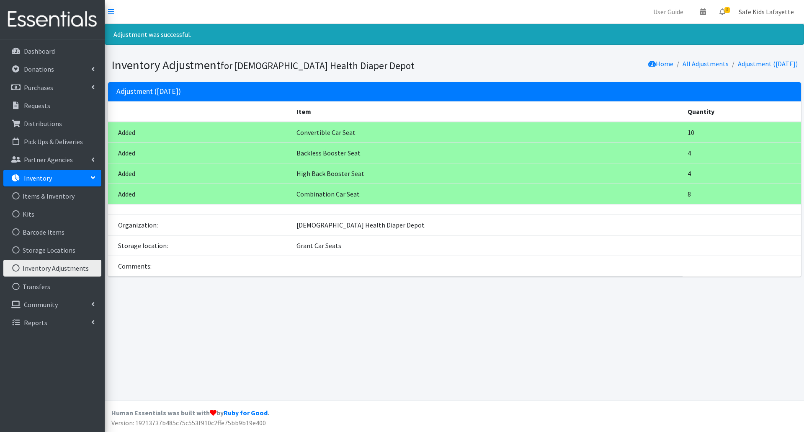
click at [755, 14] on link "Safe Kids Lafayette" at bounding box center [766, 11] width 69 height 17
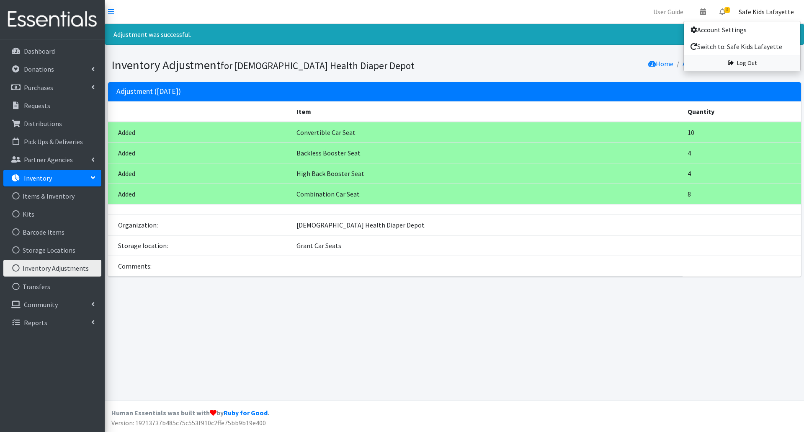
click at [742, 68] on link "Log Out" at bounding box center [742, 62] width 116 height 15
